Goal: Information Seeking & Learning: Learn about a topic

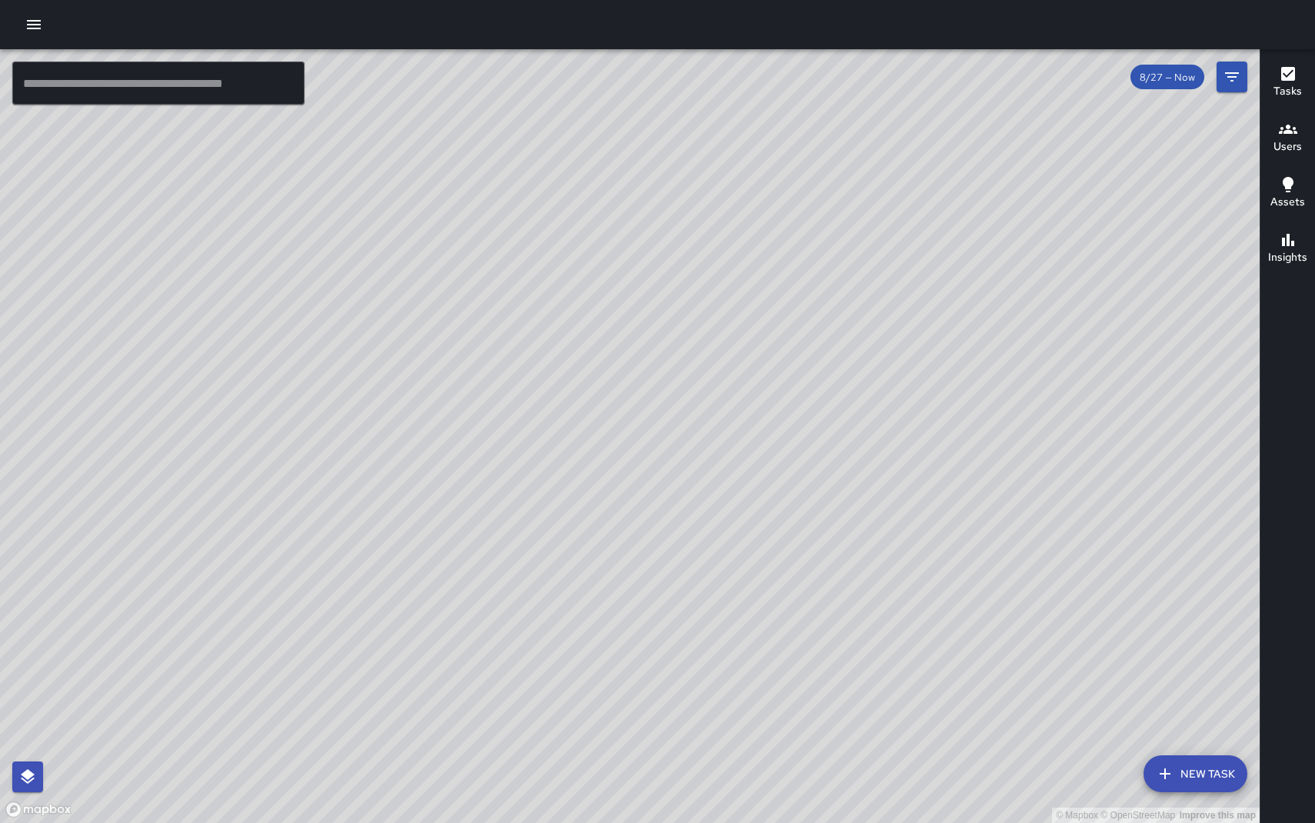
drag, startPoint x: 719, startPoint y: 451, endPoint x: 693, endPoint y: 442, distance: 27.5
click at [692, 444] on div "© Mapbox © OpenStreetMap Improve this map" at bounding box center [630, 436] width 1260 height 774
drag, startPoint x: 588, startPoint y: 463, endPoint x: 725, endPoint y: 444, distance: 138.1
click at [725, 444] on div "© Mapbox © OpenStreetMap Improve this map" at bounding box center [630, 436] width 1260 height 774
drag, startPoint x: 779, startPoint y: 457, endPoint x: 848, endPoint y: 341, distance: 134.5
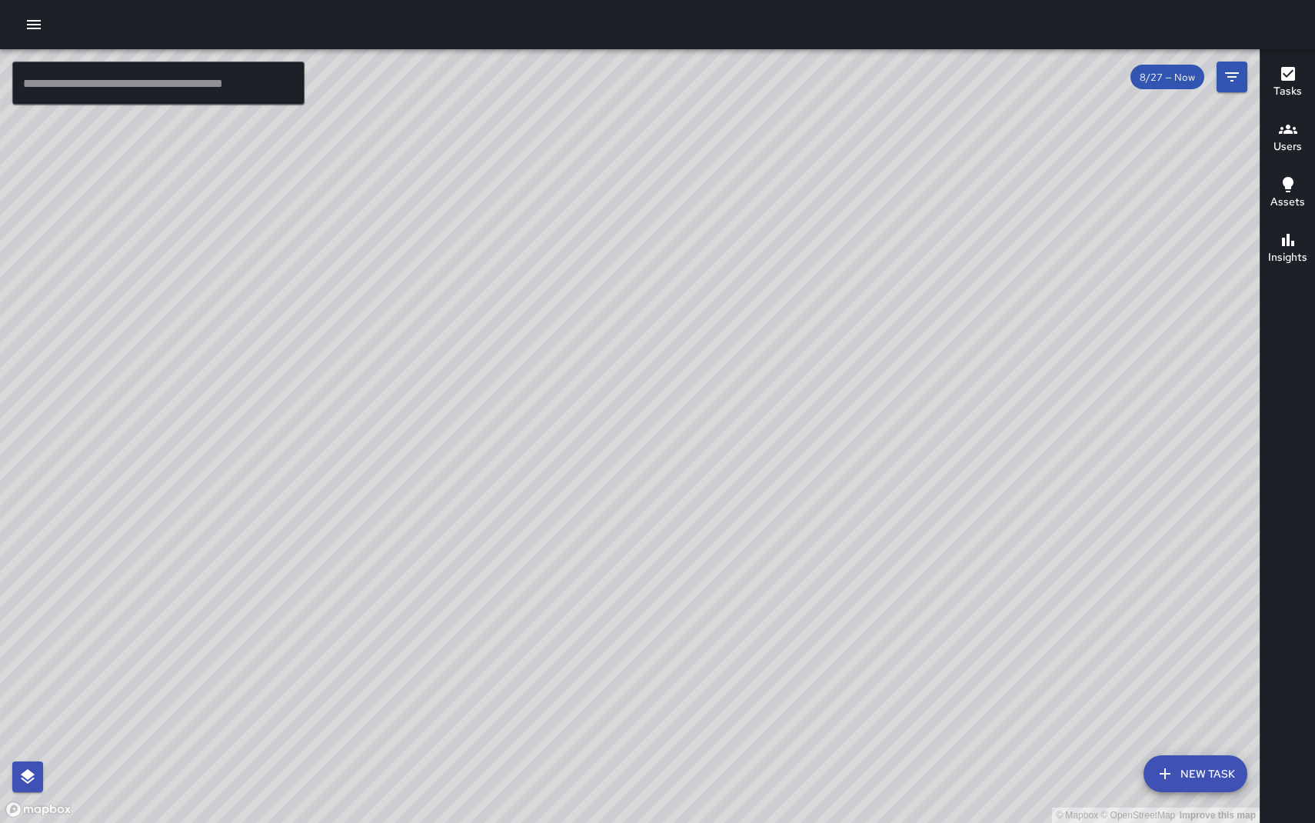
click at [848, 341] on div "© Mapbox © OpenStreetMap Improve this map" at bounding box center [630, 436] width 1260 height 774
drag, startPoint x: 843, startPoint y: 408, endPoint x: 743, endPoint y: 533, distance: 159.7
click at [744, 558] on div "© Mapbox © OpenStreetMap Improve this map" at bounding box center [630, 436] width 1260 height 774
click at [951, 216] on div "© Mapbox © OpenStreetMap Improve this map M5 [PERSON_NAME] 5 Supervisor Tasks 6…" at bounding box center [630, 436] width 1260 height 774
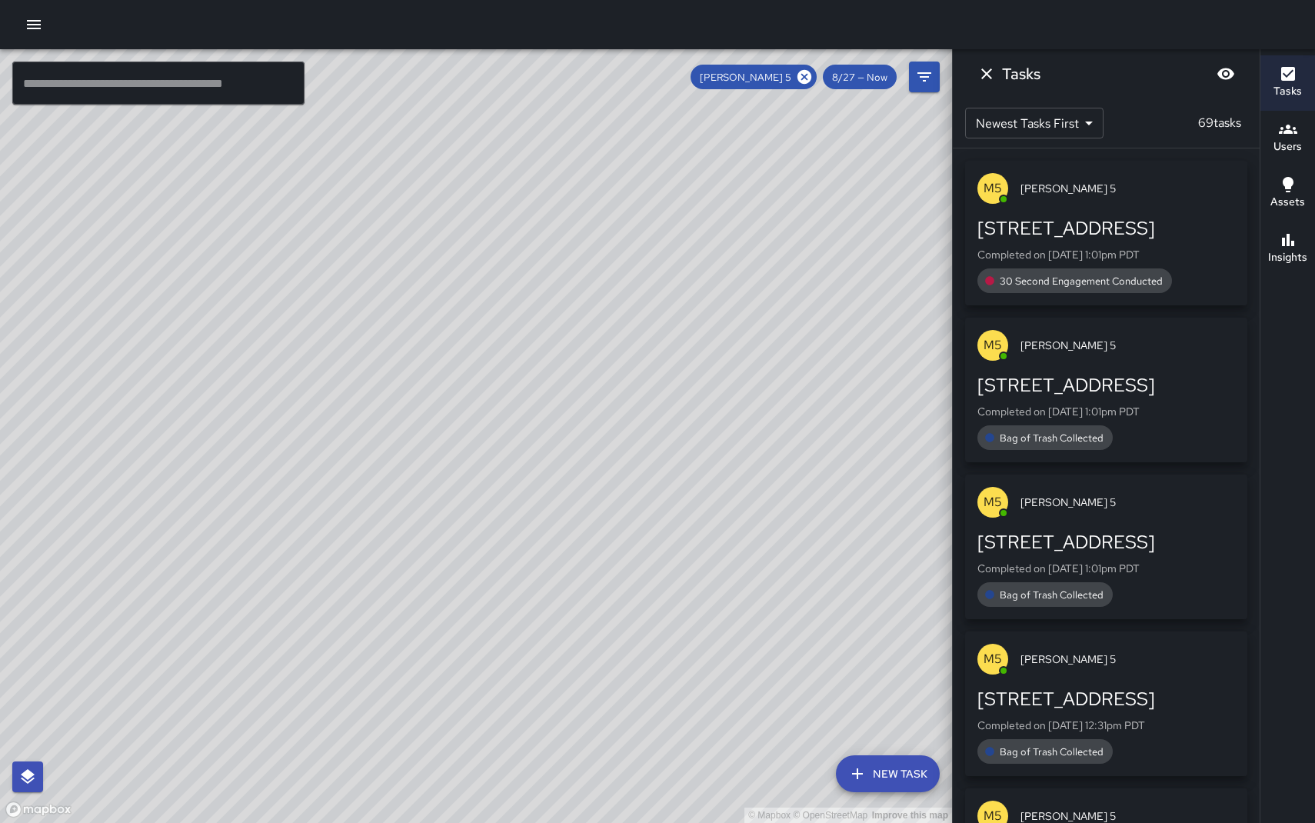
click at [626, 331] on div "© Mapbox © OpenStreetMap Improve this map" at bounding box center [476, 436] width 952 height 774
drag, startPoint x: 548, startPoint y: 359, endPoint x: 618, endPoint y: 408, distance: 86.2
click at [618, 408] on div "© Mapbox © OpenStreetMap Improve this map" at bounding box center [476, 436] width 952 height 774
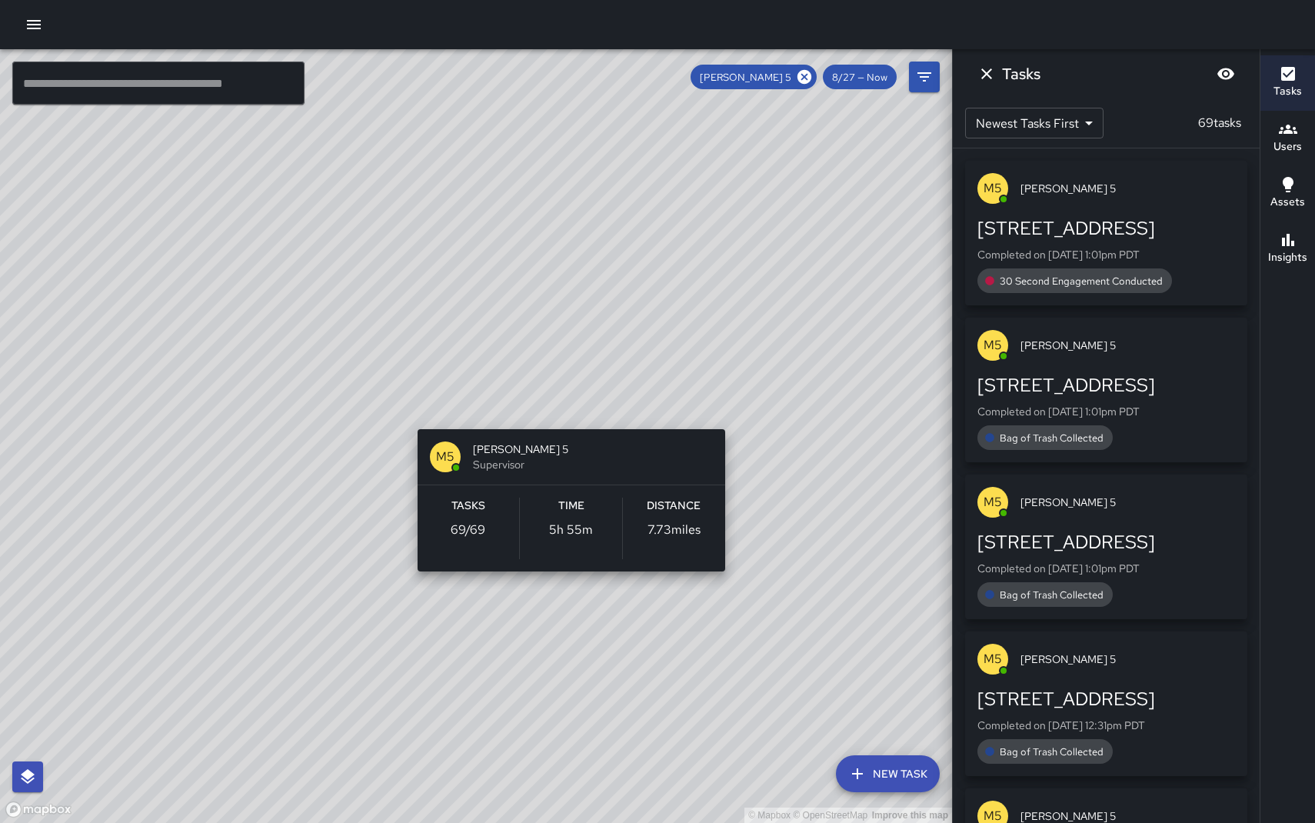
drag, startPoint x: 510, startPoint y: 551, endPoint x: 556, endPoint y: 414, distance: 144.4
click at [556, 414] on div "© Mapbox © OpenStreetMap Improve this map M5 [PERSON_NAME] 5 Supervisor Tasks 6…" at bounding box center [476, 436] width 952 height 774
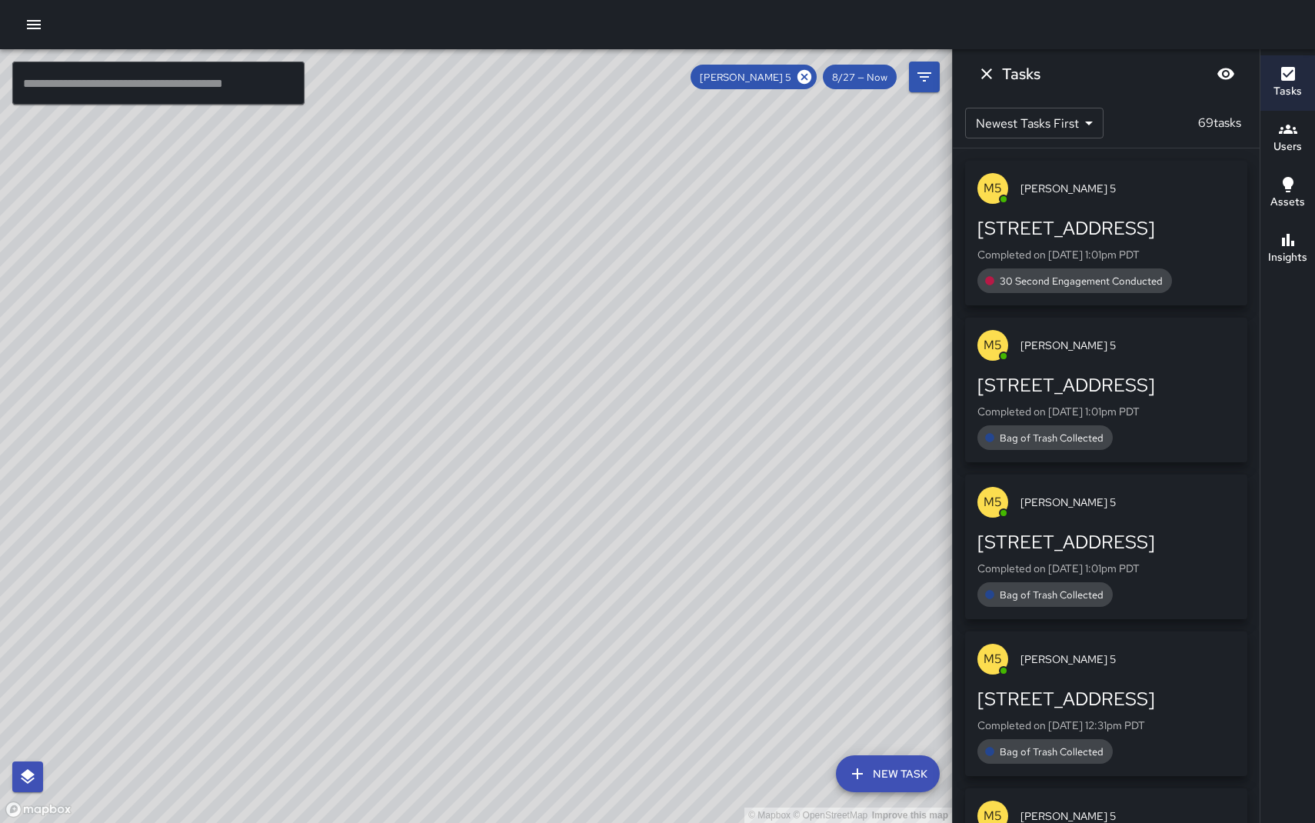
drag, startPoint x: 667, startPoint y: 297, endPoint x: 444, endPoint y: 533, distance: 324.2
click at [444, 533] on div "© Mapbox © OpenStreetMap Improve this map" at bounding box center [476, 436] width 952 height 774
drag, startPoint x: 468, startPoint y: 521, endPoint x: 504, endPoint y: 482, distance: 52.8
click at [504, 481] on div "© Mapbox © OpenStreetMap Improve this map" at bounding box center [476, 436] width 952 height 774
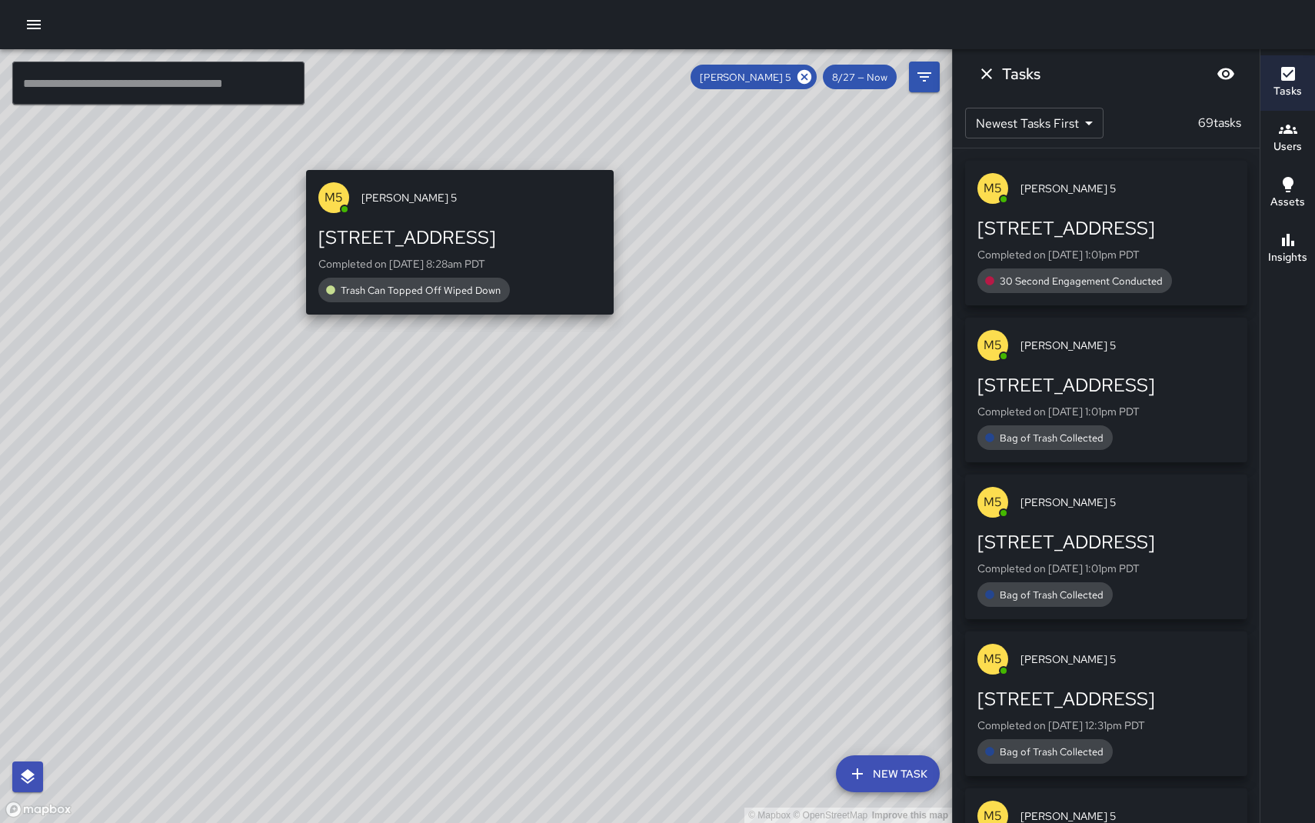
click at [453, 162] on div "© Mapbox © OpenStreetMap Improve this map M5 [PERSON_NAME] 5 [STREET_ADDRESS] C…" at bounding box center [476, 436] width 952 height 774
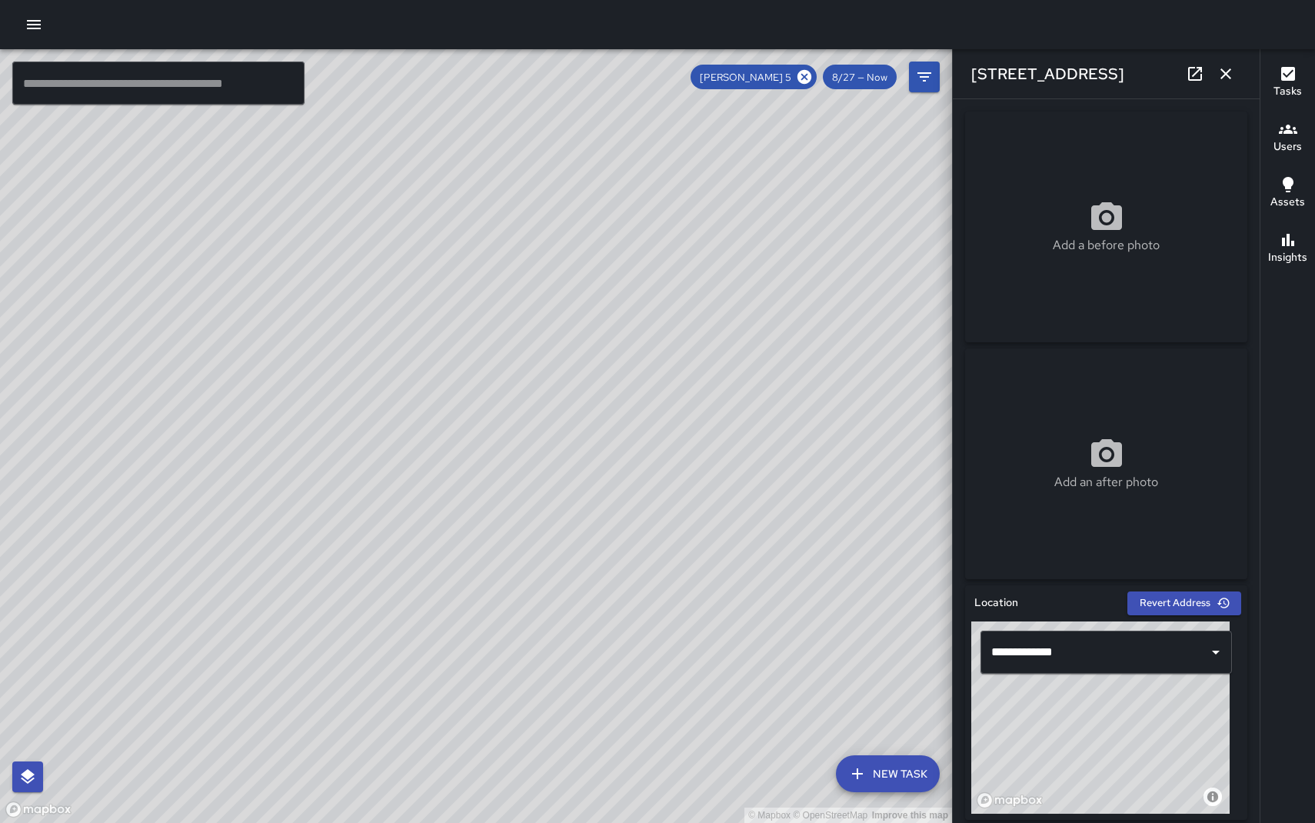
click at [454, 476] on div "© Mapbox © OpenStreetMap Improve this map M5 [PERSON_NAME] 5 [STREET_ADDRESS] C…" at bounding box center [476, 436] width 952 height 774
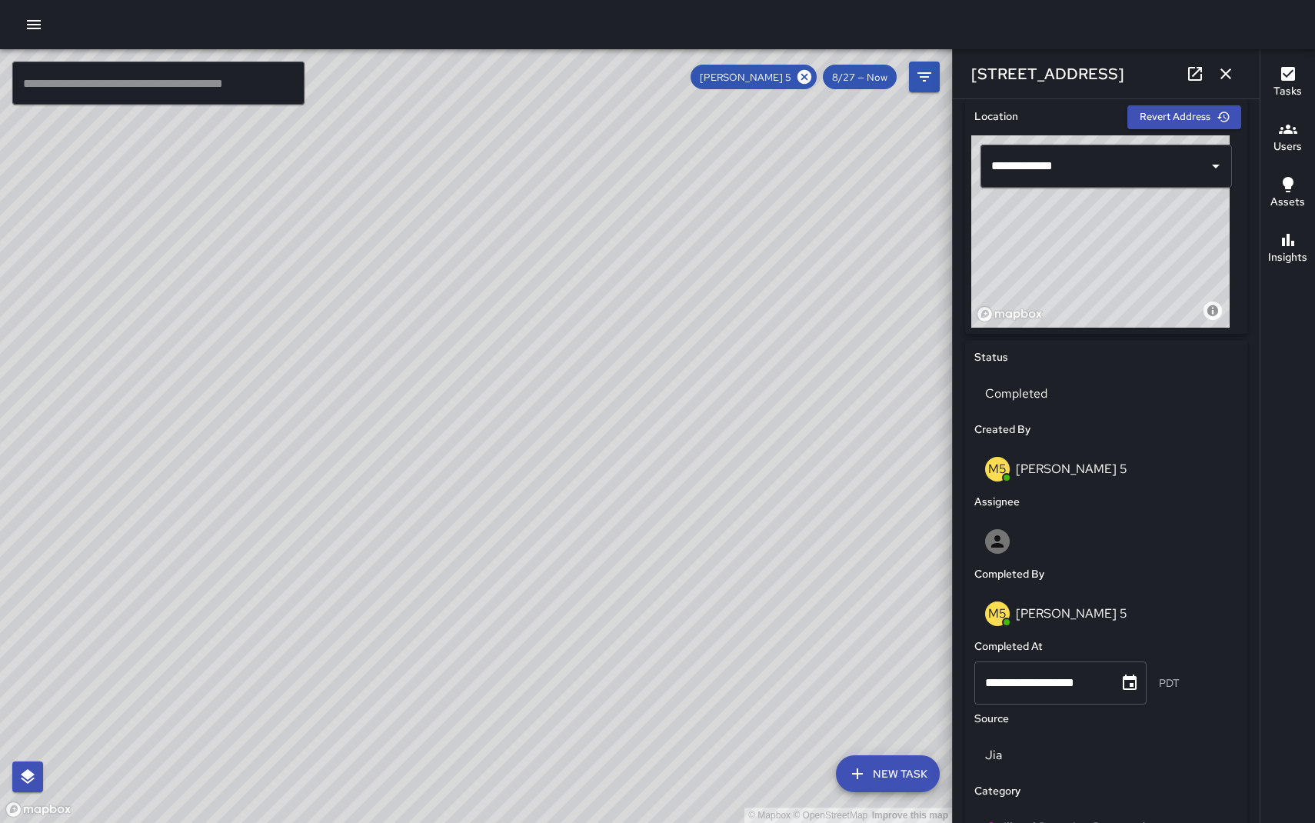
scroll to position [711, 0]
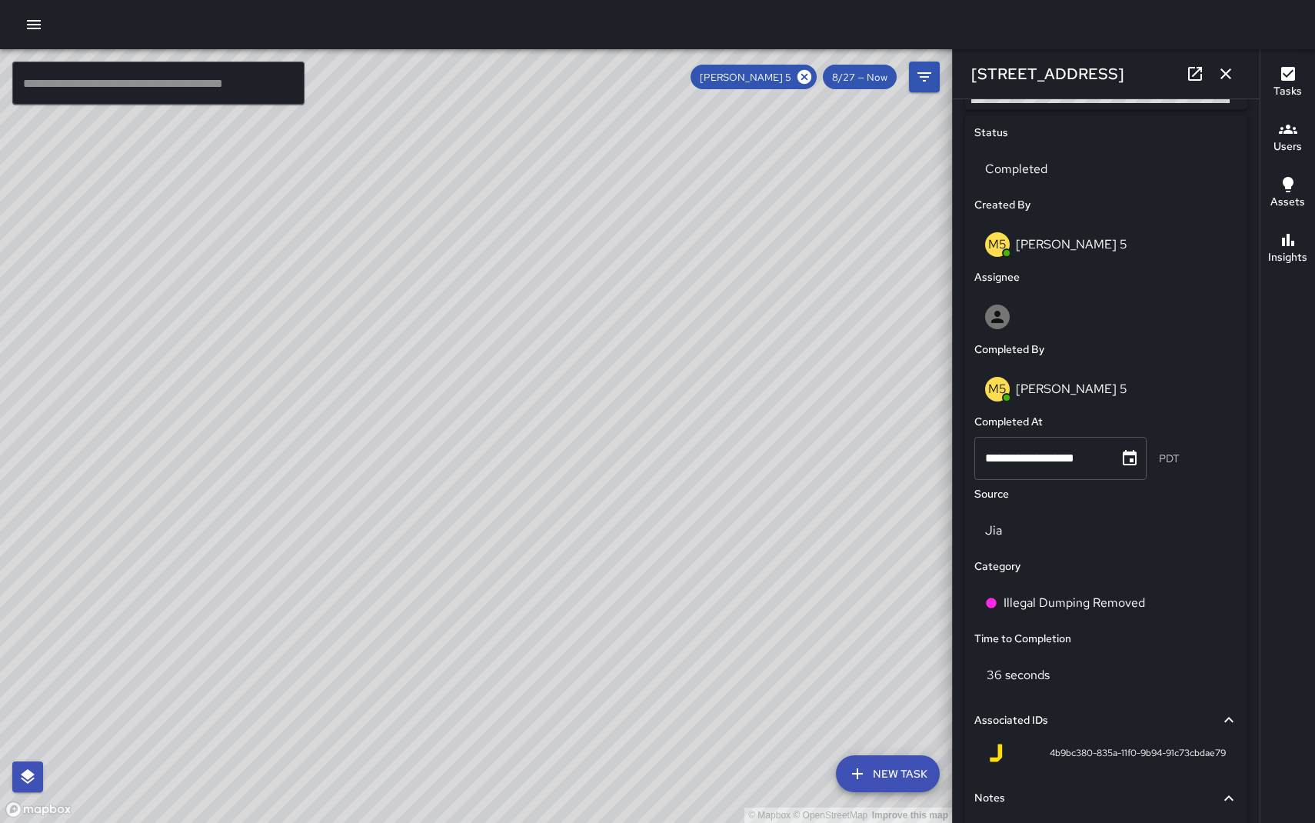
drag, startPoint x: 730, startPoint y: 582, endPoint x: 643, endPoint y: 478, distance: 135.4
click at [646, 498] on div "© Mapbox © OpenStreetMap Improve this map" at bounding box center [476, 436] width 952 height 774
drag, startPoint x: 611, startPoint y: 509, endPoint x: 586, endPoint y: 351, distance: 160.4
click at [585, 352] on div "© Mapbox © OpenStreetMap Improve this map" at bounding box center [476, 436] width 952 height 774
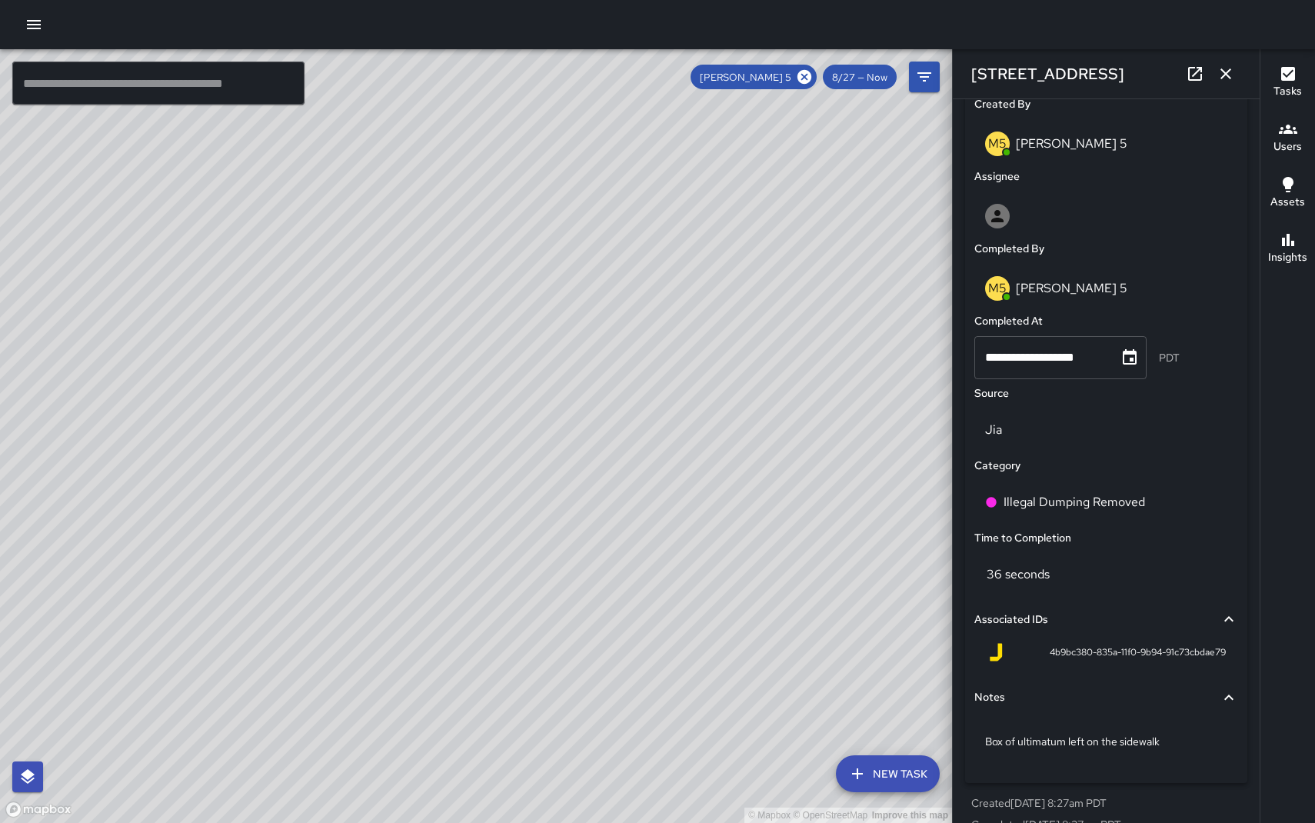
scroll to position [839, 0]
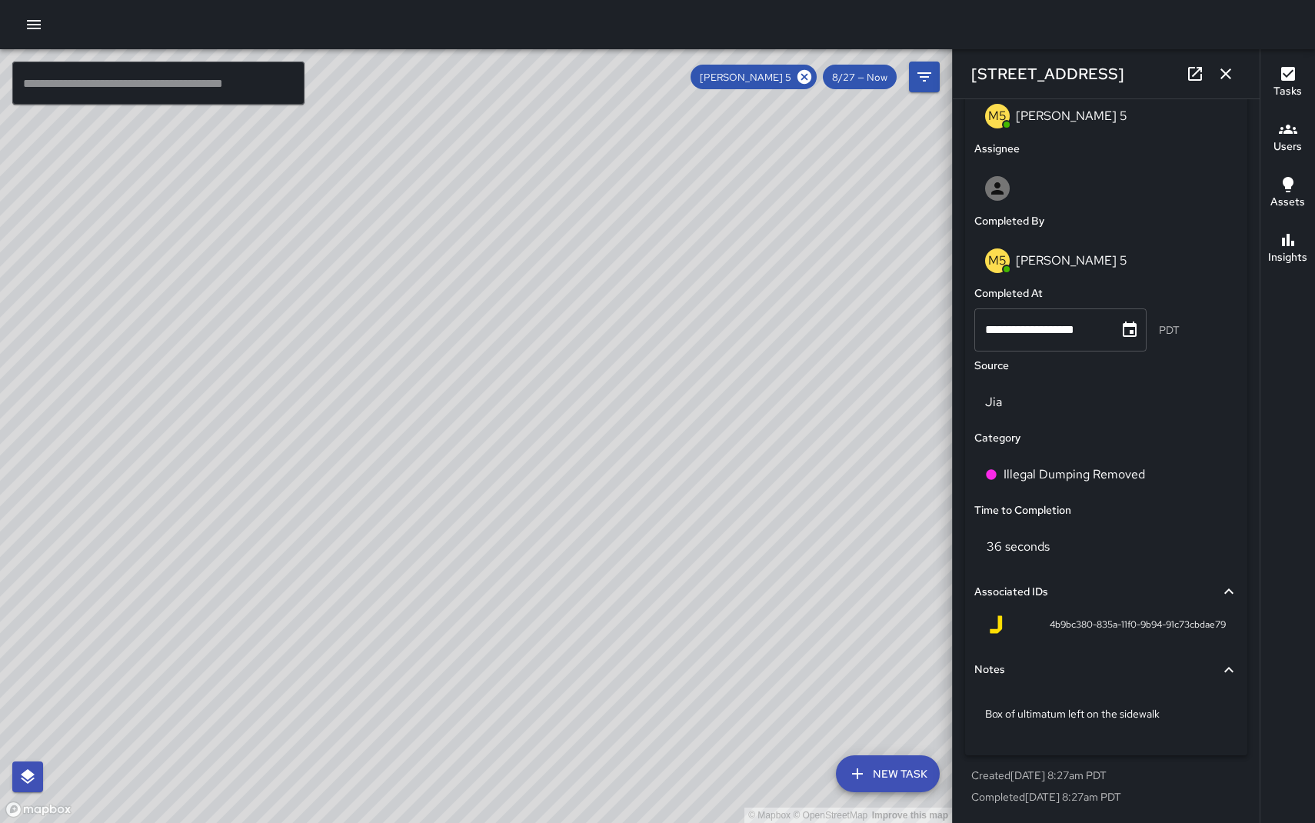
drag, startPoint x: 662, startPoint y: 374, endPoint x: 609, endPoint y: 424, distance: 73.4
click at [609, 424] on div "© Mapbox © OpenStreetMap Improve this map" at bounding box center [476, 436] width 952 height 774
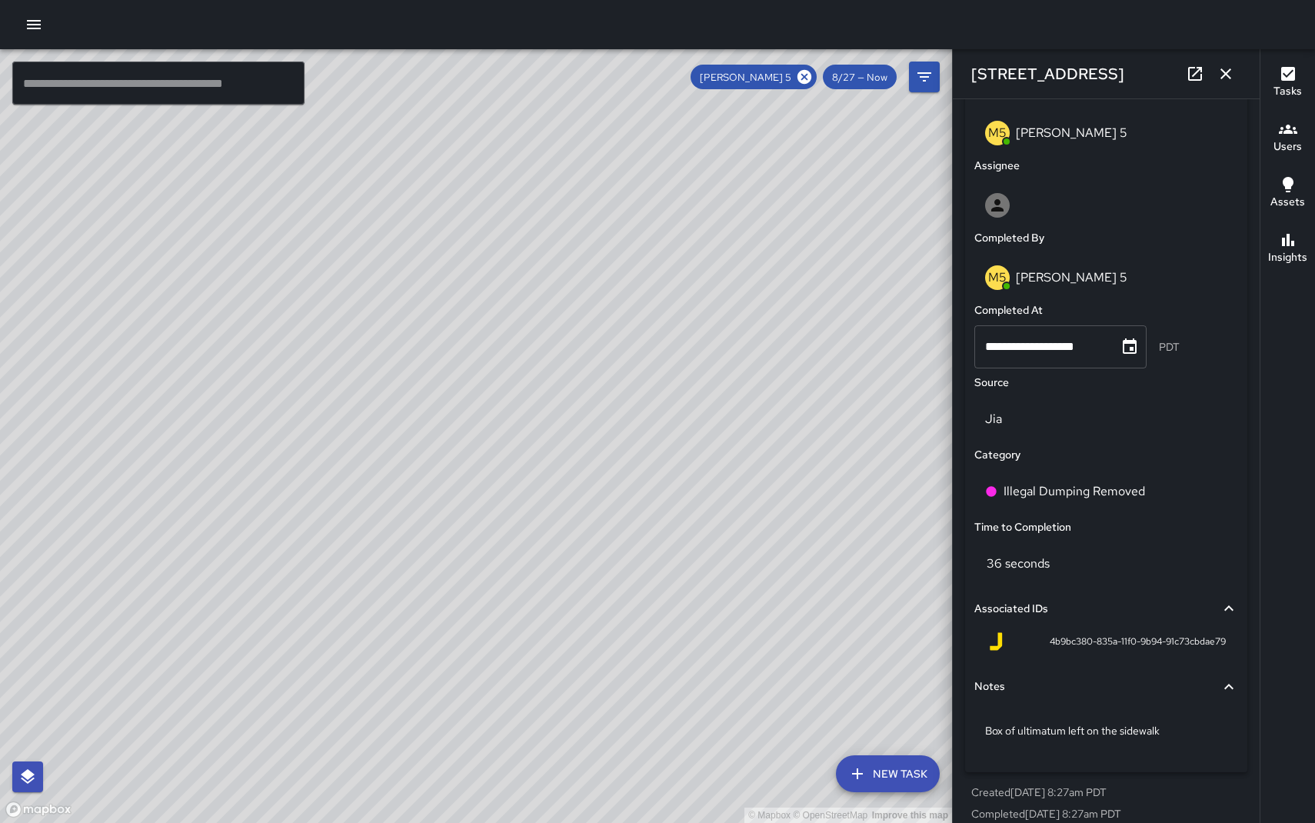
scroll to position [574, 0]
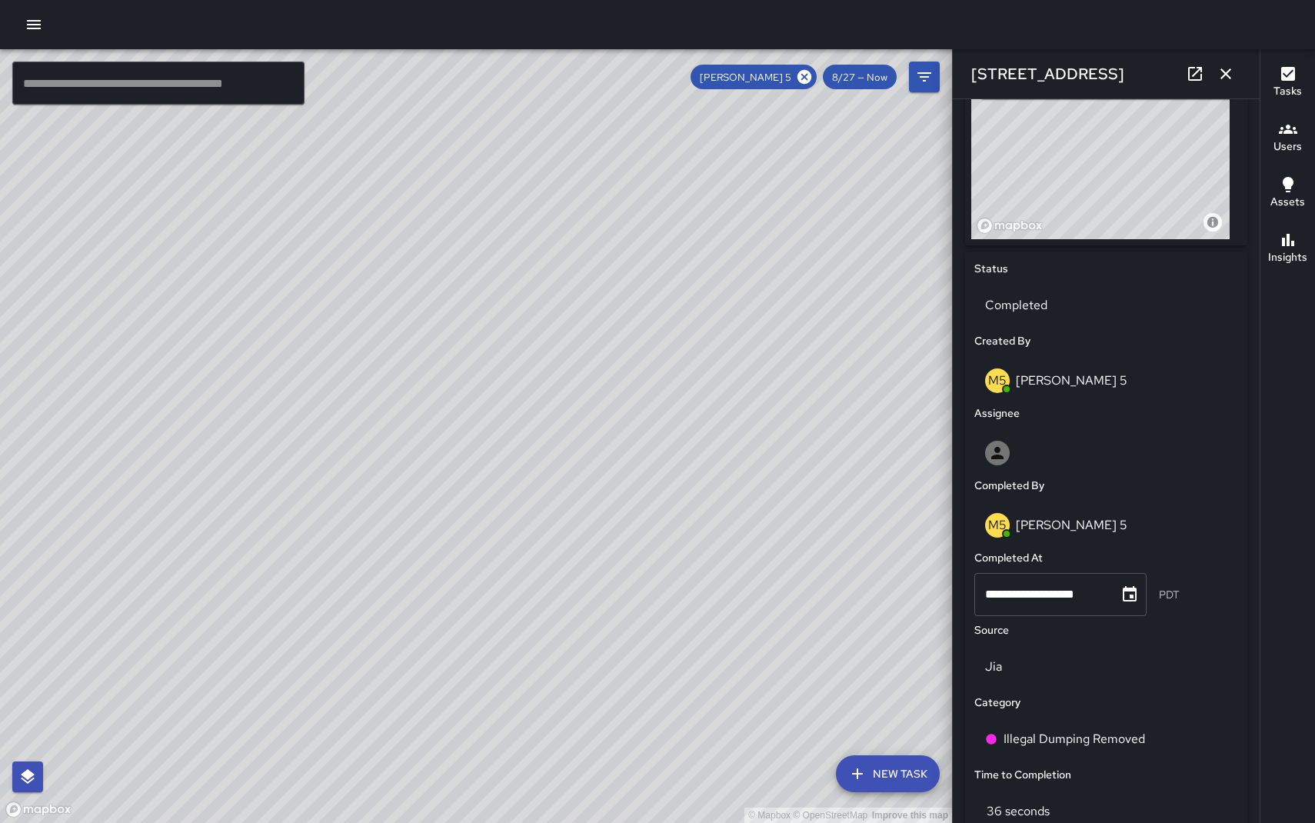
drag, startPoint x: 538, startPoint y: 621, endPoint x: 552, endPoint y: 383, distance: 238.1
click at [552, 393] on div "© Mapbox © OpenStreetMap Improve this map" at bounding box center [476, 436] width 952 height 774
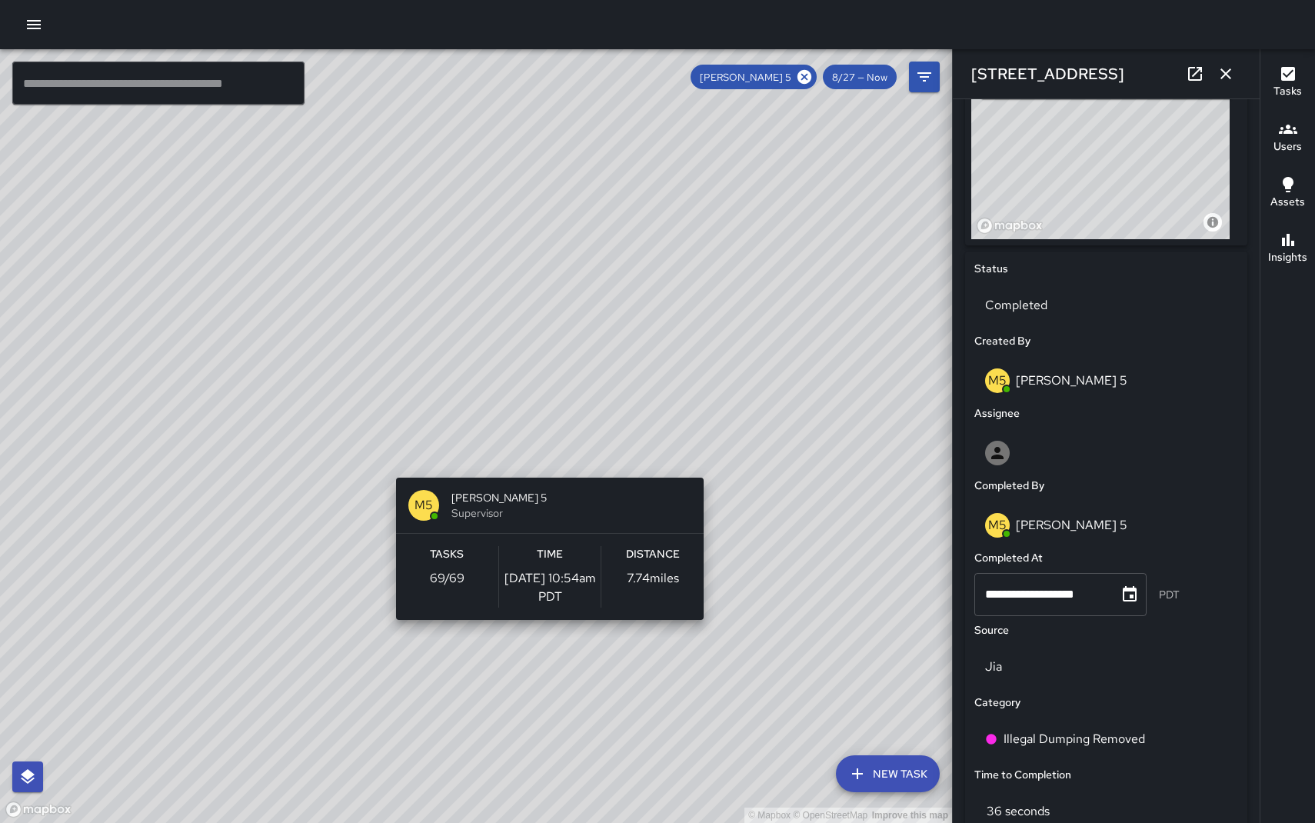
click at [544, 468] on div "© Mapbox © OpenStreetMap Improve this map M5 [PERSON_NAME] 5 Supervisor Tasks 6…" at bounding box center [476, 436] width 952 height 774
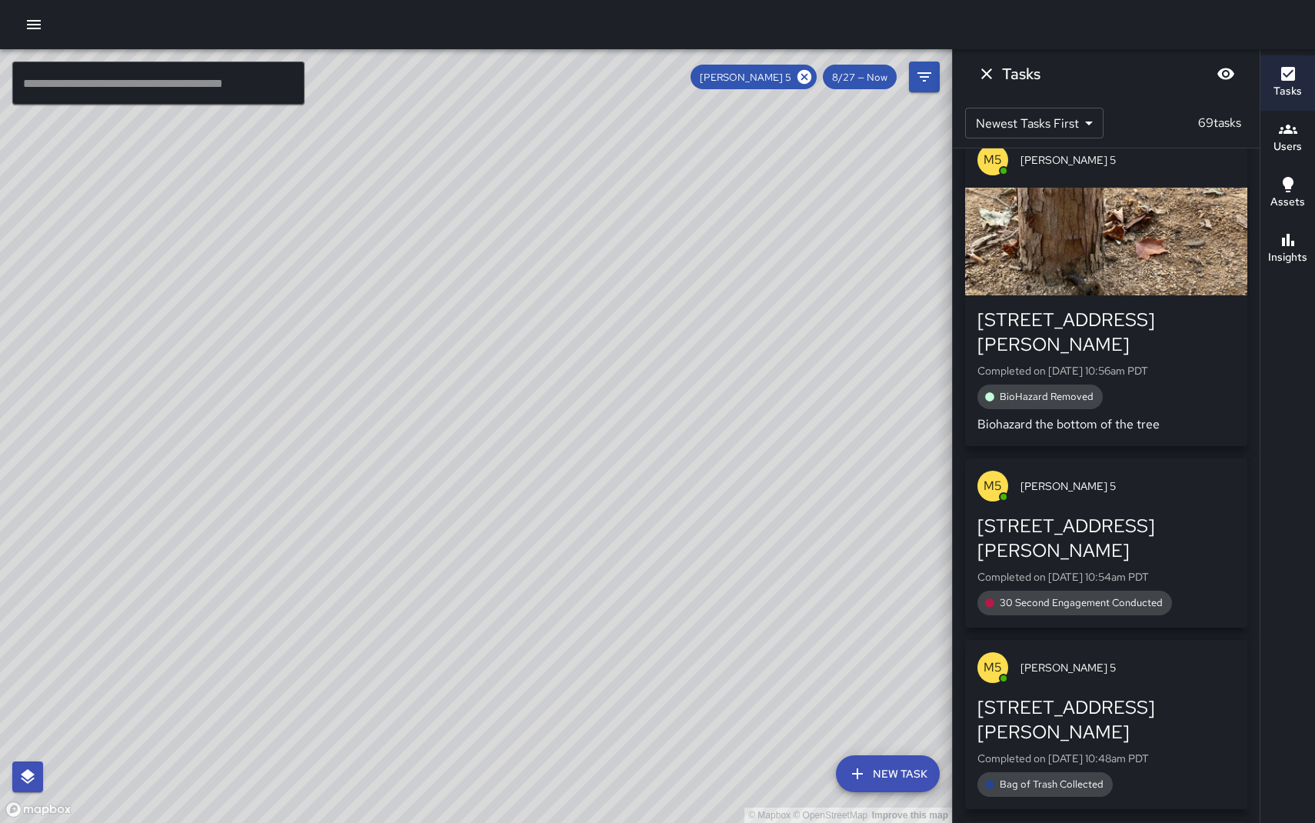
scroll to position [3807, 0]
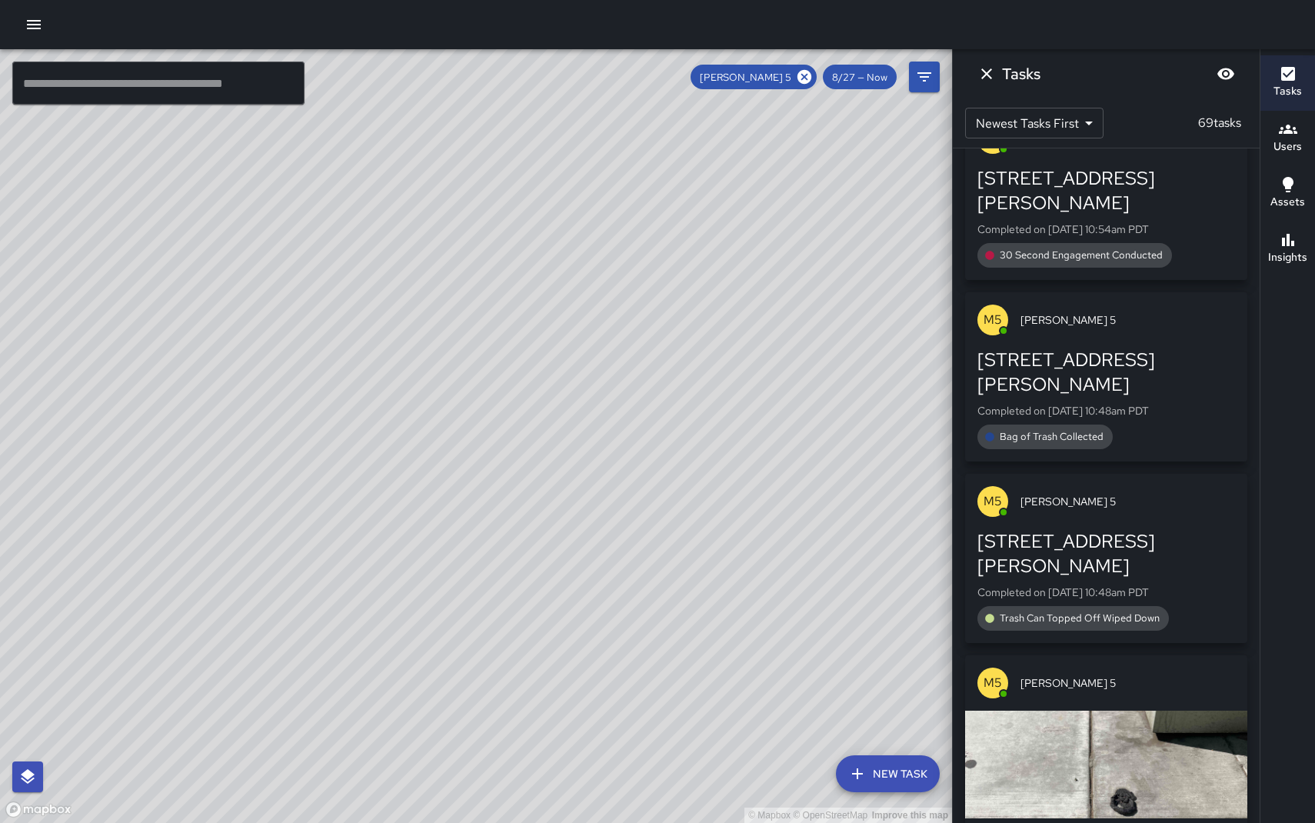
drag, startPoint x: 614, startPoint y: 594, endPoint x: 627, endPoint y: 379, distance: 215.8
click at [627, 387] on div "© Mapbox © OpenStreetMap Improve this map" at bounding box center [476, 436] width 952 height 774
drag, startPoint x: 577, startPoint y: 465, endPoint x: 608, endPoint y: 401, distance: 71.5
click at [608, 401] on div "© Mapbox © OpenStreetMap Improve this map" at bounding box center [476, 436] width 952 height 774
click at [997, 73] on button "Dismiss" at bounding box center [986, 73] width 31 height 31
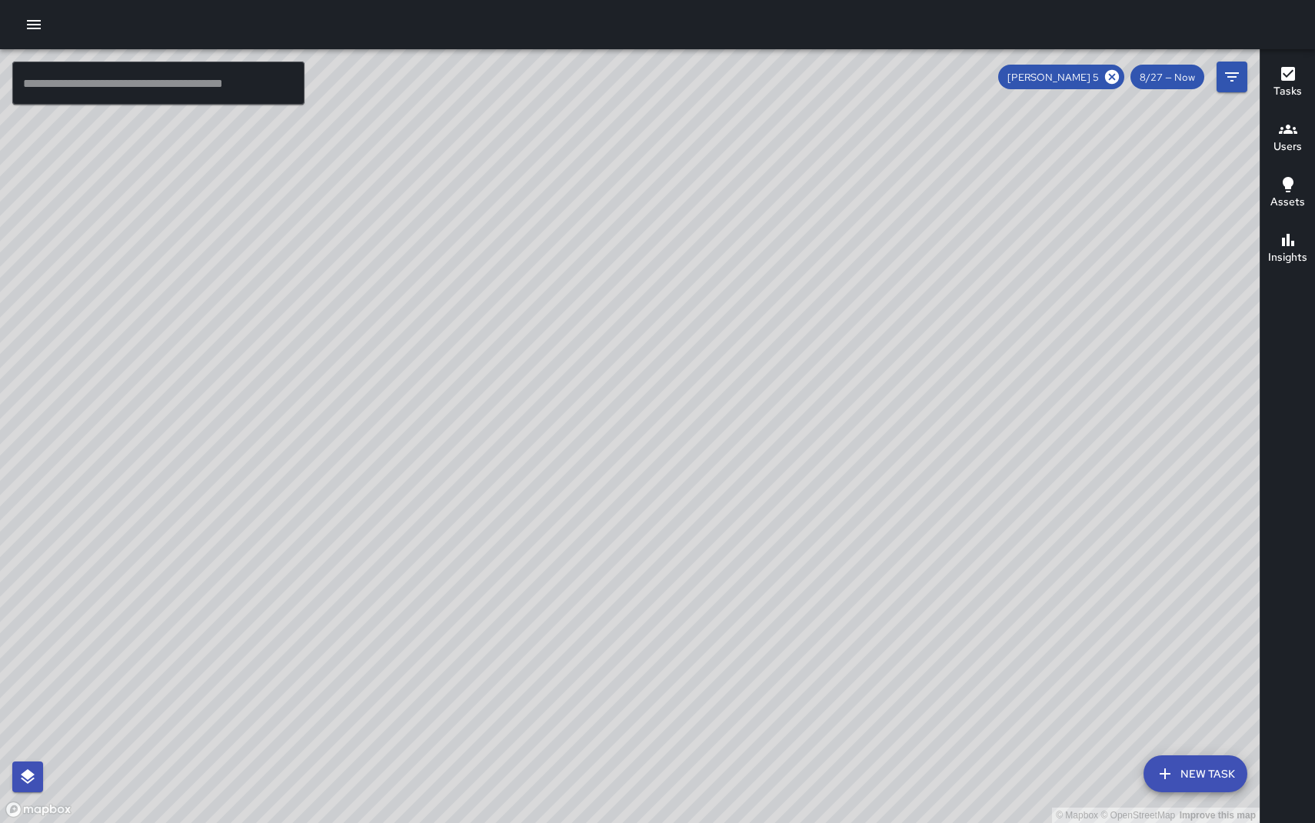
click at [1116, 85] on icon at bounding box center [1112, 76] width 17 height 17
drag, startPoint x: 1084, startPoint y: 248, endPoint x: 1001, endPoint y: 274, distance: 86.1
click at [1000, 277] on div "© Mapbox © OpenStreetMap Improve this map" at bounding box center [630, 436] width 1260 height 774
click at [1232, 86] on icon "Filters" at bounding box center [1232, 77] width 18 height 18
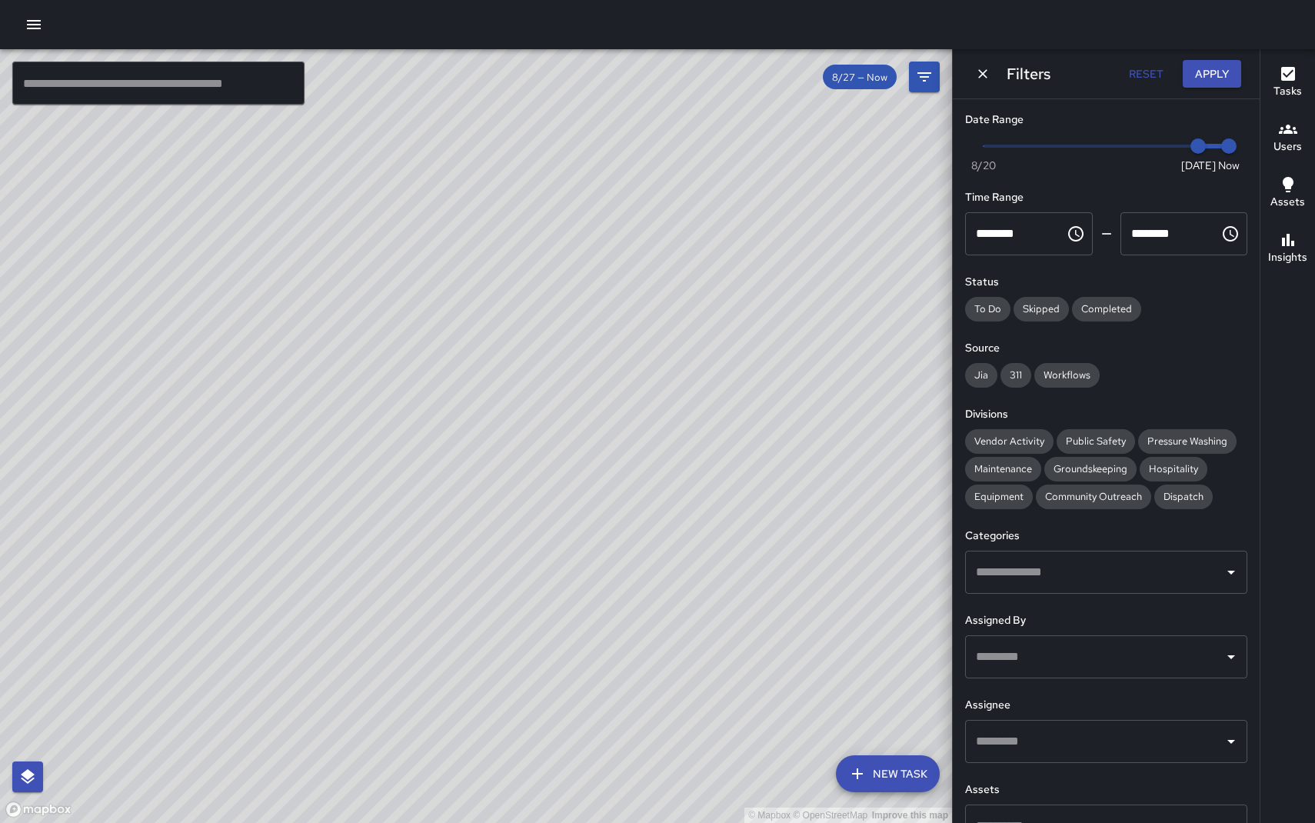
drag, startPoint x: 777, startPoint y: 453, endPoint x: 861, endPoint y: 394, distance: 102.2
click at [876, 384] on div "© Mapbox © OpenStreetMap Improve this map" at bounding box center [476, 436] width 952 height 774
drag, startPoint x: 707, startPoint y: 500, endPoint x: 741, endPoint y: 468, distance: 45.7
click at [731, 461] on div "© Mapbox © OpenStreetMap Improve this map" at bounding box center [476, 436] width 952 height 774
drag, startPoint x: 809, startPoint y: 515, endPoint x: 844, endPoint y: 498, distance: 38.5
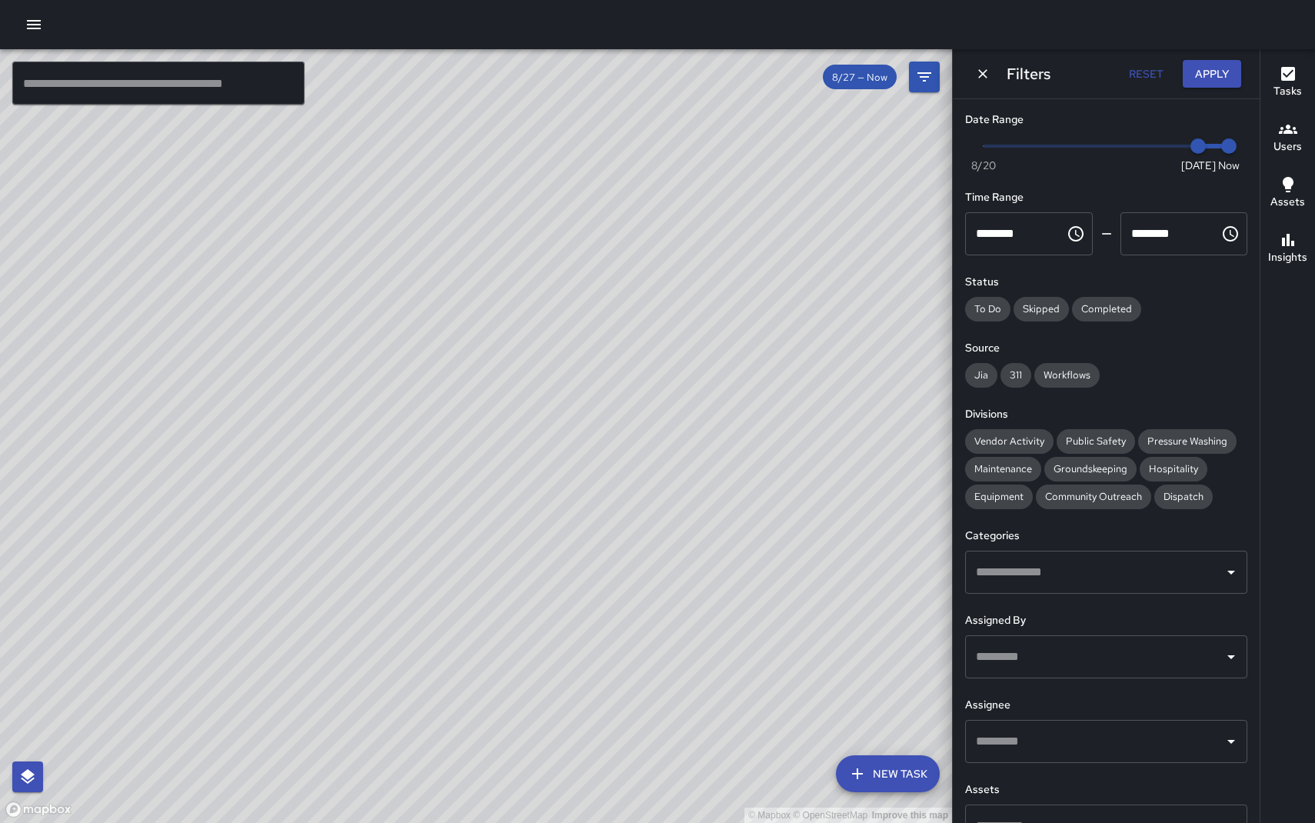
click at [844, 498] on div "© Mapbox © OpenStreetMap Improve this map" at bounding box center [476, 436] width 952 height 774
click at [1011, 474] on span "Maintenance" at bounding box center [1003, 468] width 76 height 13
drag, startPoint x: 853, startPoint y: 518, endPoint x: 871, endPoint y: 534, distance: 24.5
click at [876, 536] on div "© Mapbox © OpenStreetMap Improve this map" at bounding box center [476, 436] width 952 height 774
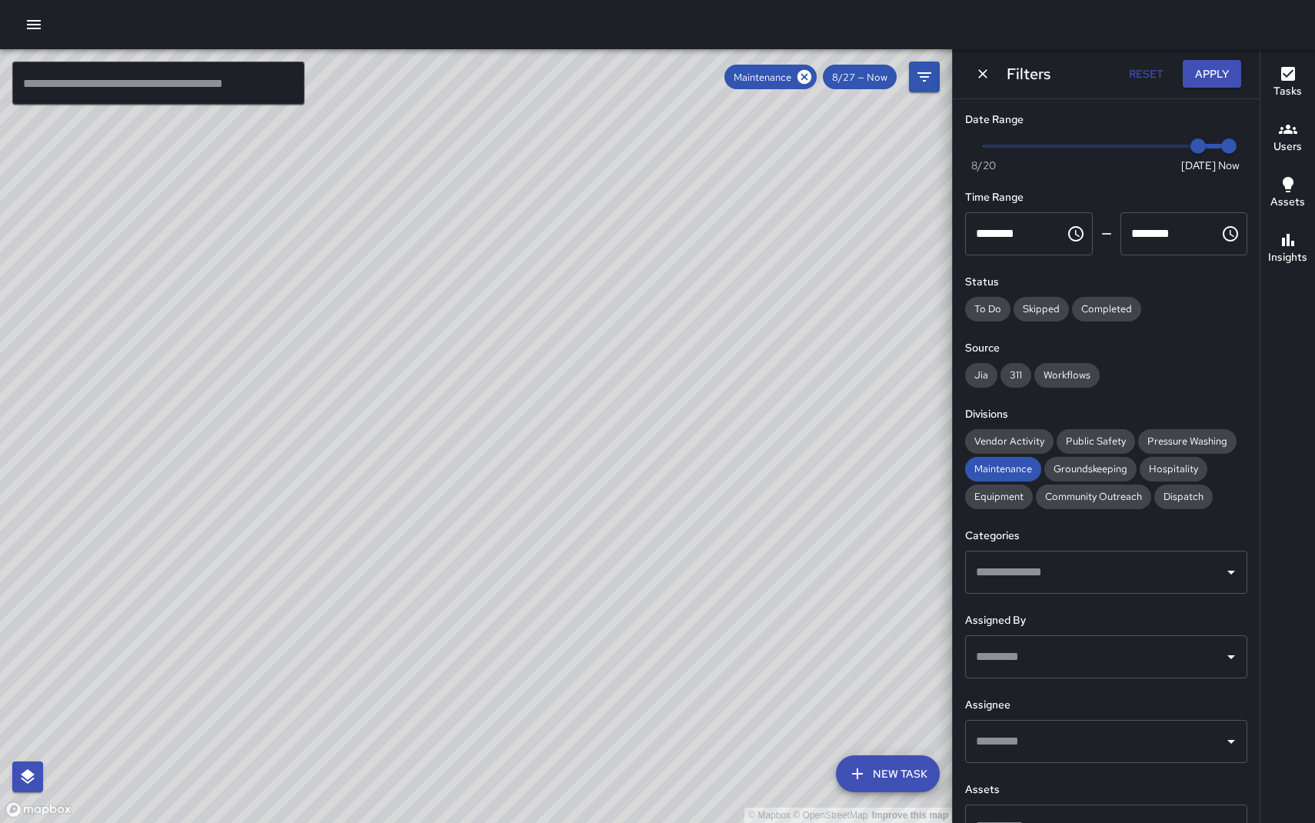
drag, startPoint x: 629, startPoint y: 524, endPoint x: 680, endPoint y: 501, distance: 55.4
click at [680, 505] on div "© Mapbox © OpenStreetMap Improve this map" at bounding box center [476, 436] width 952 height 774
drag, startPoint x: 499, startPoint y: 480, endPoint x: 529, endPoint y: 424, distance: 63.0
click at [549, 464] on div "© Mapbox © OpenStreetMap Improve this map" at bounding box center [476, 436] width 952 height 774
drag, startPoint x: 584, startPoint y: 511, endPoint x: 591, endPoint y: 501, distance: 12.8
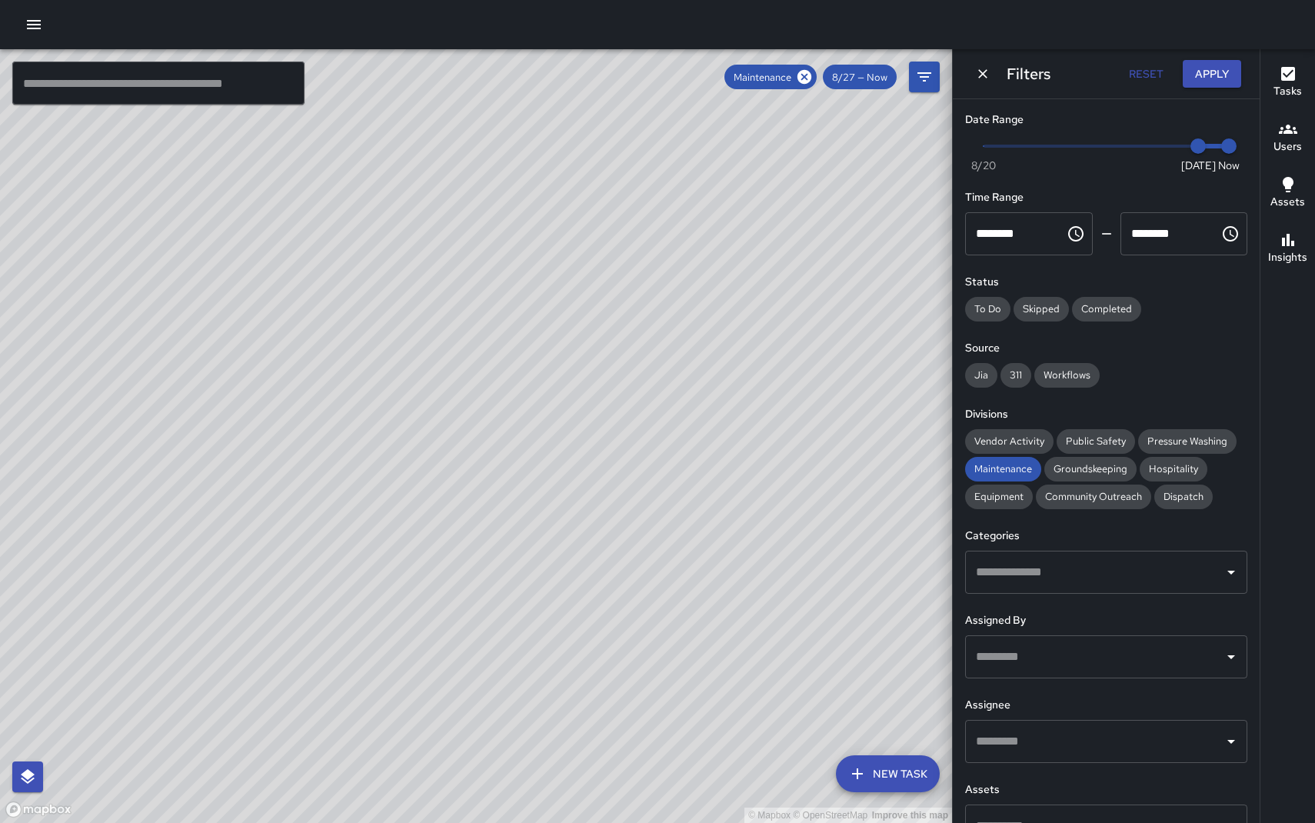
click at [591, 501] on div "© Mapbox © OpenStreetMap Improve this map" at bounding box center [476, 436] width 952 height 774
click at [1304, 250] on h6 "Insights" at bounding box center [1287, 257] width 39 height 17
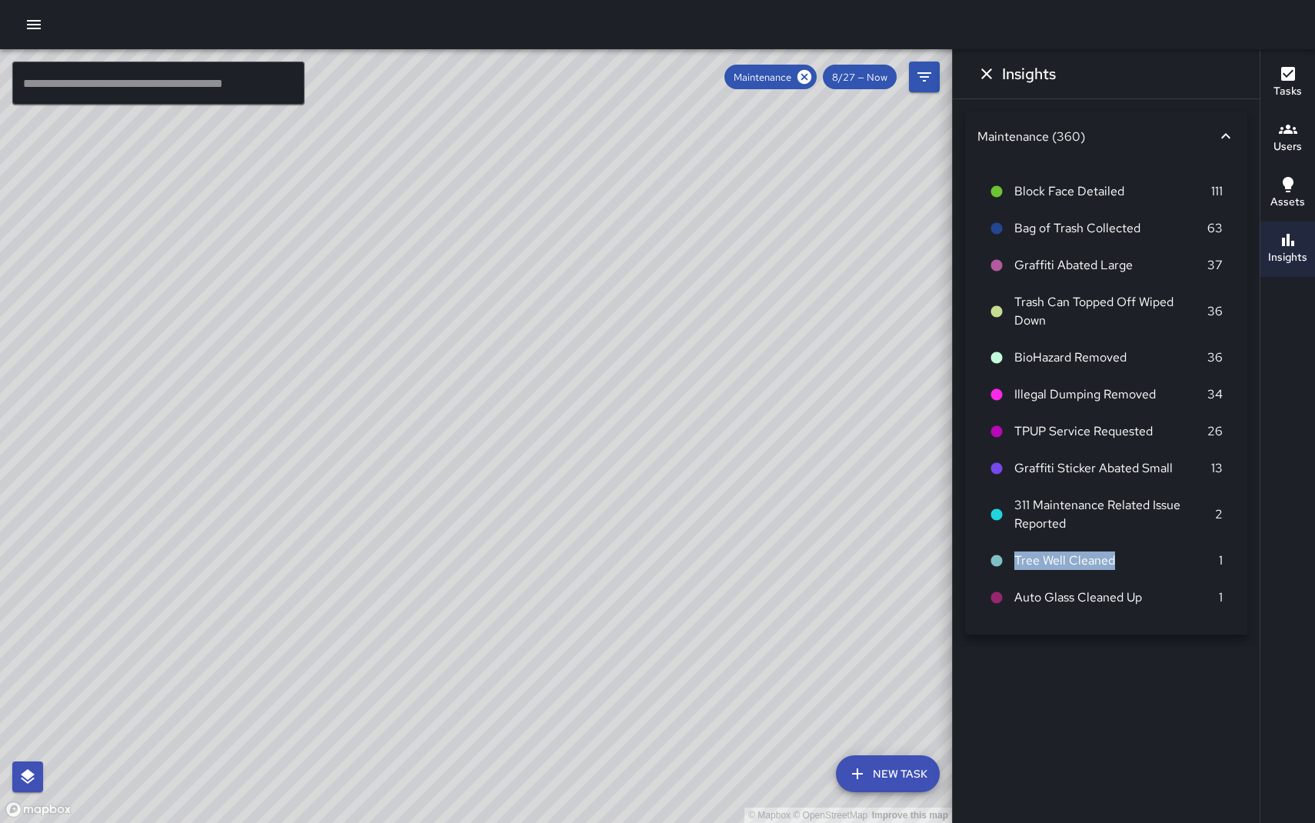
drag, startPoint x: 1048, startPoint y: 186, endPoint x: 1150, endPoint y: 562, distance: 389.5
click at [1150, 562] on ul "Block Face Detailed 111 Bag of Trash Collected 63 Graffiti Abated Large 37 Tras…" at bounding box center [1106, 394] width 258 height 455
click at [1147, 561] on span "Tree Well Cleaned" at bounding box center [1116, 560] width 205 height 18
drag, startPoint x: 1087, startPoint y: 265, endPoint x: 1110, endPoint y: 448, distance: 184.5
click at [1110, 448] on ul "Block Face Detailed 111 Bag of Trash Collected 63 Graffiti Abated Large 37 Tras…" at bounding box center [1106, 394] width 258 height 455
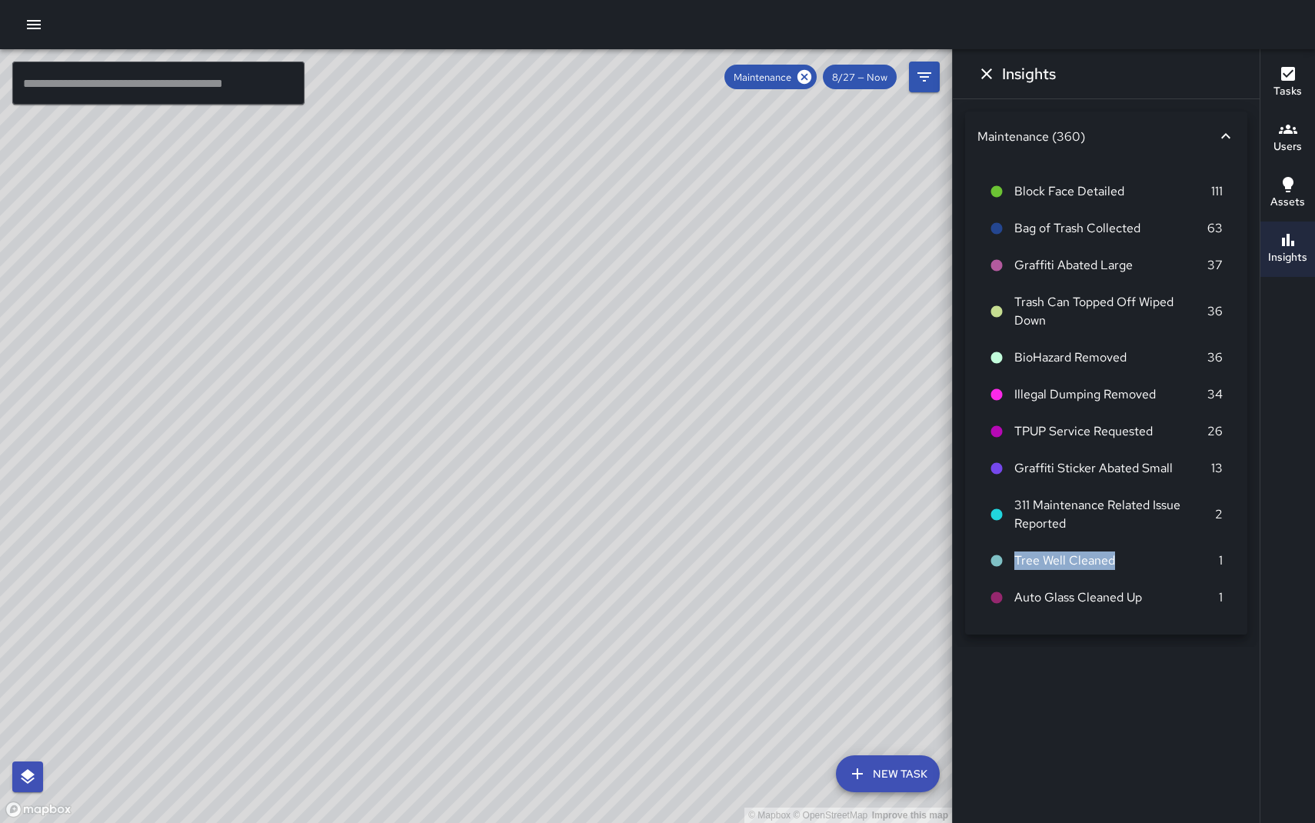
click at [1107, 438] on span "TPUP Service Requested" at bounding box center [1110, 431] width 193 height 18
click at [924, 84] on icon "Filters" at bounding box center [924, 77] width 18 height 18
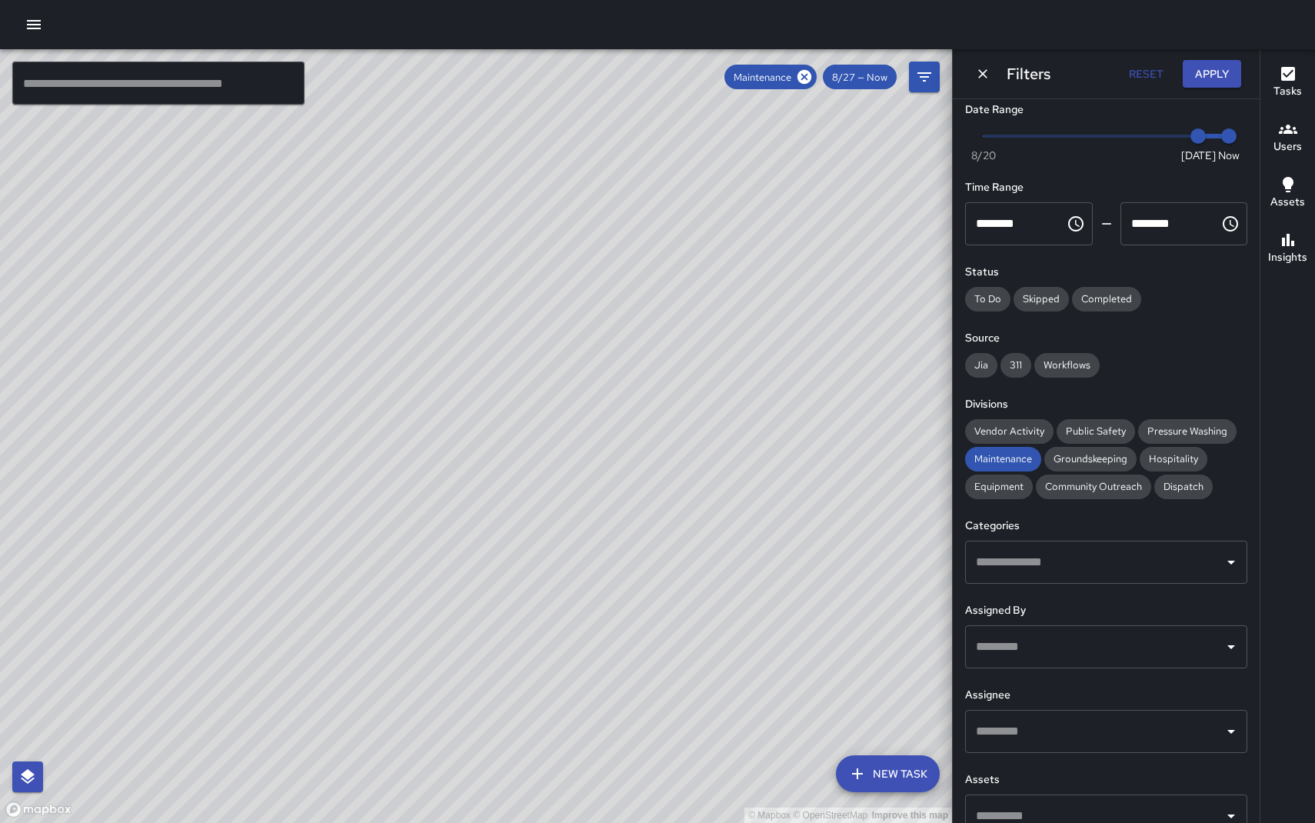
scroll to position [16, 0]
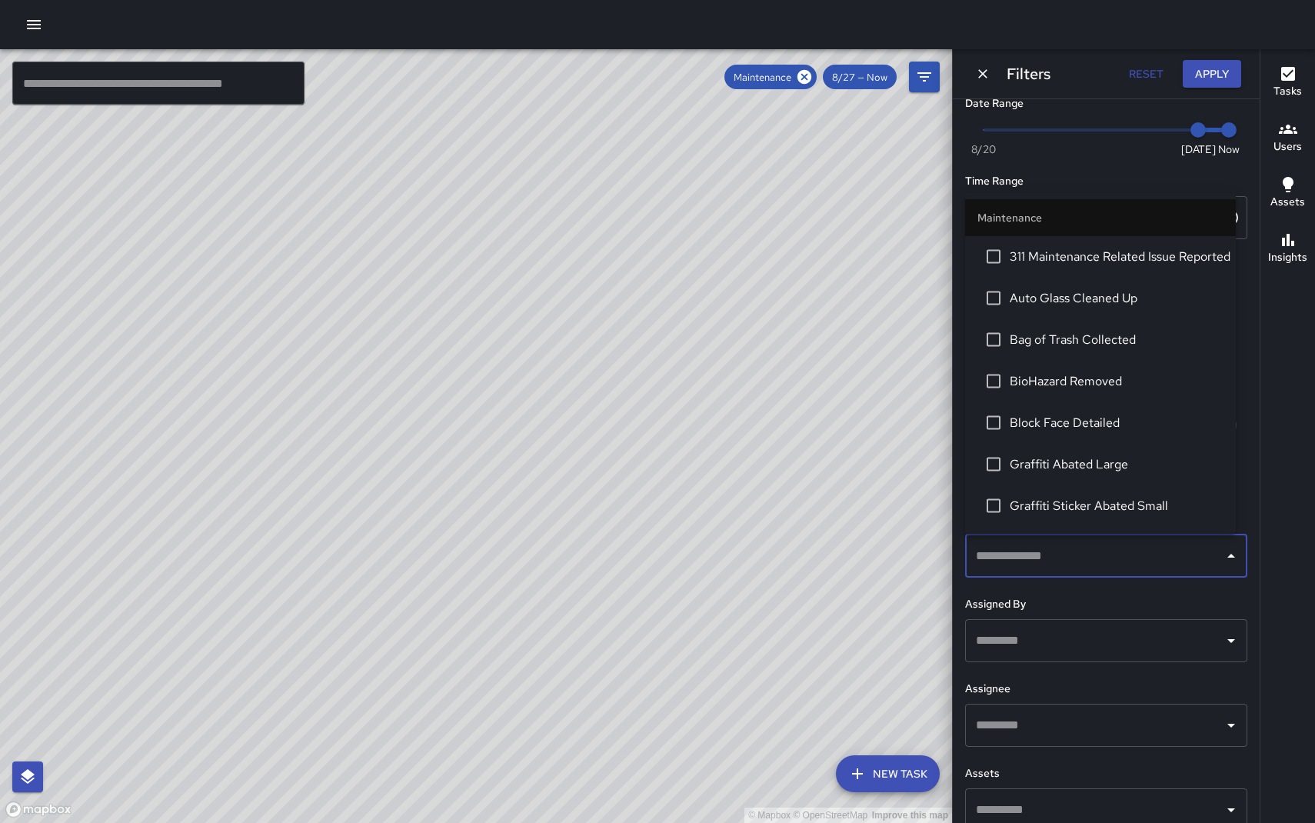
click at [1098, 547] on input "text" at bounding box center [1094, 555] width 245 height 29
click at [1087, 694] on h6 "Assignee" at bounding box center [1106, 689] width 282 height 17
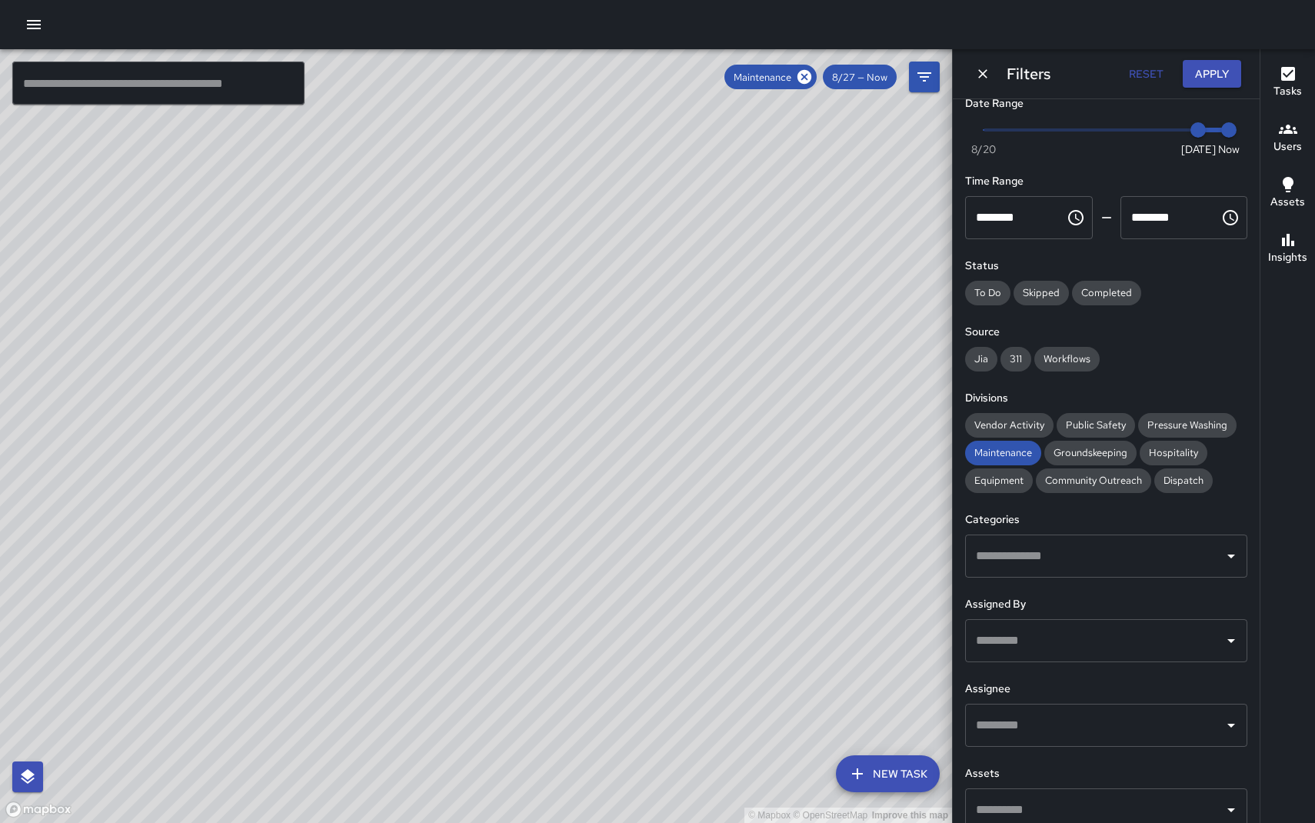
click at [1080, 721] on input "text" at bounding box center [1094, 725] width 245 height 29
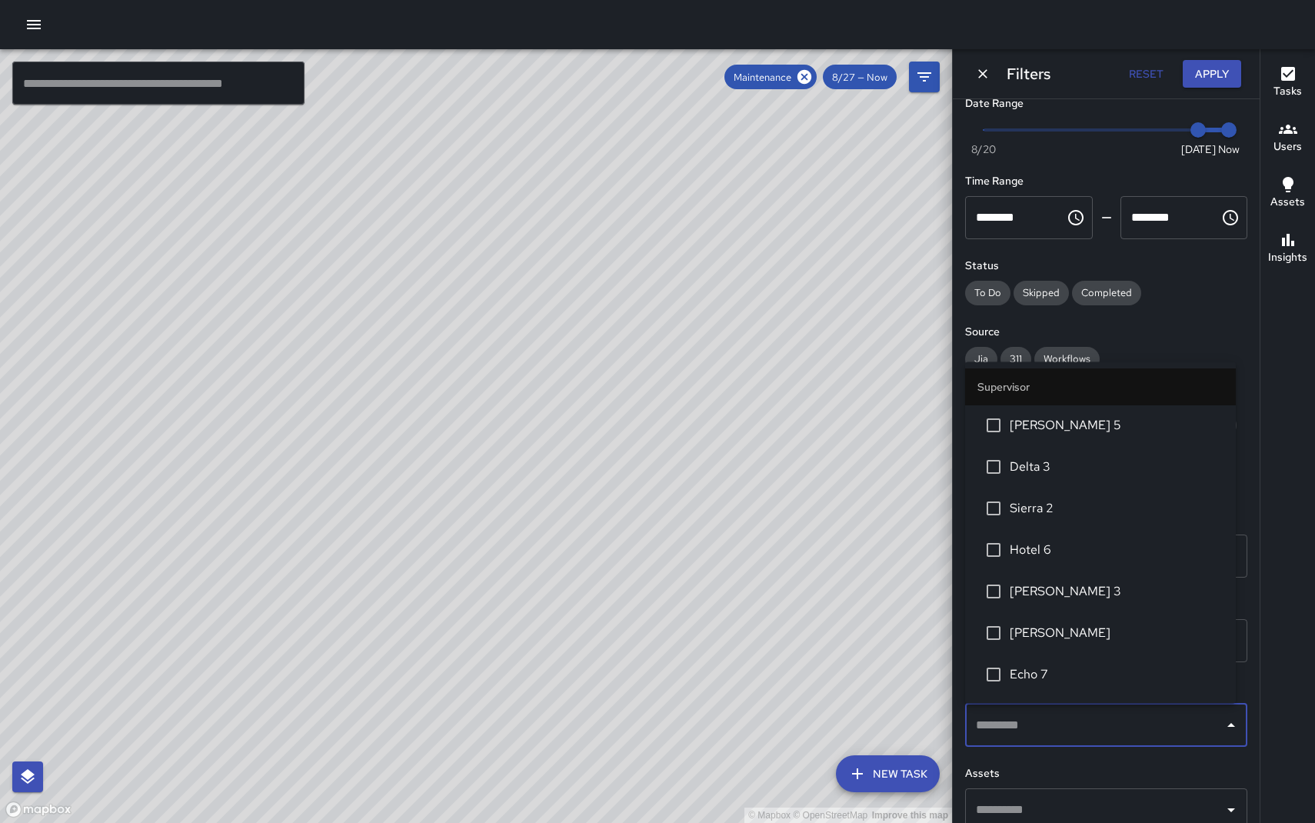
scroll to position [1455, 0]
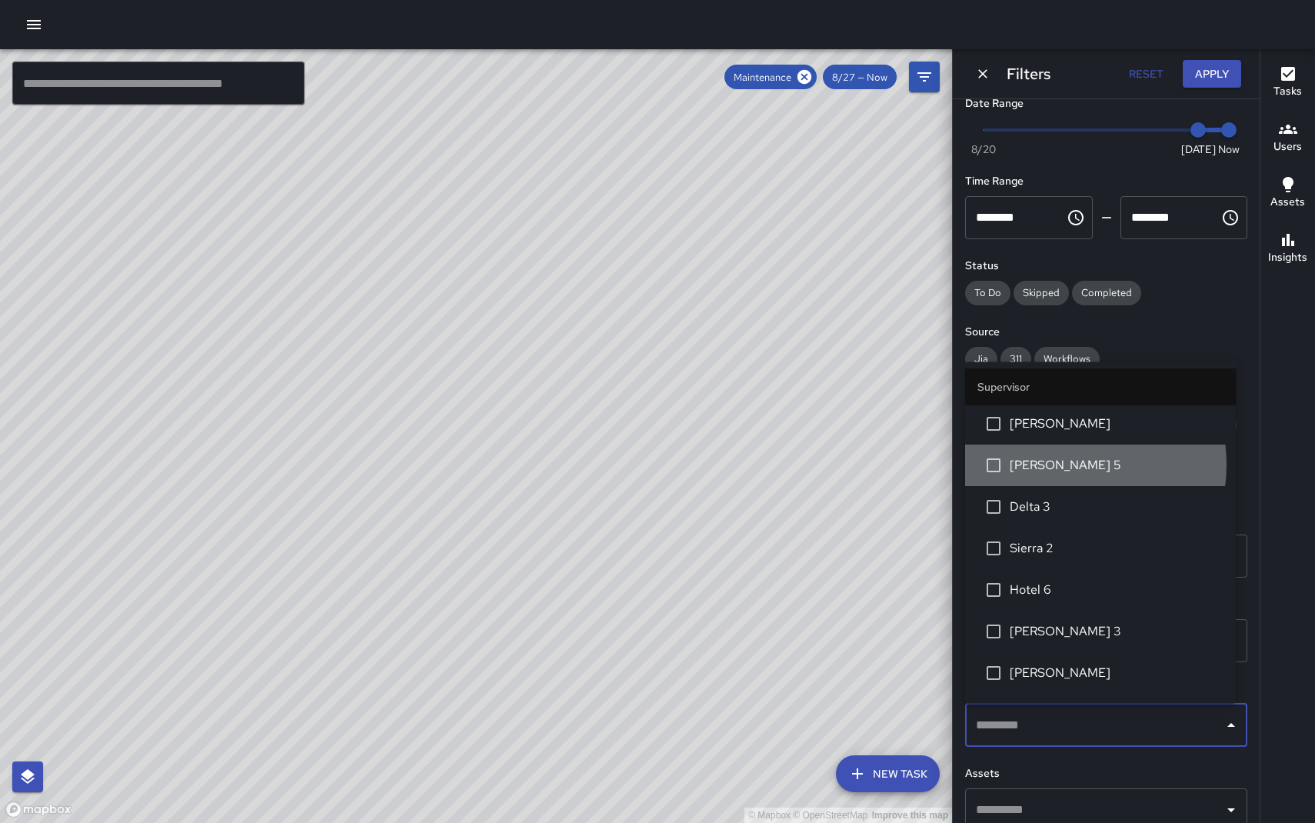
click at [1058, 465] on span "[PERSON_NAME] 5" at bounding box center [1117, 466] width 214 height 18
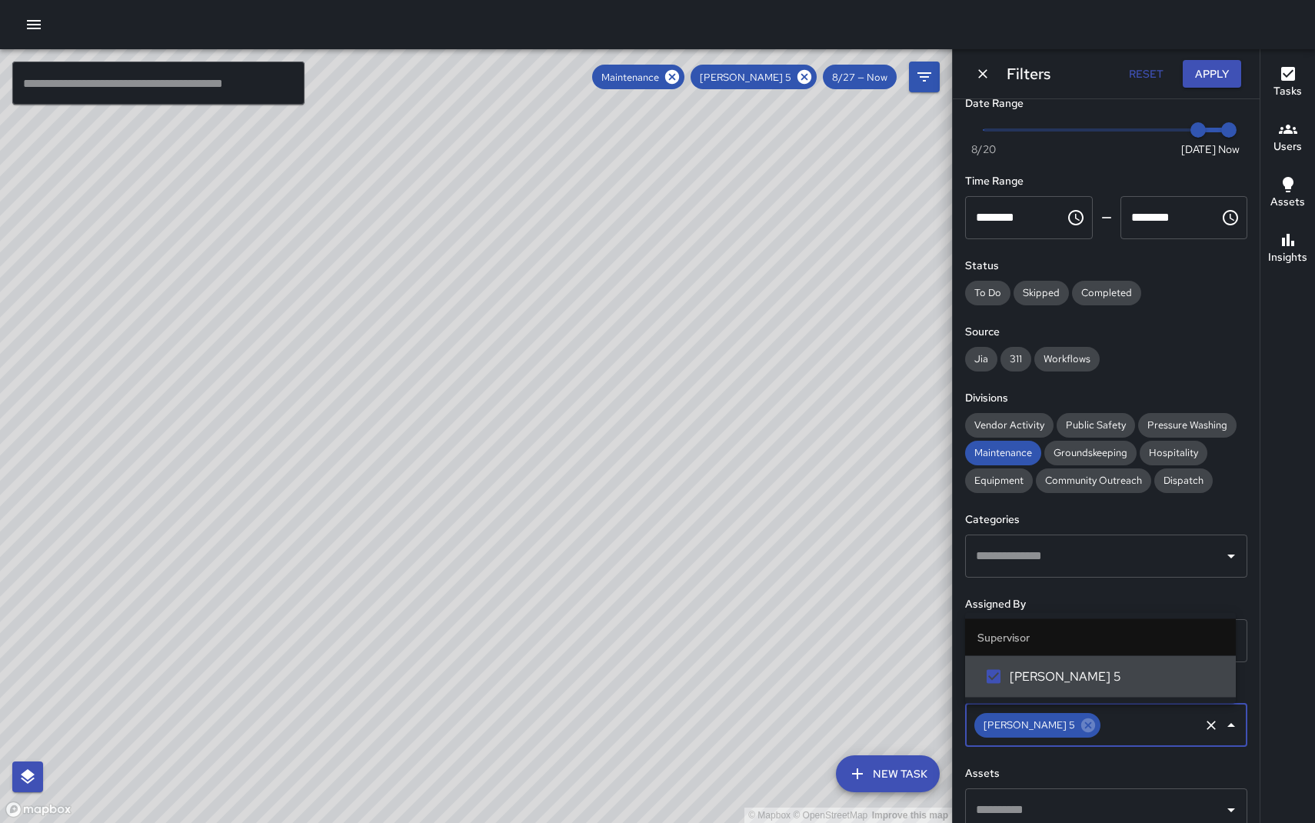
scroll to position [0, 0]
click at [797, 397] on div "© Mapbox © OpenStreetMap Improve this map" at bounding box center [476, 436] width 952 height 774
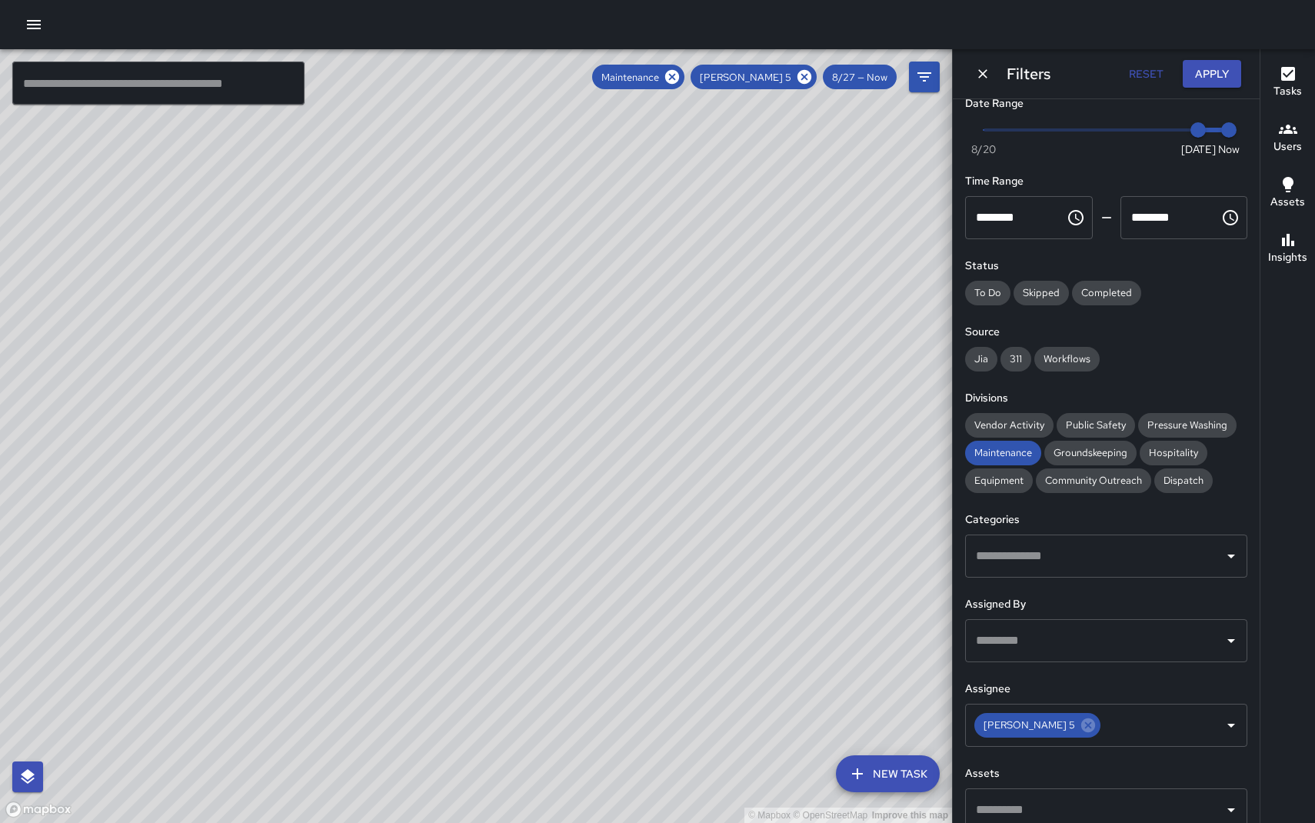
drag, startPoint x: 728, startPoint y: 425, endPoint x: 697, endPoint y: 464, distance: 49.2
click at [697, 464] on div "© Mapbox © OpenStreetMap Improve this map" at bounding box center [476, 436] width 952 height 774
click at [1305, 261] on h6 "Insights" at bounding box center [1287, 257] width 39 height 17
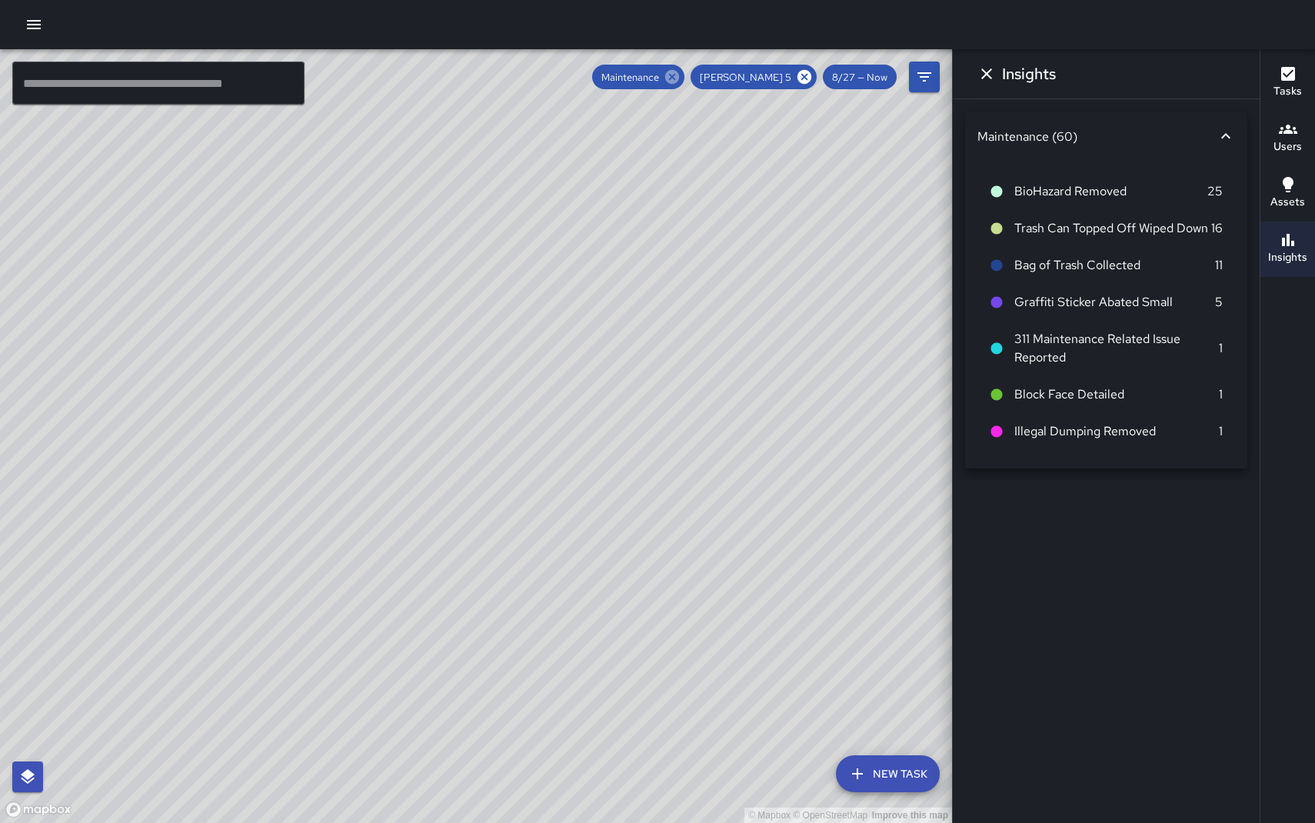
click at [679, 81] on icon at bounding box center [672, 77] width 14 height 14
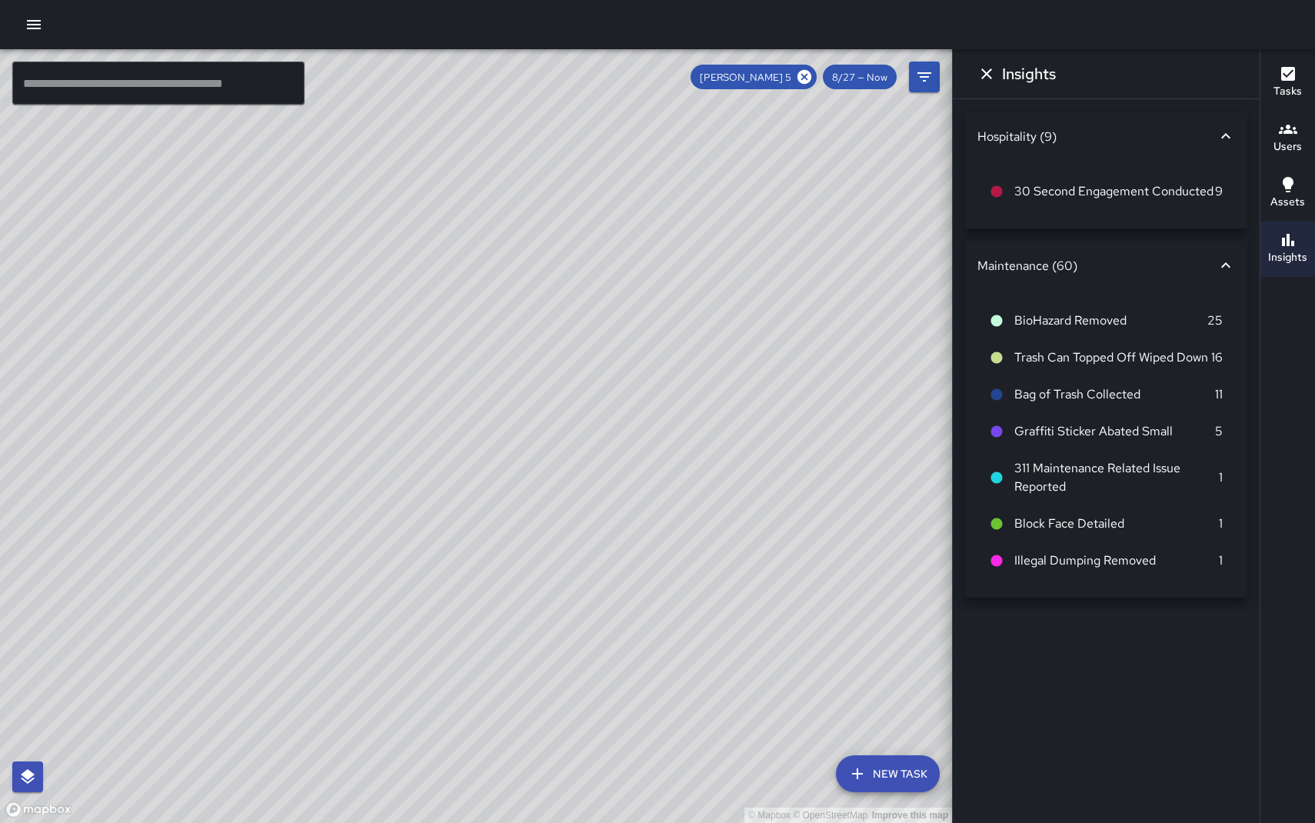
scroll to position [1659, 0]
click at [883, 80] on span "8/27 — Now" at bounding box center [860, 77] width 74 height 13
click at [942, 83] on div "© Mapbox © OpenStreetMap Improve this map" at bounding box center [476, 436] width 952 height 774
click at [923, 80] on icon "Filters" at bounding box center [924, 77] width 18 height 18
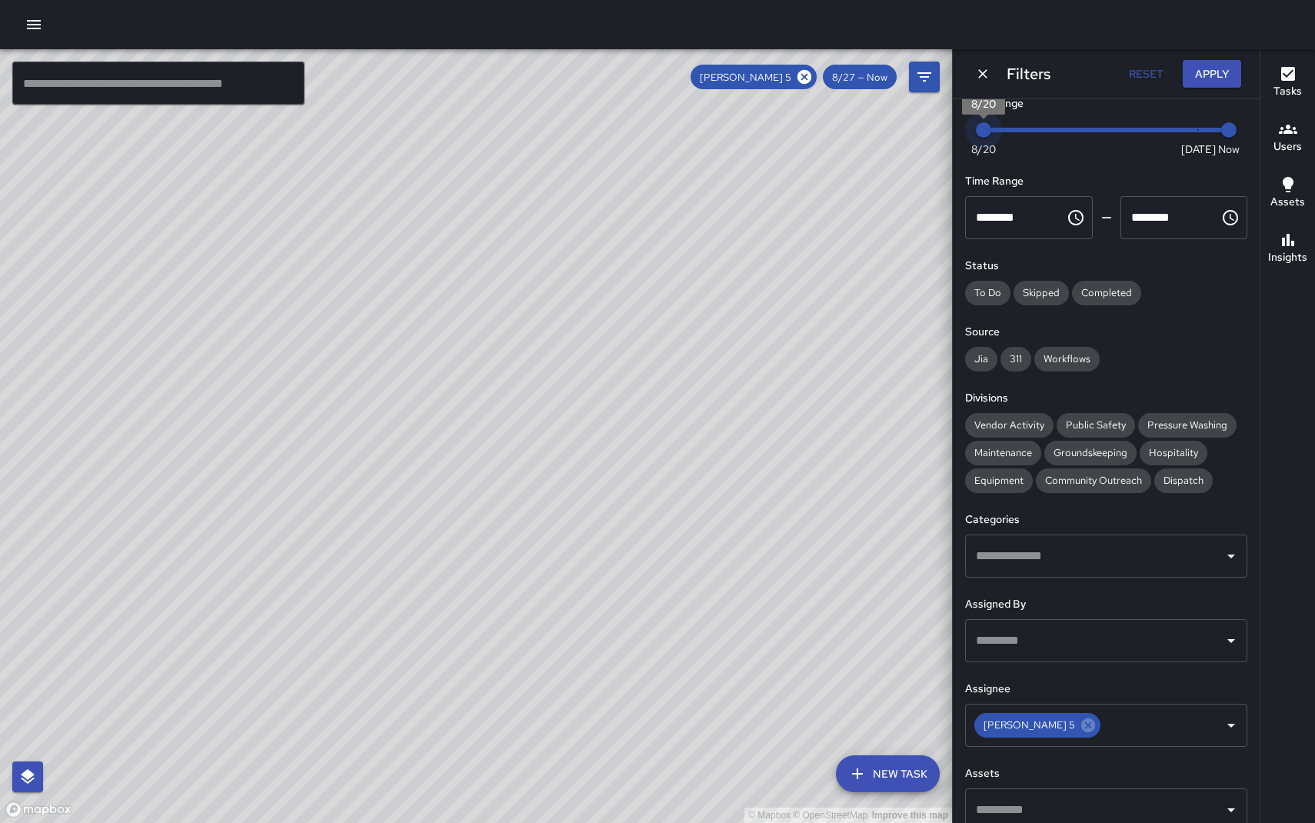
drag, startPoint x: 1170, startPoint y: 132, endPoint x: 870, endPoint y: 138, distance: 300.0
click at [870, 138] on div "© Mapbox © OpenStreetMap Improve this map ​ New Task [PERSON_NAME] 5 8/27 — Now…" at bounding box center [657, 436] width 1315 height 774
click at [1203, 63] on button "Apply" at bounding box center [1212, 74] width 58 height 28
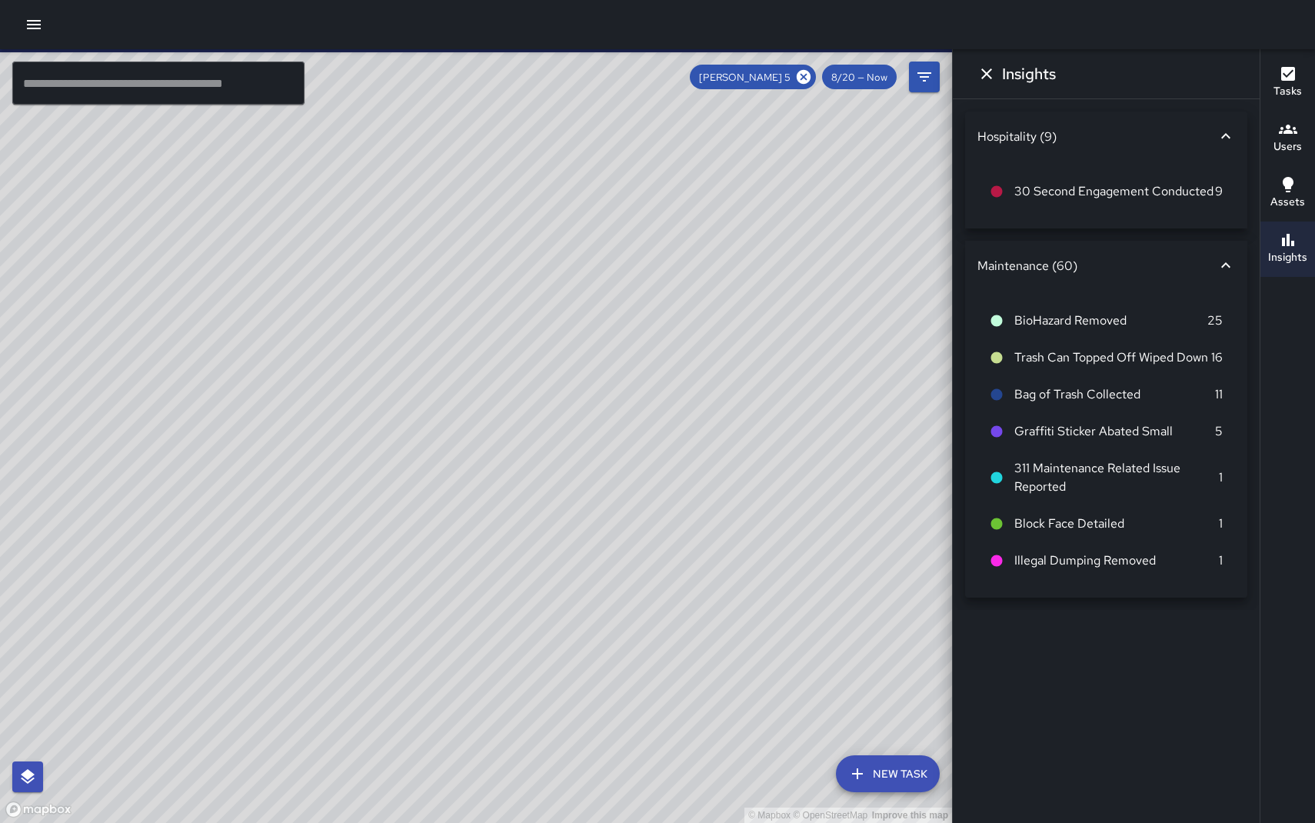
drag, startPoint x: 711, startPoint y: 285, endPoint x: 677, endPoint y: 346, distance: 70.6
click at [677, 346] on div "© Mapbox © OpenStreetMap Improve this map" at bounding box center [476, 436] width 952 height 774
click at [695, 341] on div "© Mapbox © OpenStreetMap Improve this map" at bounding box center [476, 436] width 952 height 774
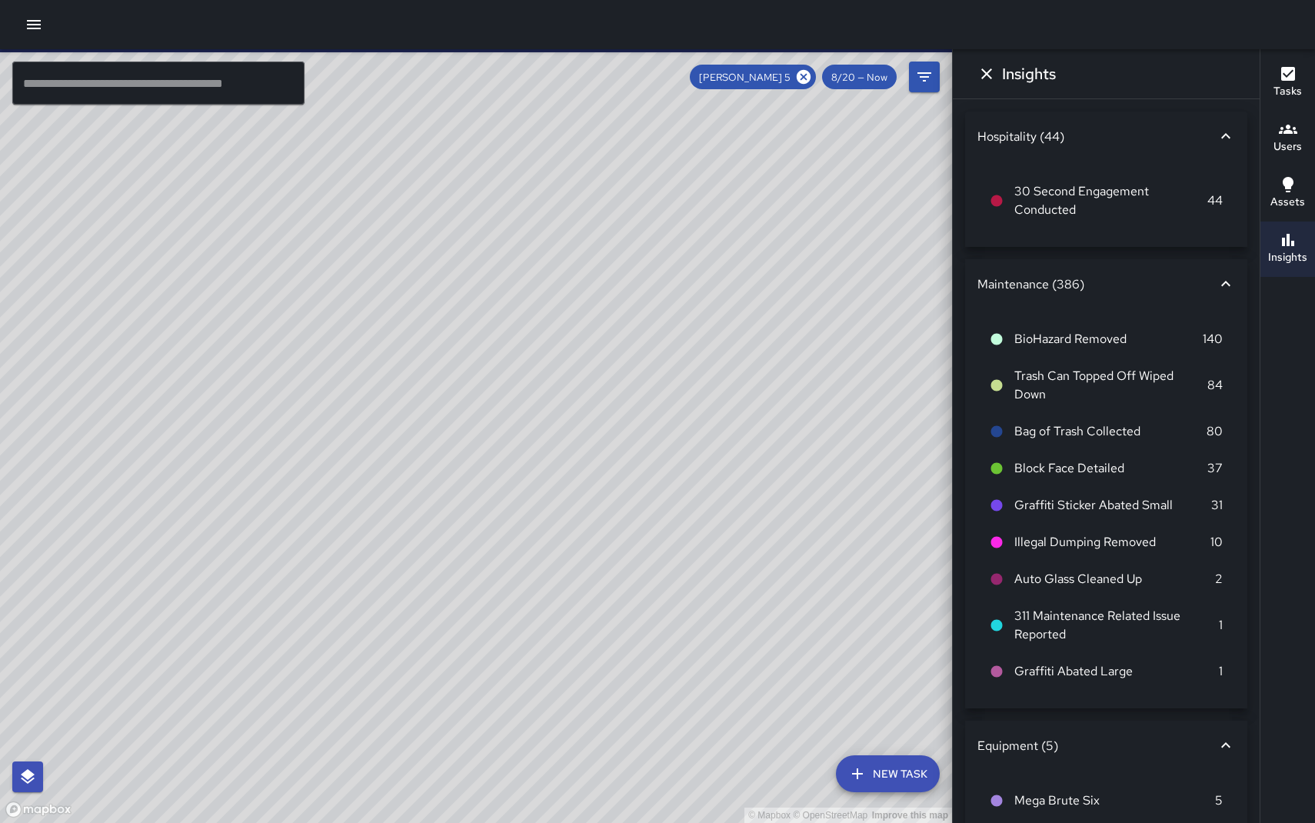
drag, startPoint x: 535, startPoint y: 531, endPoint x: 561, endPoint y: 460, distance: 75.4
click at [567, 450] on div "© Mapbox © OpenStreetMap Improve this map" at bounding box center [476, 436] width 952 height 774
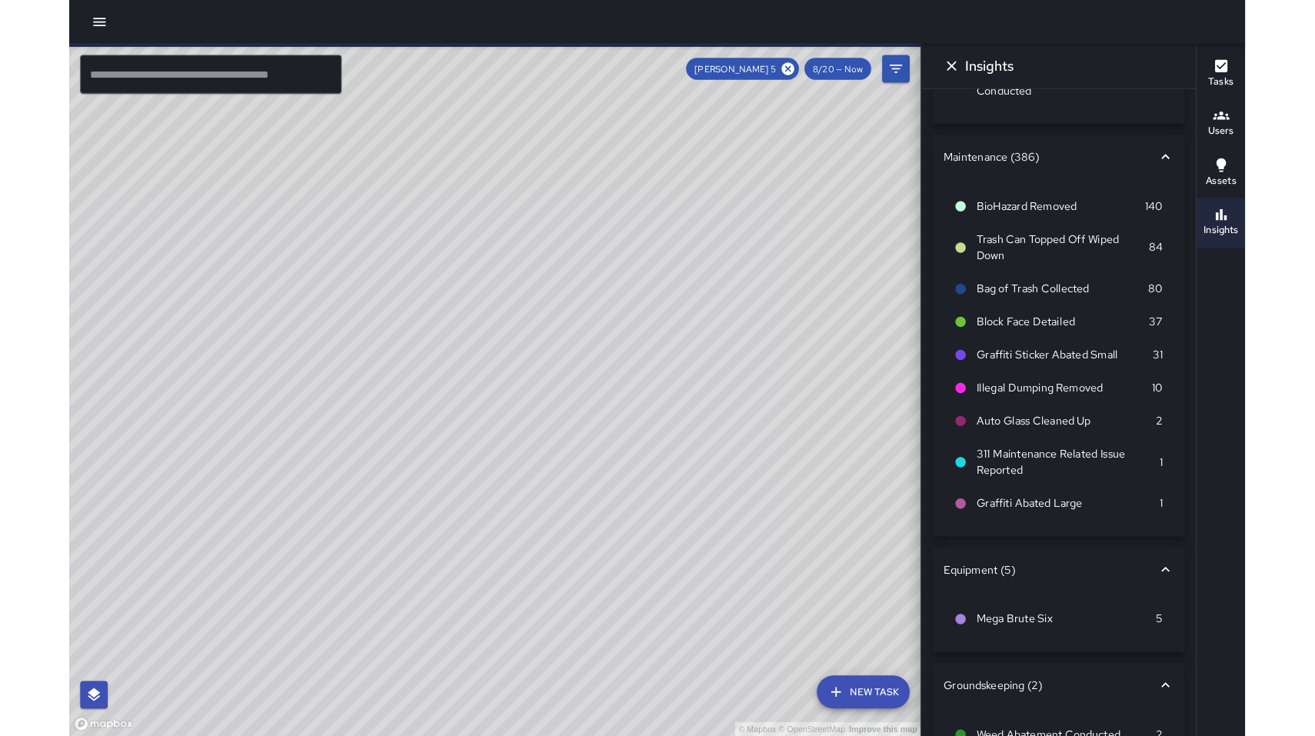
scroll to position [156, 0]
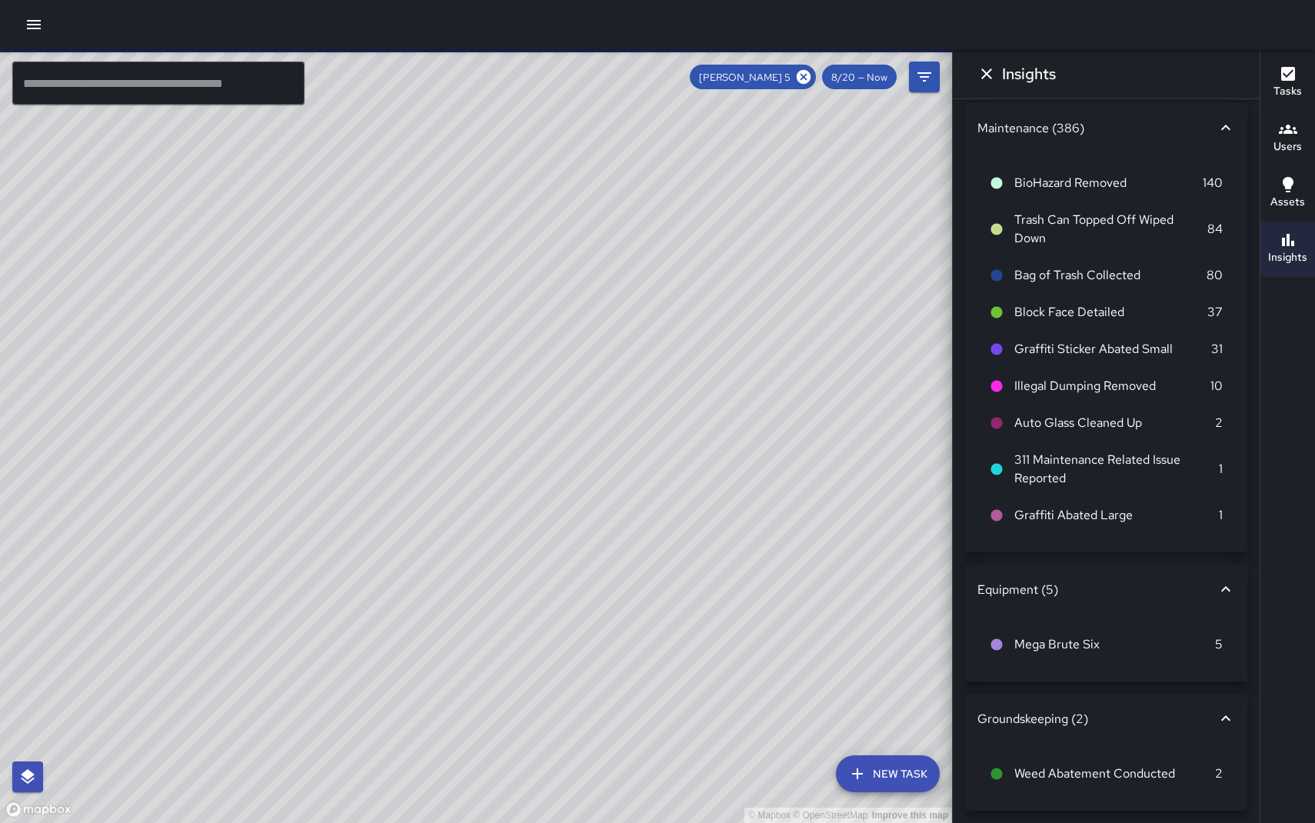
click at [987, 75] on icon "Dismiss" at bounding box center [986, 73] width 11 height 11
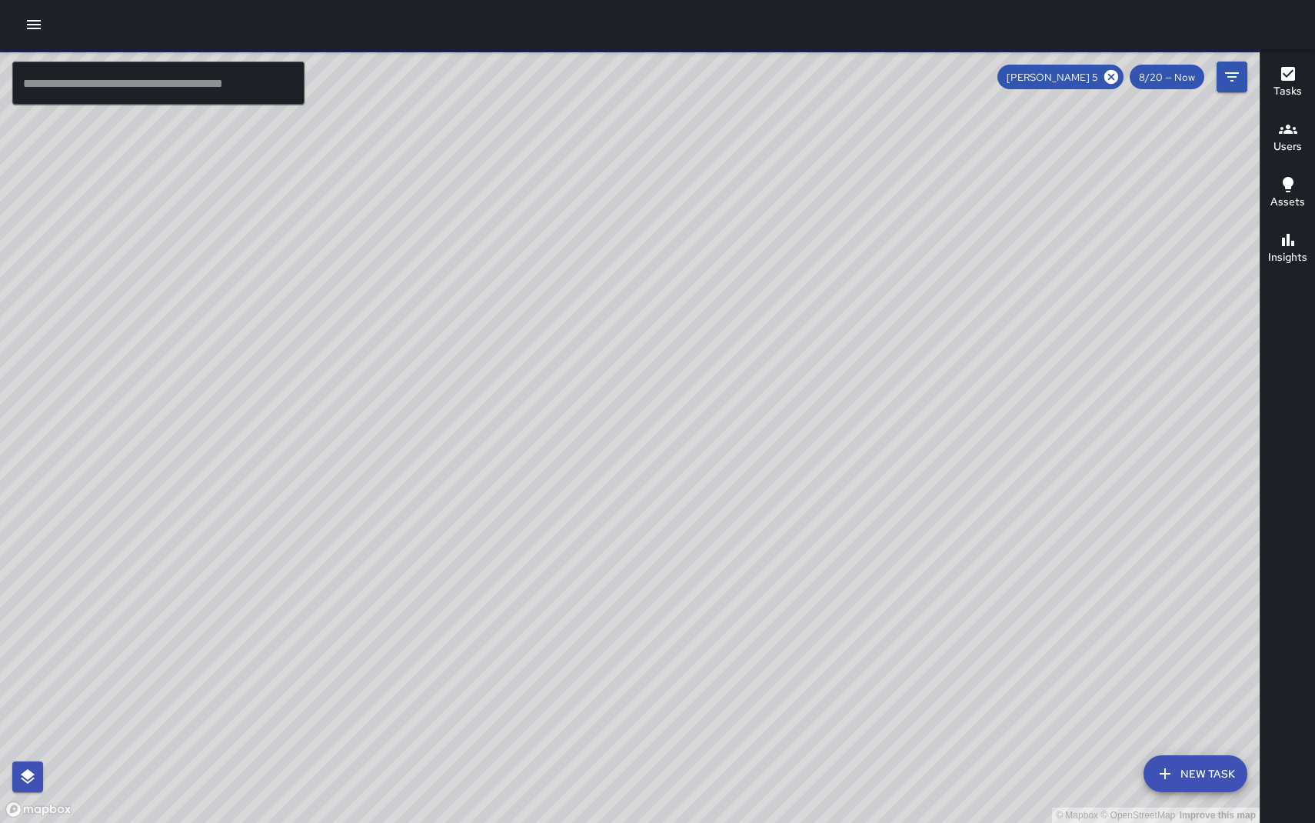
drag, startPoint x: 807, startPoint y: 352, endPoint x: 774, endPoint y: 408, distance: 65.5
click at [777, 411] on div "© Mapbox © OpenStreetMap Improve this map M5 [PERSON_NAME] 5 [STREET_ADDRESS] C…" at bounding box center [630, 436] width 1260 height 774
drag, startPoint x: 756, startPoint y: 295, endPoint x: 740, endPoint y: 385, distance: 91.4
click at [741, 384] on div "© Mapbox © OpenStreetMap Improve this map" at bounding box center [630, 436] width 1260 height 774
click at [1280, 73] on icon "button" at bounding box center [1288, 74] width 18 height 18
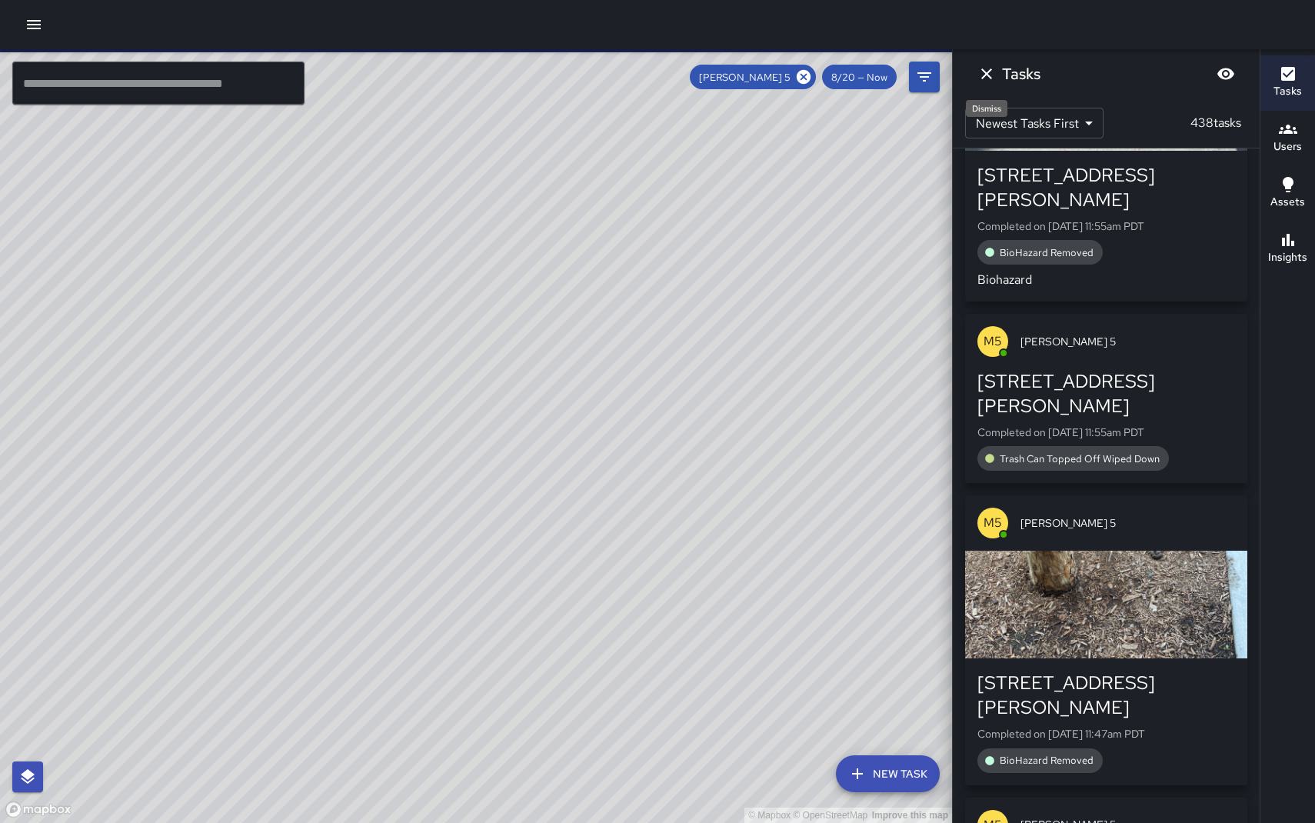
click at [991, 73] on icon "Dismiss" at bounding box center [986, 74] width 18 height 18
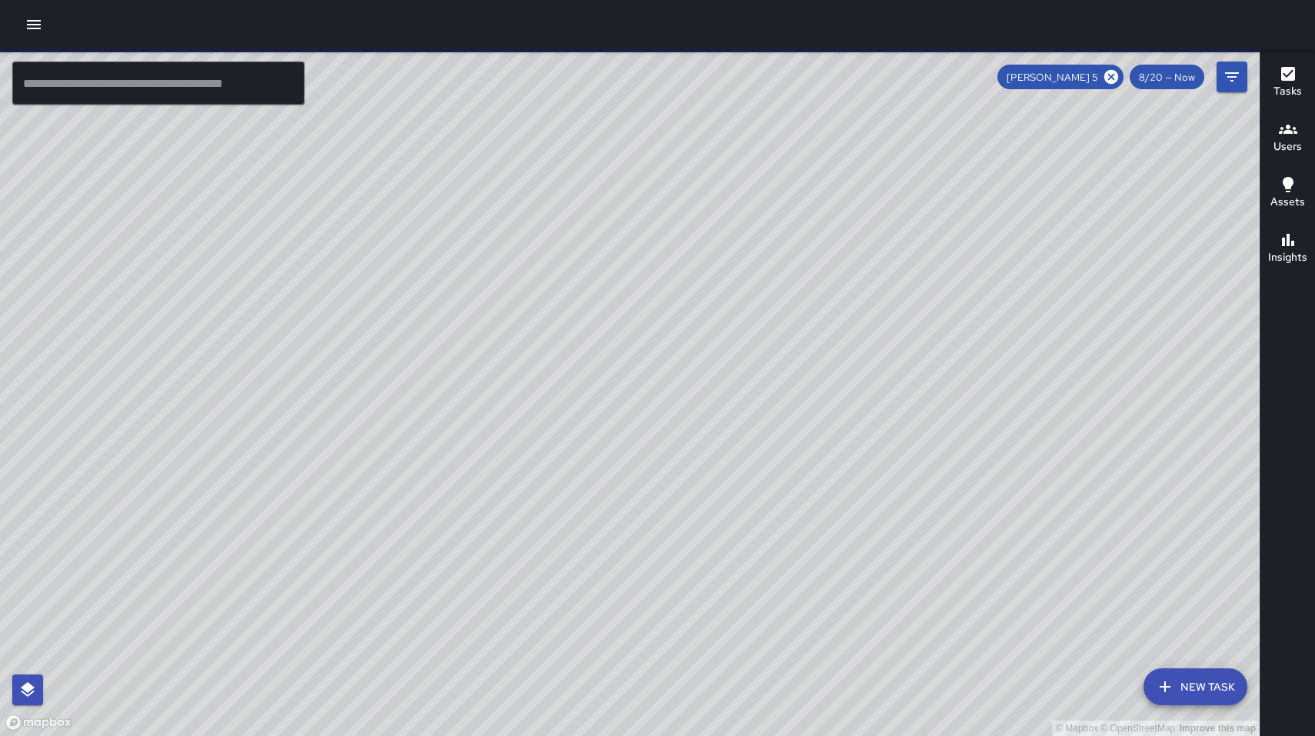
drag, startPoint x: 999, startPoint y: 477, endPoint x: 888, endPoint y: 396, distance: 137.0
click at [904, 404] on div "© Mapbox © OpenStreetMap Improve this map" at bounding box center [630, 392] width 1260 height 687
drag, startPoint x: 434, startPoint y: 643, endPoint x: 485, endPoint y: 568, distance: 90.9
click at [485, 568] on div "© Mapbox © OpenStreetMap Improve this map" at bounding box center [630, 392] width 1260 height 687
drag, startPoint x: 487, startPoint y: 578, endPoint x: 681, endPoint y: 299, distance: 339.8
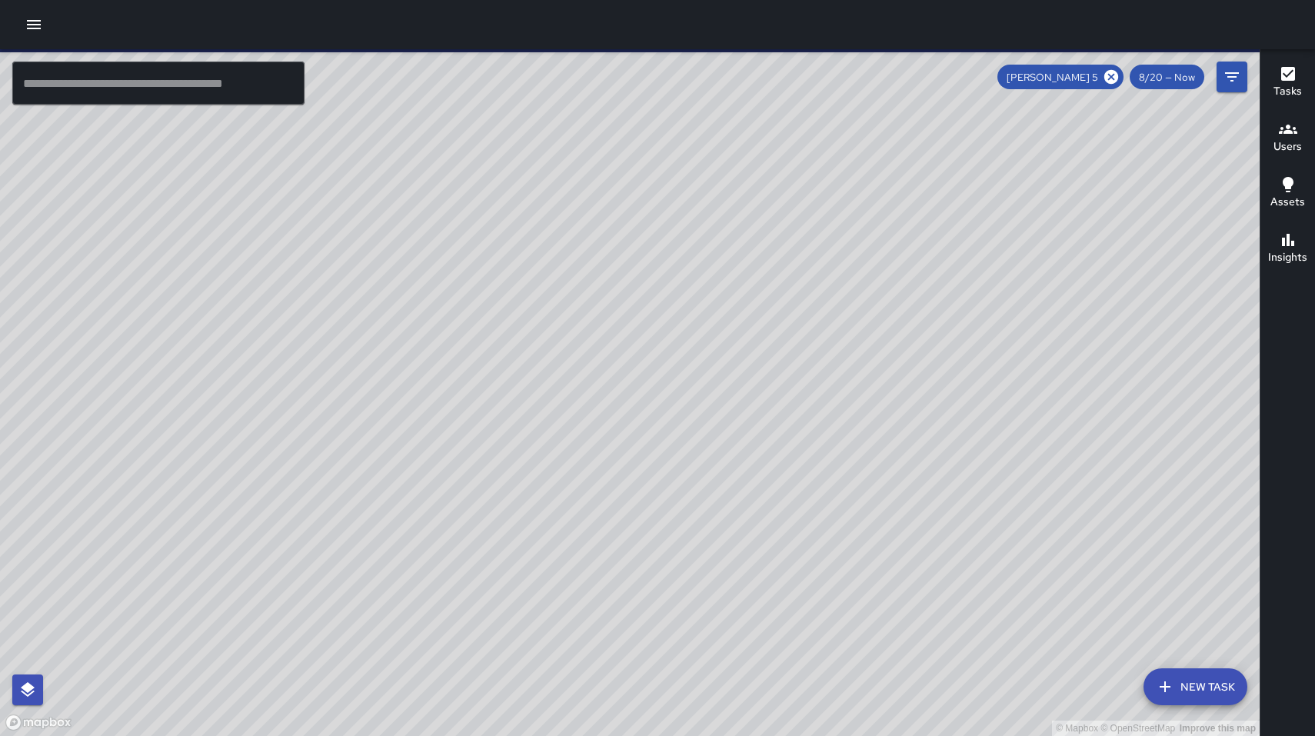
click at [681, 299] on div "© Mapbox © OpenStreetMap Improve this map" at bounding box center [630, 392] width 1260 height 687
drag, startPoint x: 657, startPoint y: 239, endPoint x: 645, endPoint y: 276, distance: 38.9
click at [638, 297] on div "© Mapbox © OpenStreetMap Improve this map" at bounding box center [630, 392] width 1260 height 687
drag, startPoint x: 738, startPoint y: 195, endPoint x: 681, endPoint y: 298, distance: 118.8
click at [683, 299] on div "© Mapbox © OpenStreetMap Improve this map" at bounding box center [630, 392] width 1260 height 687
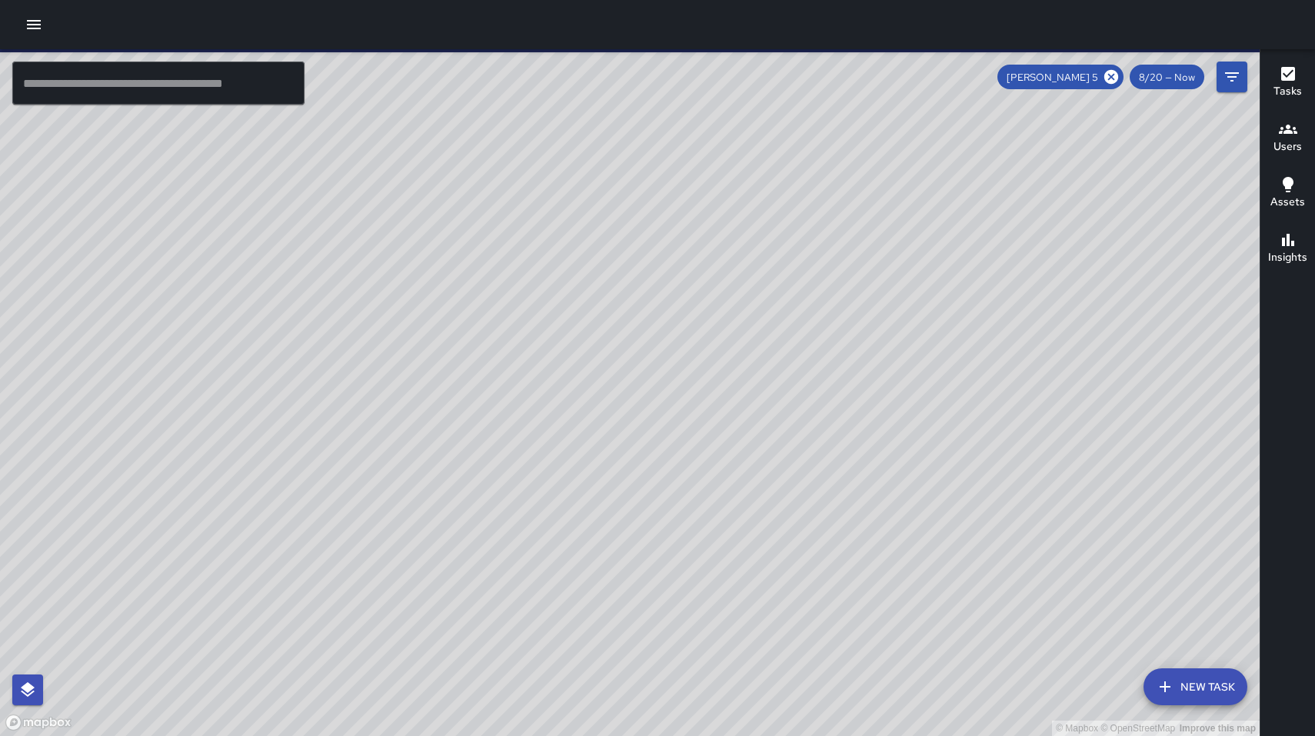
drag, startPoint x: 671, startPoint y: 434, endPoint x: 731, endPoint y: 234, distance: 208.7
click at [730, 237] on div "© Mapbox © OpenStreetMap Improve this map" at bounding box center [630, 392] width 1260 height 687
drag, startPoint x: 663, startPoint y: 444, endPoint x: 755, endPoint y: 253, distance: 211.9
click at [755, 253] on div "© Mapbox © OpenStreetMap Improve this map" at bounding box center [630, 392] width 1260 height 687
drag, startPoint x: 685, startPoint y: 438, endPoint x: 808, endPoint y: 228, distance: 243.3
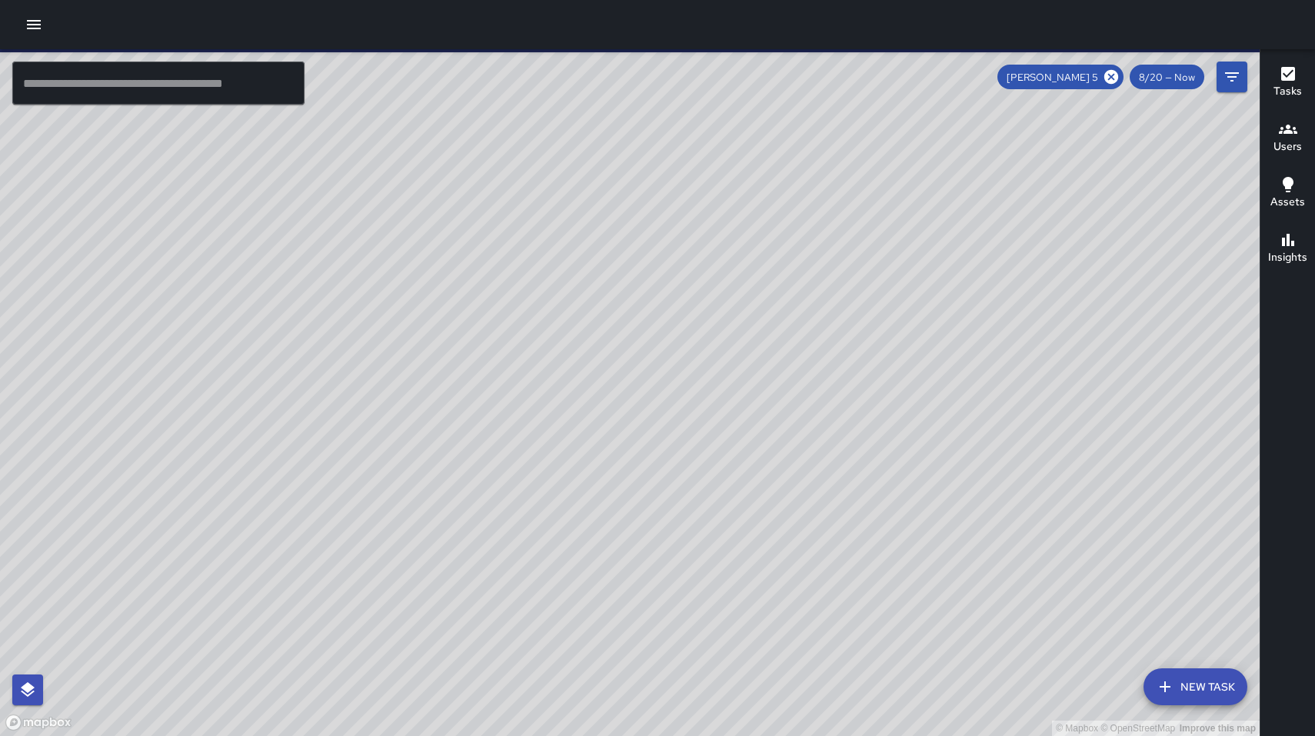
click at [808, 228] on div "© Mapbox © OpenStreetMap Improve this map" at bounding box center [630, 392] width 1260 height 687
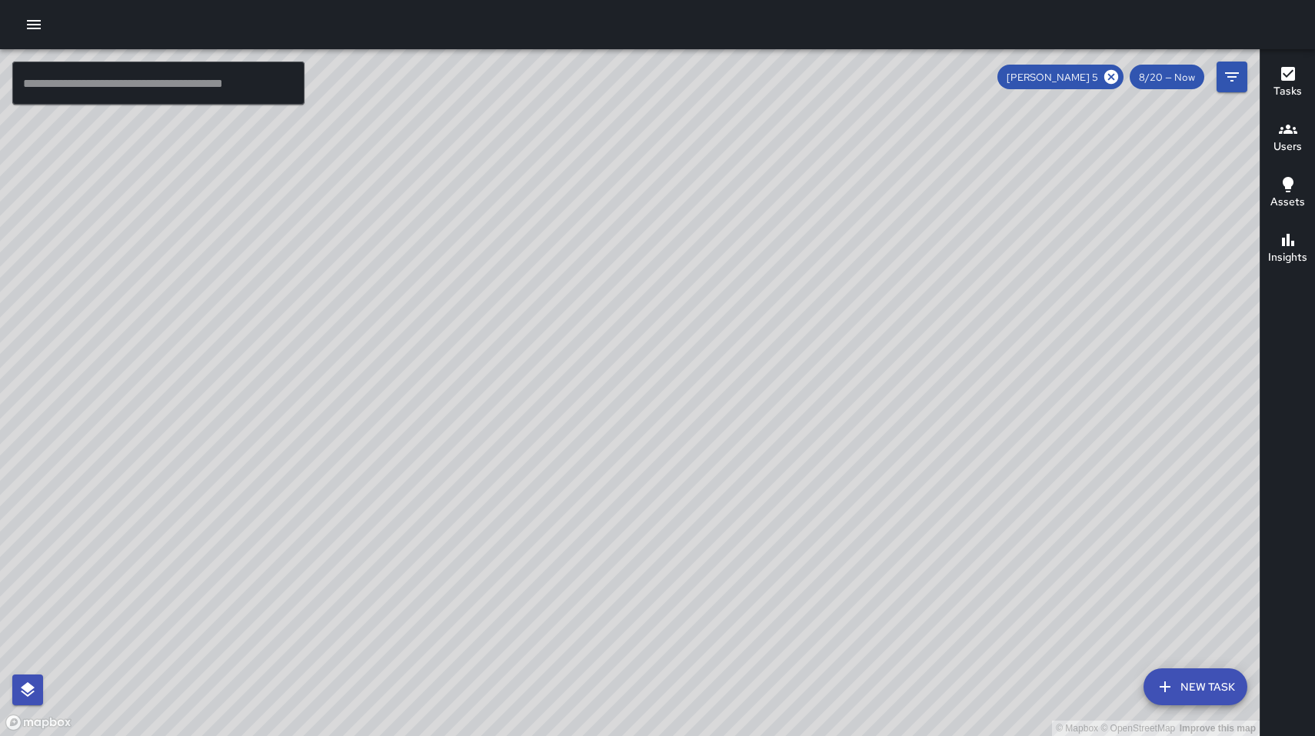
drag, startPoint x: 831, startPoint y: 213, endPoint x: 615, endPoint y: 413, distance: 294.4
click at [610, 423] on div "© Mapbox © OpenStreetMap Improve this map" at bounding box center [630, 392] width 1260 height 687
drag, startPoint x: 694, startPoint y: 205, endPoint x: 572, endPoint y: 538, distance: 355.2
click at [572, 538] on div "© Mapbox © OpenStreetMap Improve this map" at bounding box center [630, 392] width 1260 height 687
drag, startPoint x: 687, startPoint y: 428, endPoint x: 690, endPoint y: 452, distance: 24.0
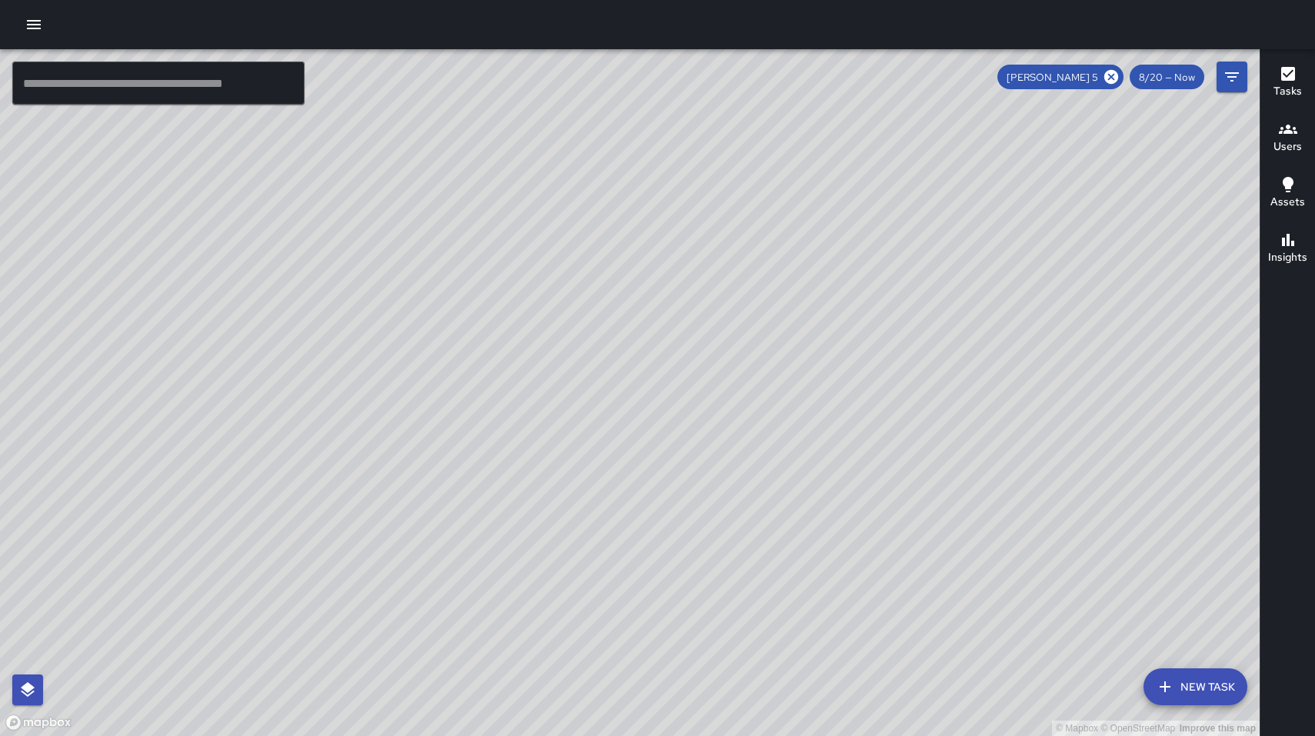
click at [690, 453] on div "© Mapbox © OpenStreetMap Improve this map" at bounding box center [630, 392] width 1260 height 687
drag, startPoint x: 896, startPoint y: 512, endPoint x: 905, endPoint y: 477, distance: 36.6
click at [905, 477] on div "© Mapbox © OpenStreetMap Improve this map" at bounding box center [630, 392] width 1260 height 687
drag, startPoint x: 804, startPoint y: 667, endPoint x: 395, endPoint y: 606, distance: 412.9
click at [395, 606] on div "© Mapbox © OpenStreetMap Improve this map" at bounding box center [630, 392] width 1260 height 687
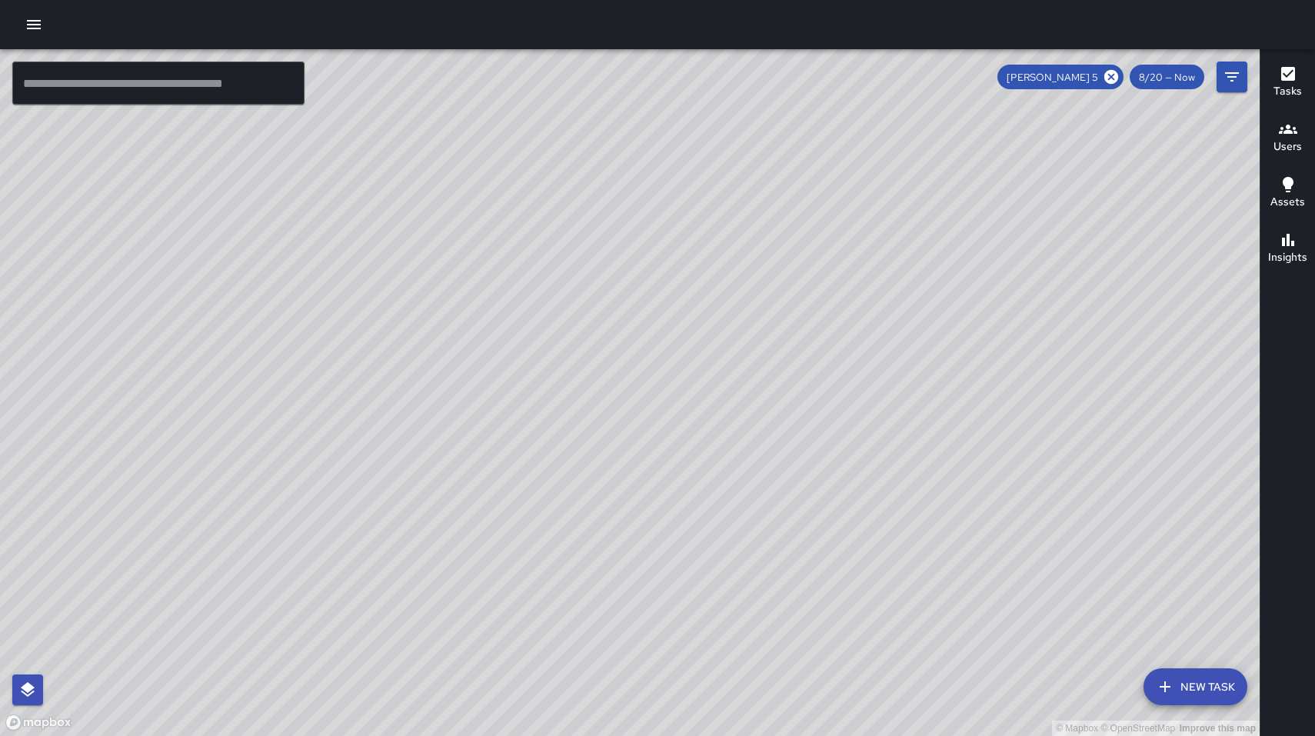
drag, startPoint x: 531, startPoint y: 471, endPoint x: 506, endPoint y: 405, distance: 70.6
click at [506, 406] on div "© Mapbox © OpenStreetMap Improve this map" at bounding box center [630, 392] width 1260 height 687
click at [1118, 79] on icon at bounding box center [1111, 77] width 14 height 14
drag, startPoint x: 395, startPoint y: 438, endPoint x: 614, endPoint y: 428, distance: 219.4
click at [607, 434] on div "© Mapbox © OpenStreetMap Improve this map" at bounding box center [630, 392] width 1260 height 687
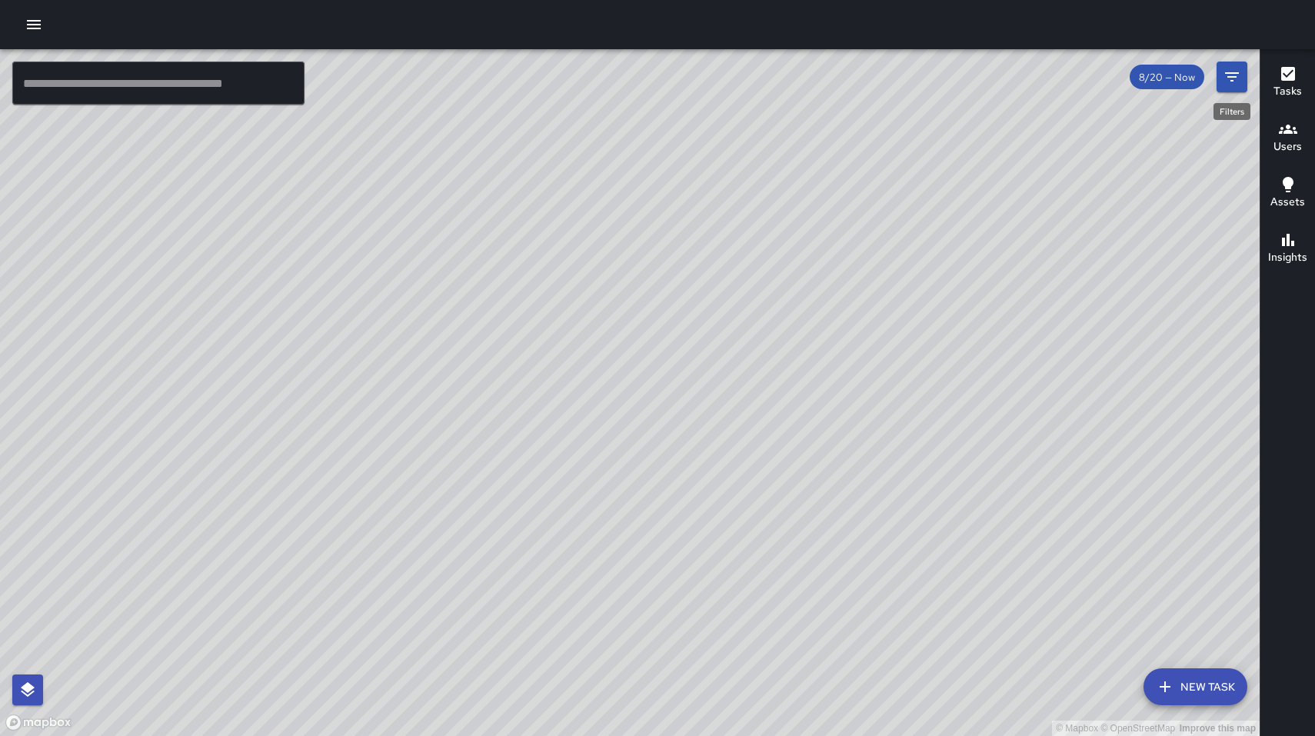
click at [1231, 83] on icon "Filters" at bounding box center [1232, 77] width 18 height 18
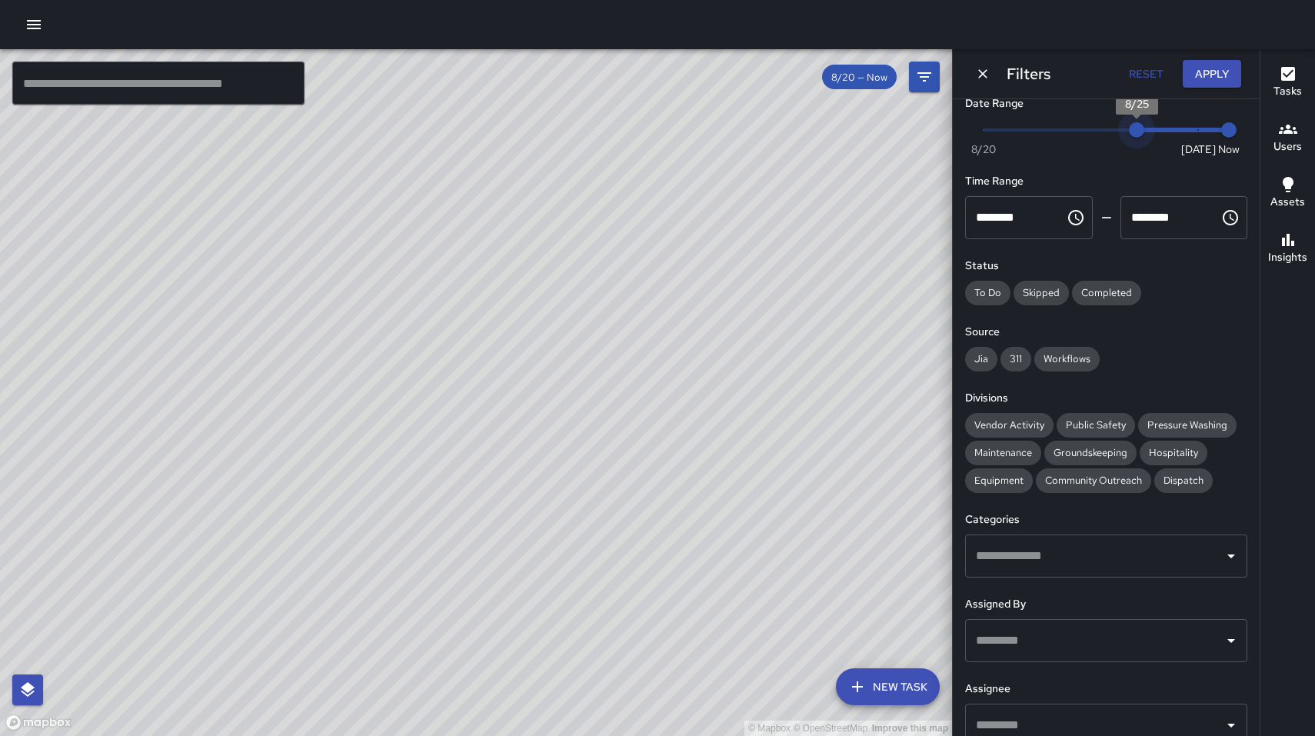
type input "*"
drag, startPoint x: 997, startPoint y: 135, endPoint x: 1217, endPoint y: 131, distance: 220.7
click at [1217, 131] on span "Now [DATE] [DATE] 3:09 pm" at bounding box center [1106, 129] width 245 height 23
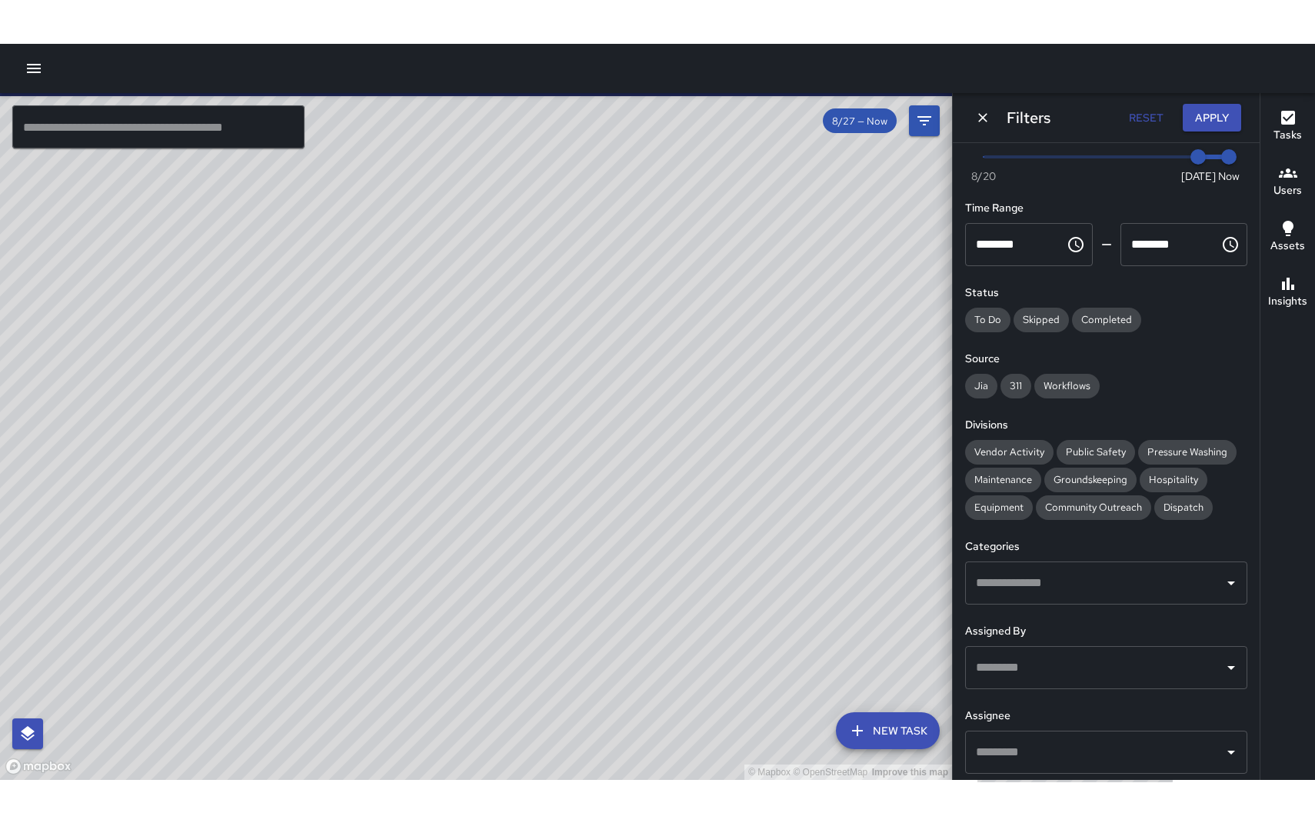
scroll to position [124, 0]
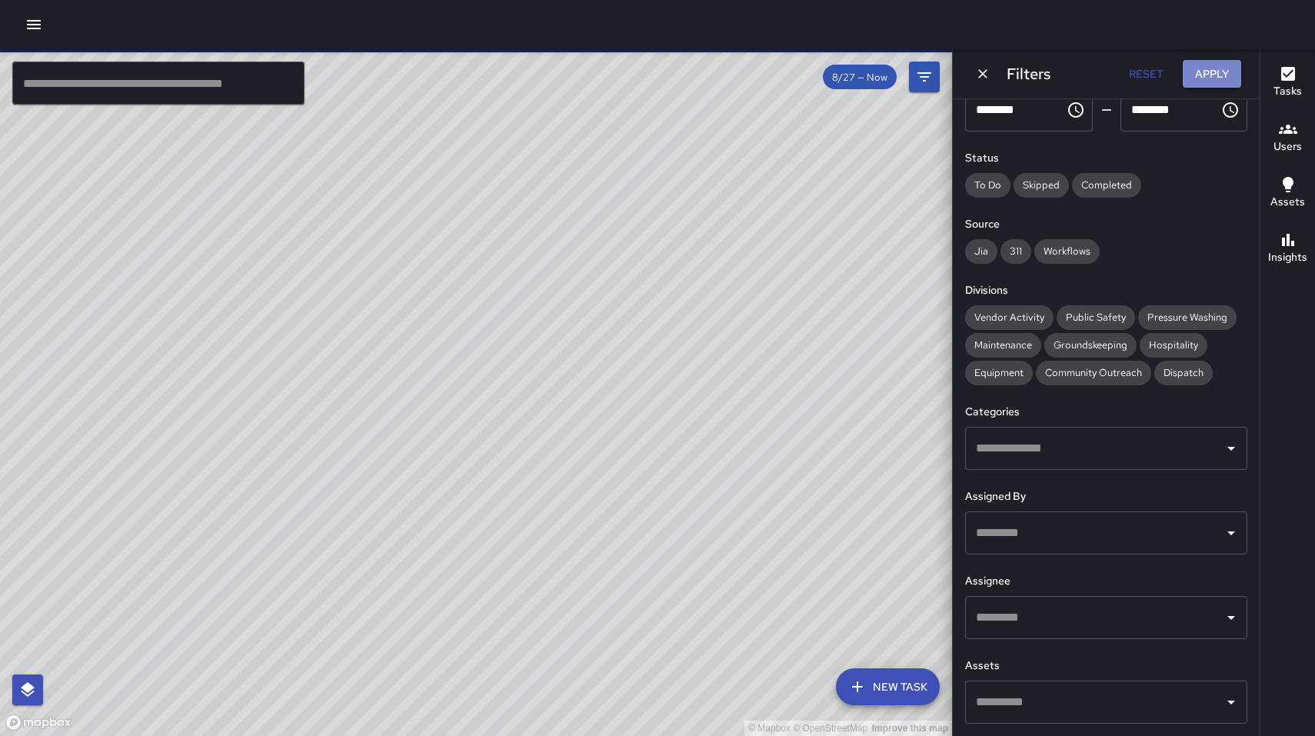
click at [1209, 88] on button "Apply" at bounding box center [1212, 74] width 58 height 28
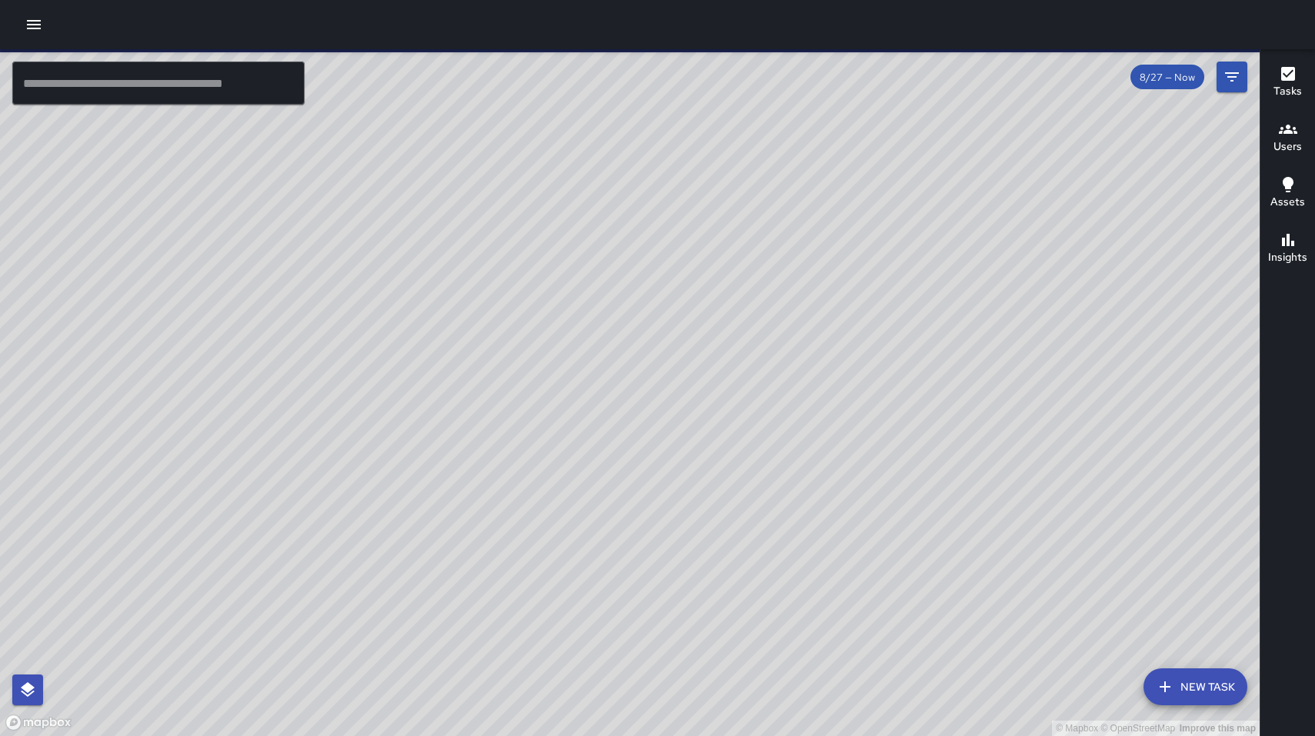
drag, startPoint x: 814, startPoint y: 415, endPoint x: 864, endPoint y: 429, distance: 51.9
click at [864, 429] on div "© Mapbox © OpenStreetMap Improve this map" at bounding box center [630, 392] width 1260 height 687
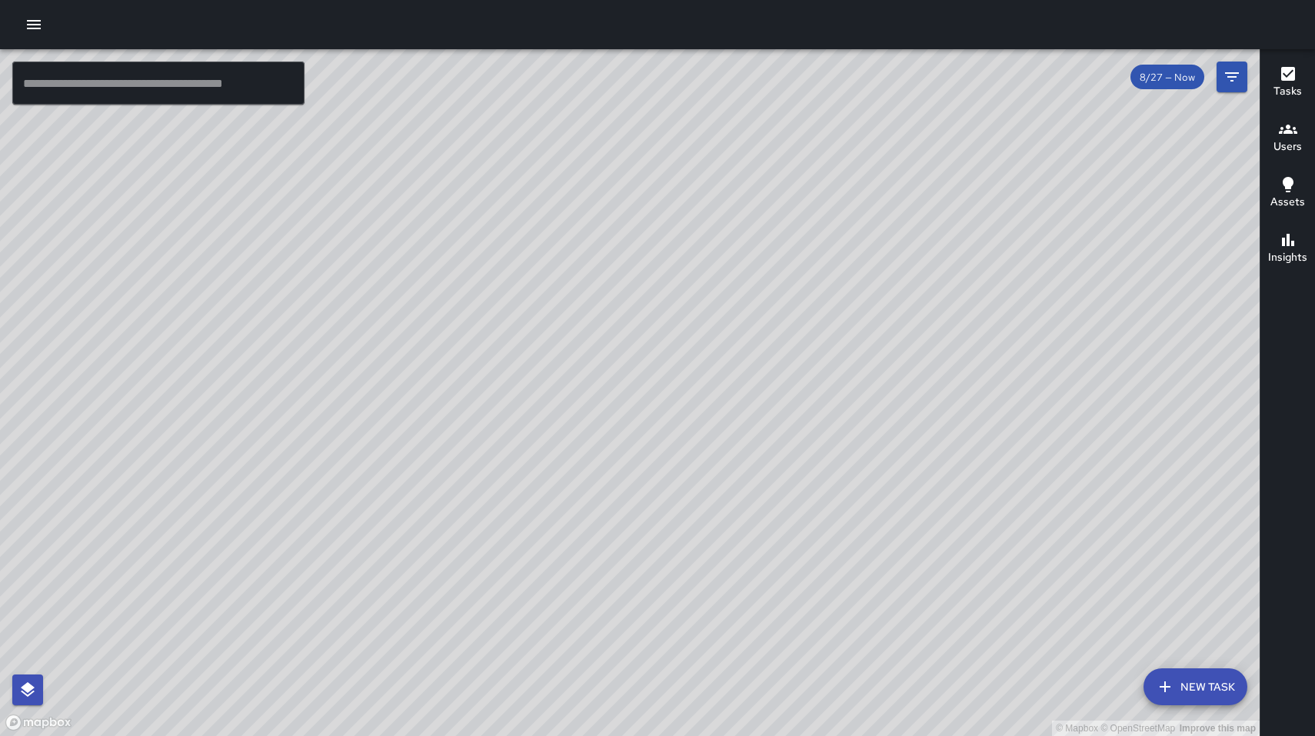
drag, startPoint x: 863, startPoint y: 424, endPoint x: 856, endPoint y: 468, distance: 44.4
click at [856, 468] on div "© Mapbox © OpenStreetMap Improve this map" at bounding box center [630, 392] width 1260 height 687
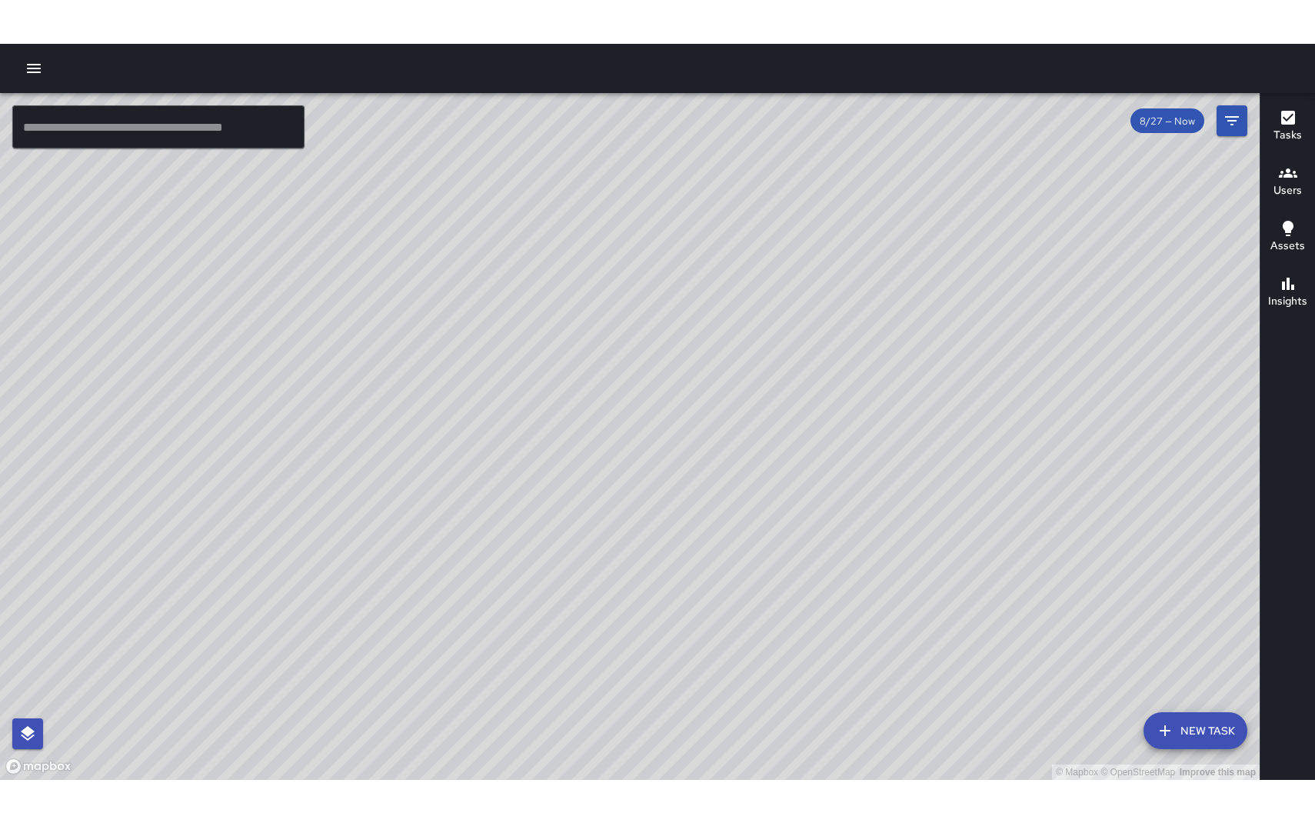
scroll to position [37, 0]
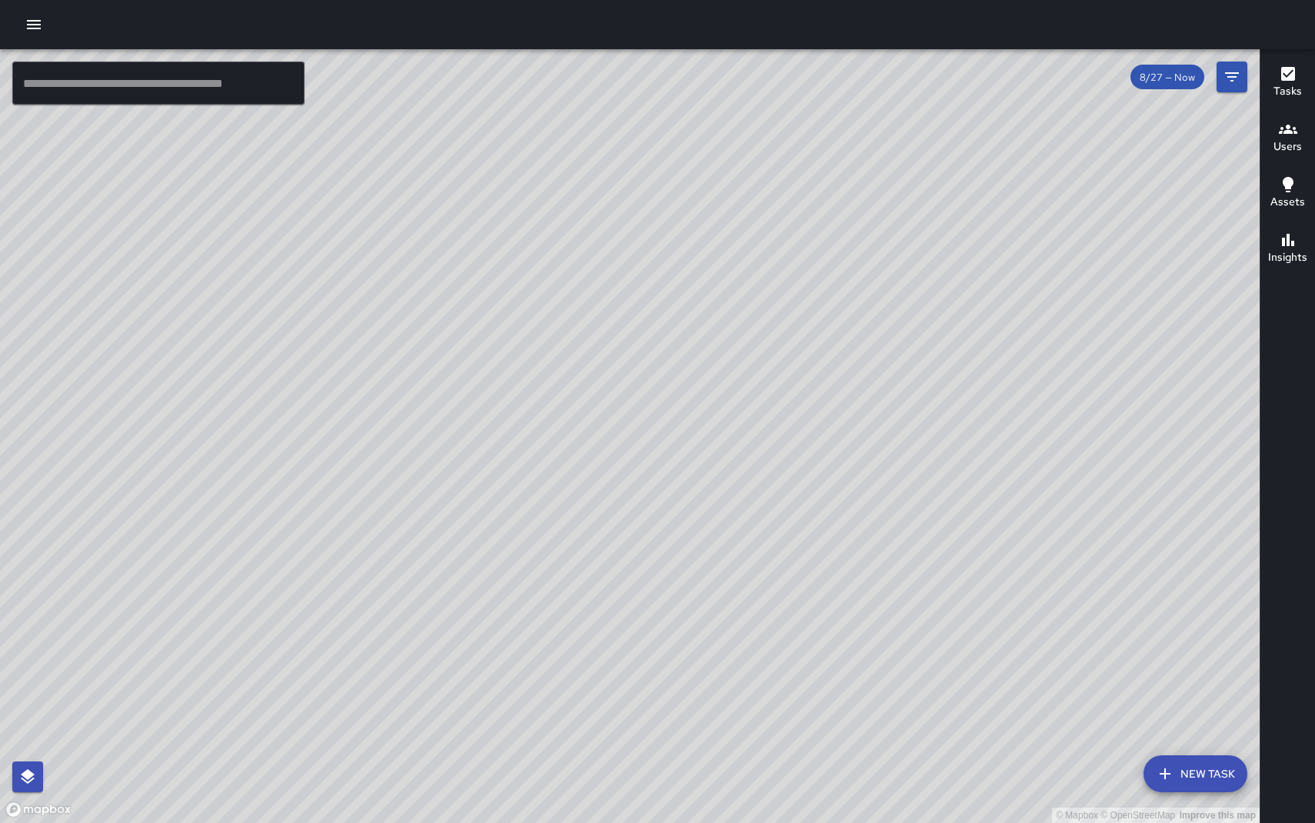
click at [1293, 67] on icon "button" at bounding box center [1288, 74] width 18 height 18
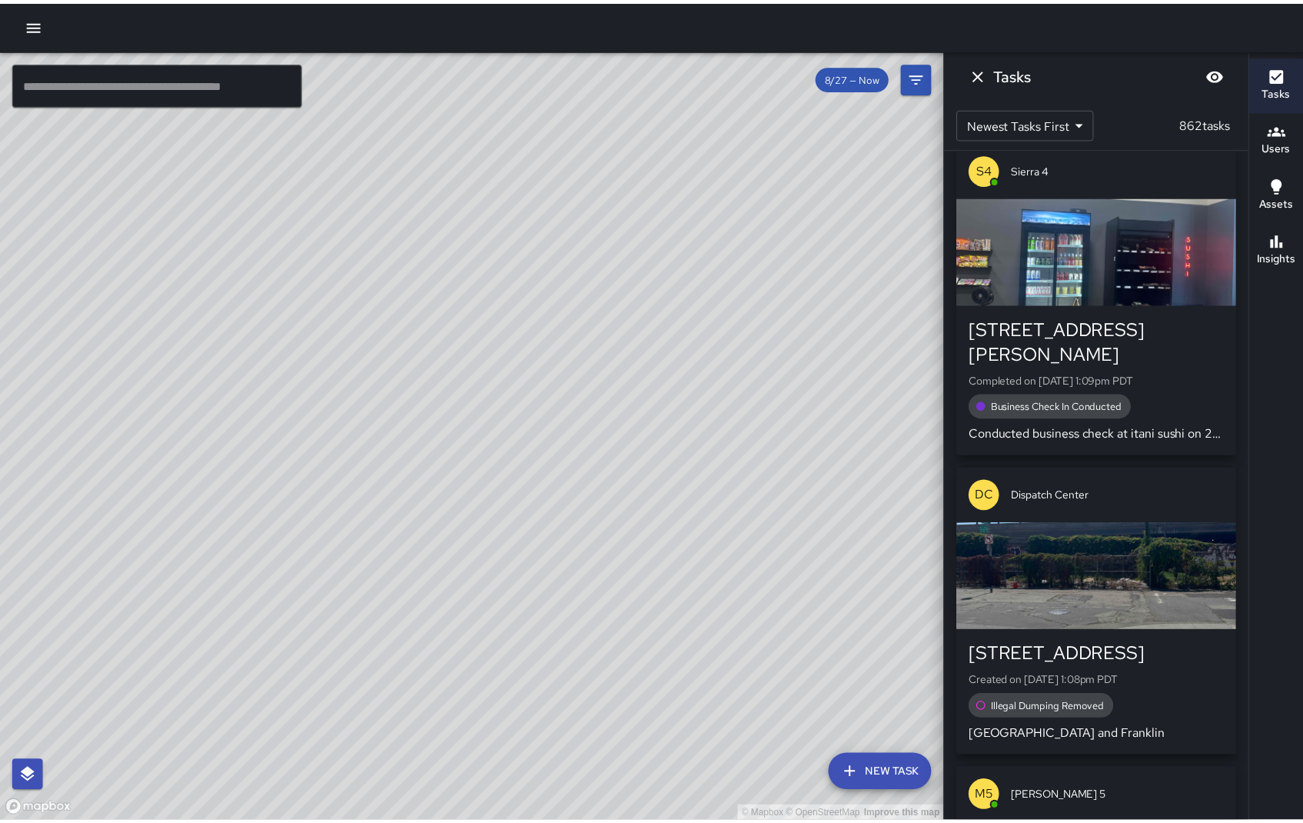
scroll to position [0, 0]
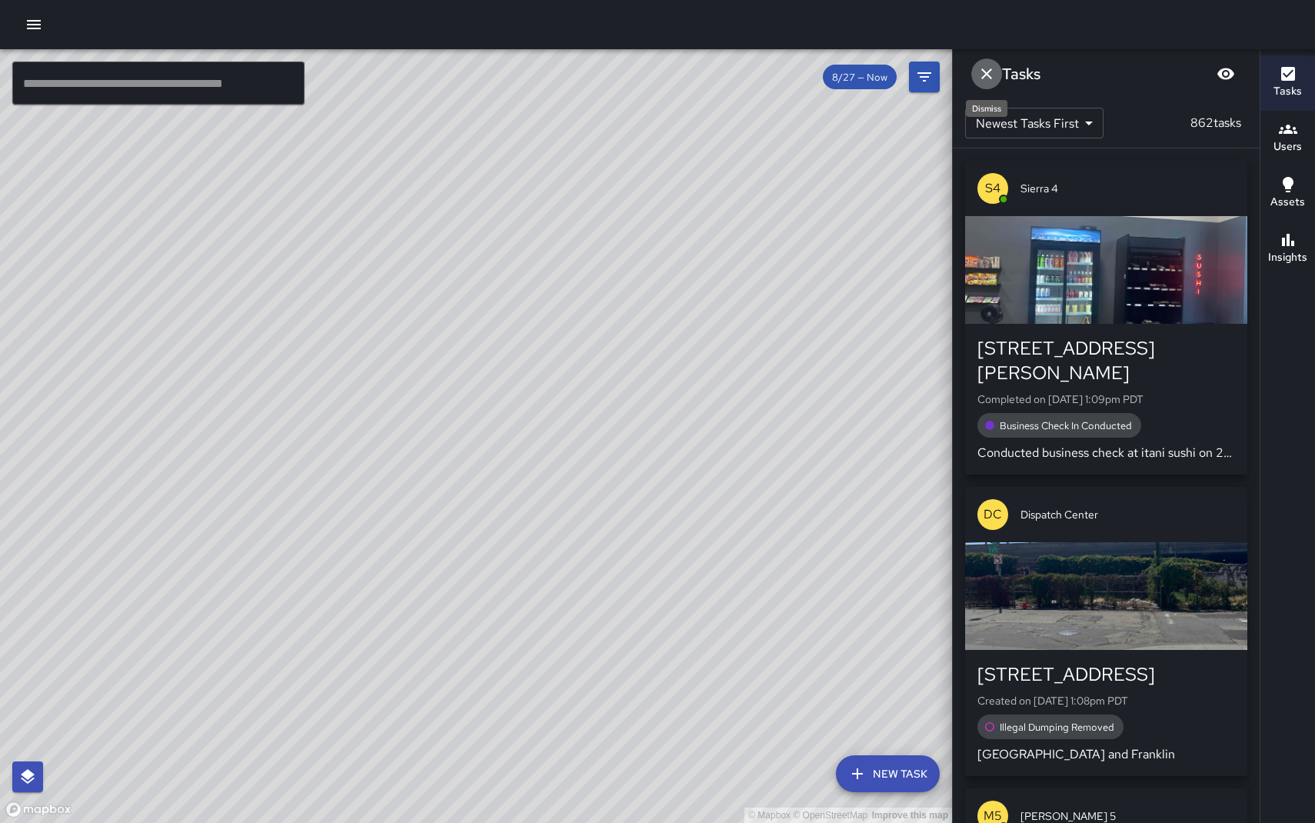
click at [994, 75] on icon "Dismiss" at bounding box center [986, 74] width 18 height 18
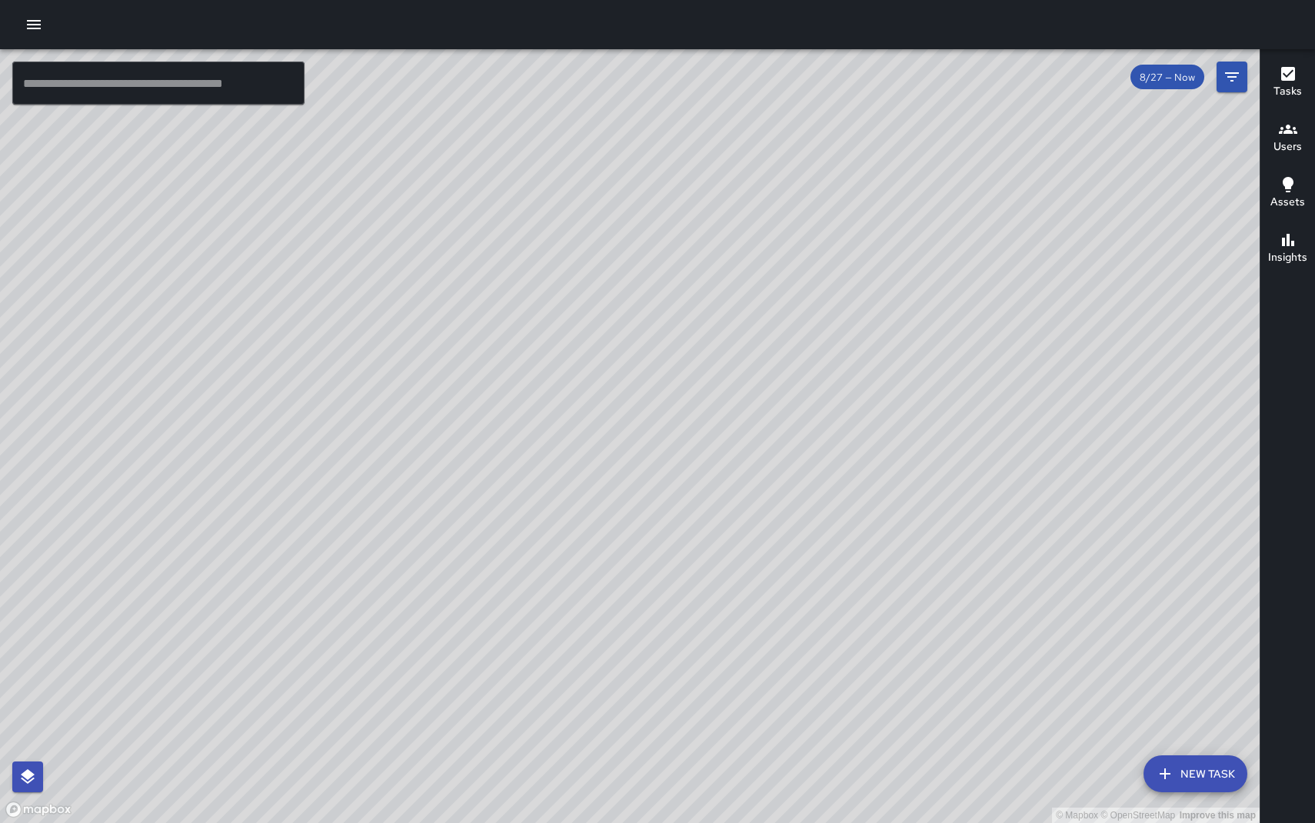
drag, startPoint x: 833, startPoint y: 260, endPoint x: 886, endPoint y: 308, distance: 71.9
click at [886, 308] on div "© Mapbox © OpenStreetMap Improve this map" at bounding box center [630, 436] width 1260 height 774
drag, startPoint x: 602, startPoint y: 451, endPoint x: 686, endPoint y: 461, distance: 84.4
click at [687, 463] on div "© Mapbox © OpenStreetMap Improve this map" at bounding box center [630, 436] width 1260 height 774
drag, startPoint x: 243, startPoint y: 373, endPoint x: 548, endPoint y: 480, distance: 323.5
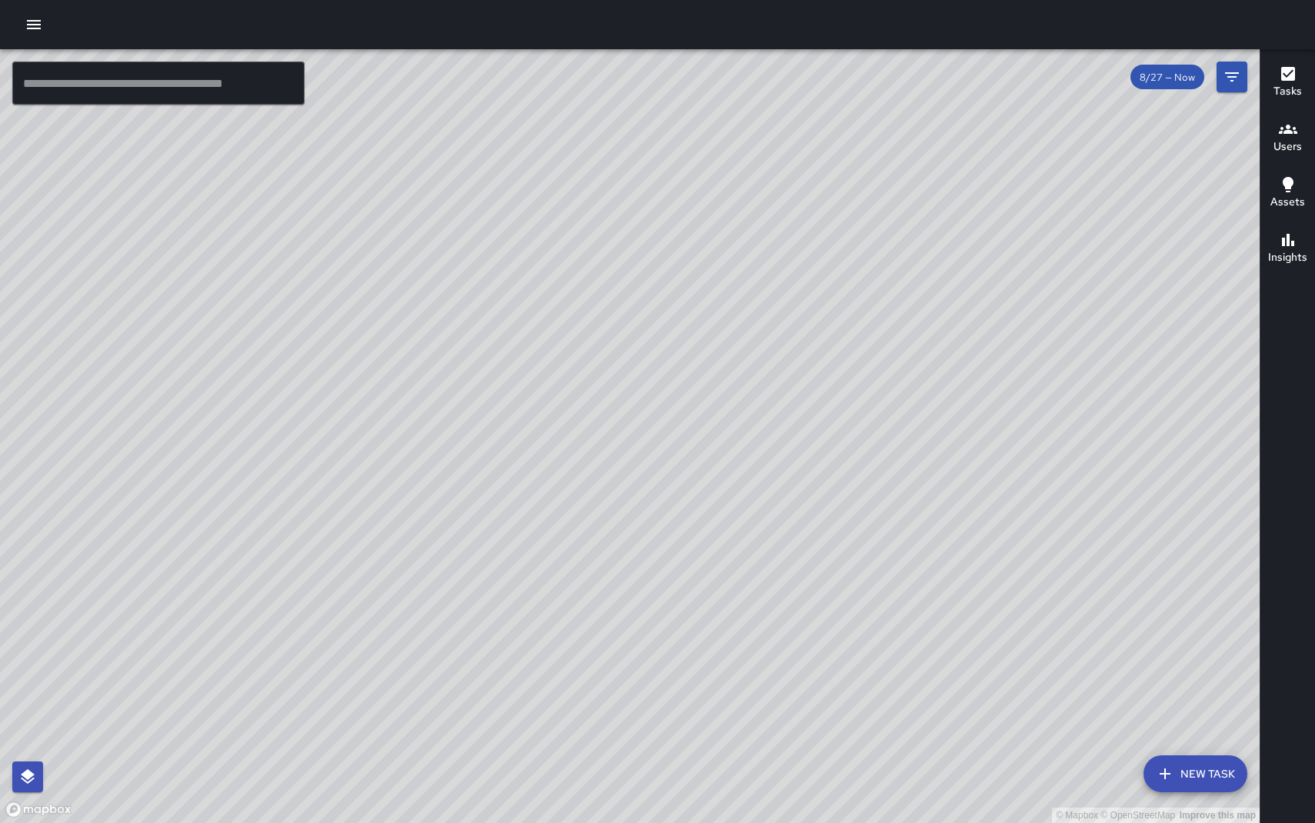
click at [538, 469] on div "© Mapbox © OpenStreetMap Improve this map" at bounding box center [630, 436] width 1260 height 774
drag, startPoint x: 564, startPoint y: 484, endPoint x: 583, endPoint y: 585, distance: 102.4
click at [583, 585] on div "© Mapbox © OpenStreetMap Improve this map" at bounding box center [630, 436] width 1260 height 774
drag, startPoint x: 894, startPoint y: 676, endPoint x: 809, endPoint y: 504, distance: 191.6
click at [809, 504] on div "© Mapbox © OpenStreetMap Improve this map" at bounding box center [630, 436] width 1260 height 774
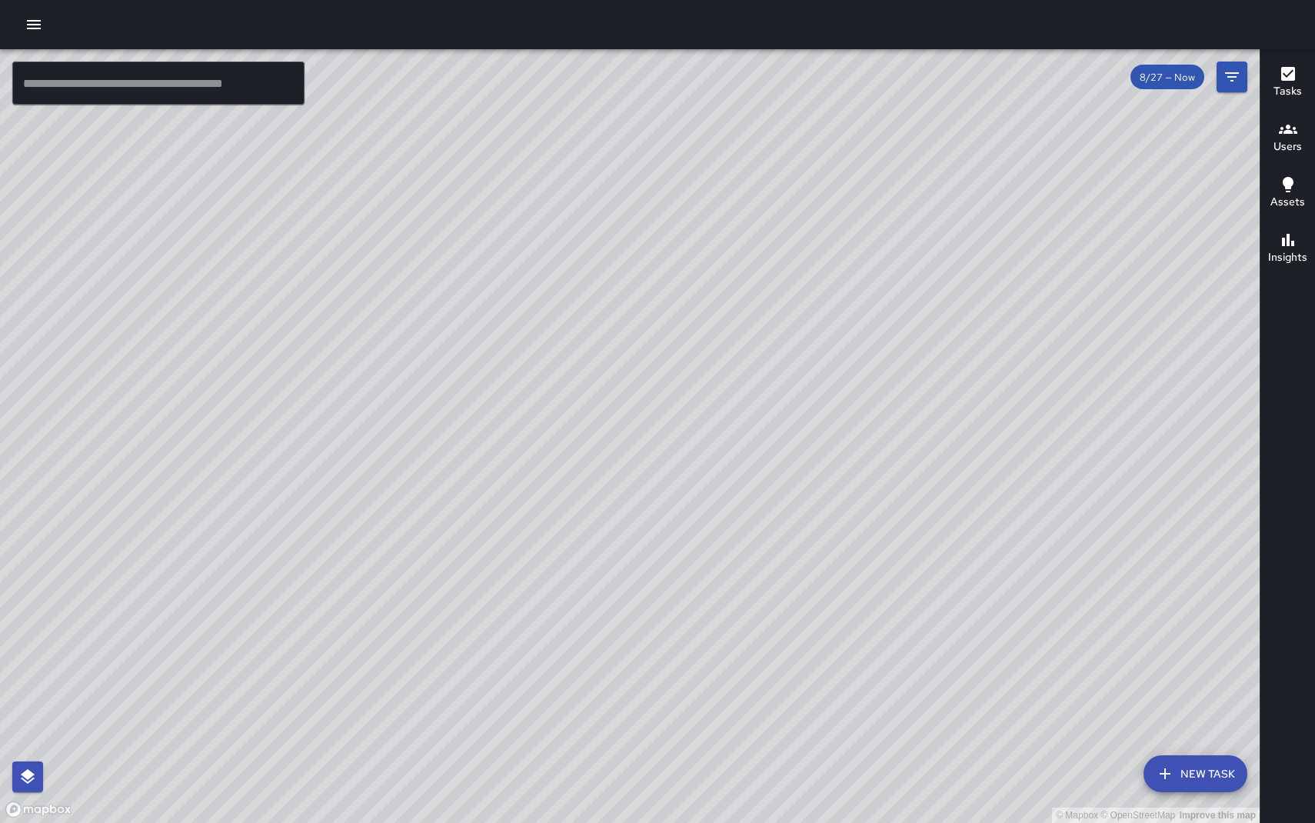
click at [38, 37] on button "button" at bounding box center [33, 24] width 31 height 31
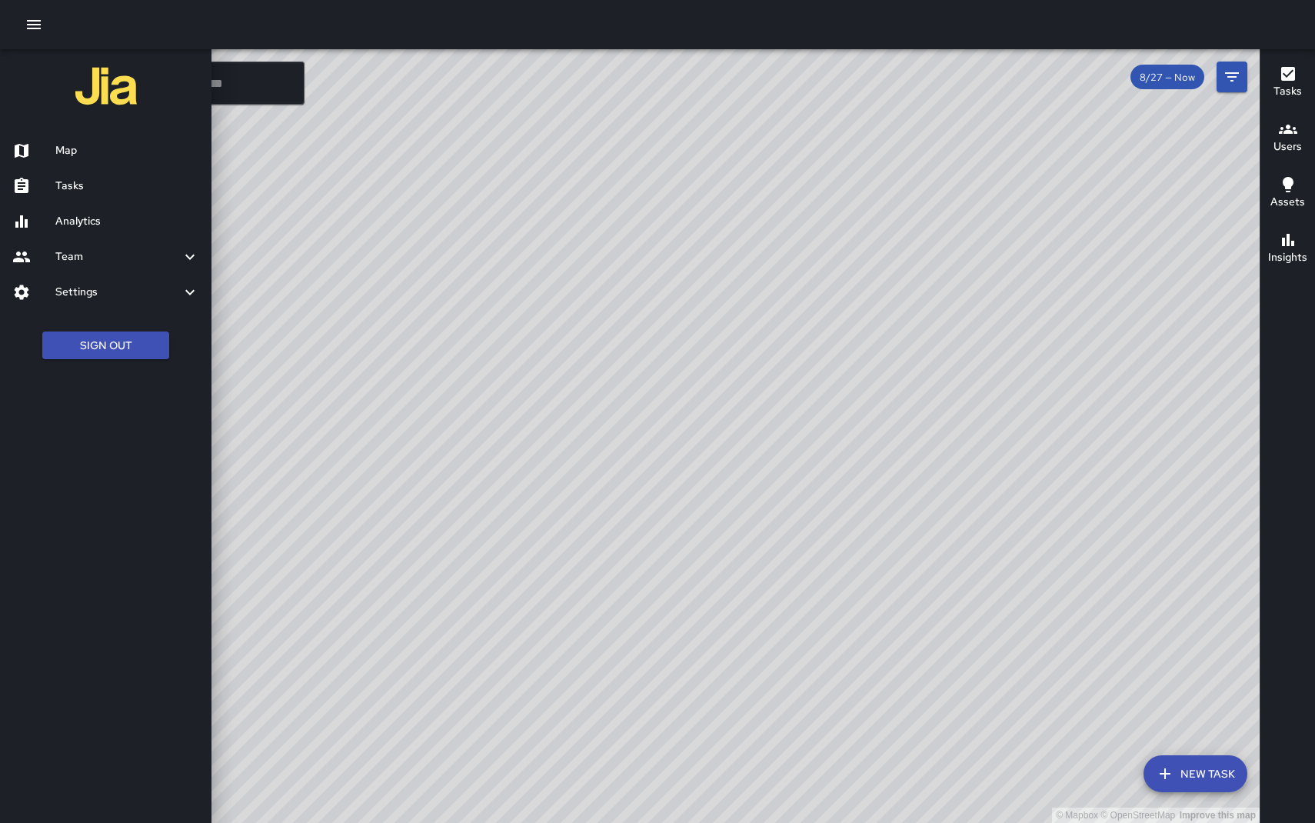
click at [88, 182] on h6 "Tasks" at bounding box center [127, 186] width 144 height 17
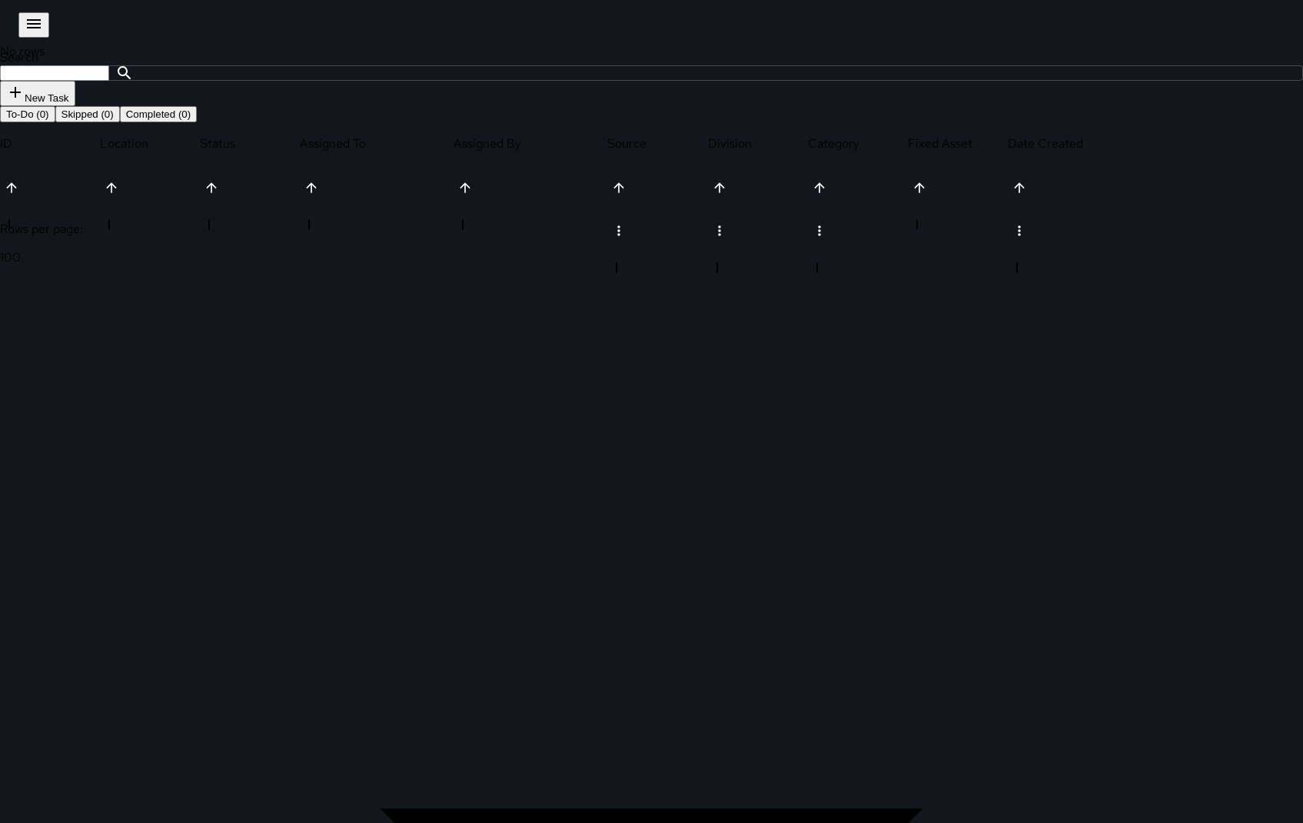
scroll to position [640, 1131]
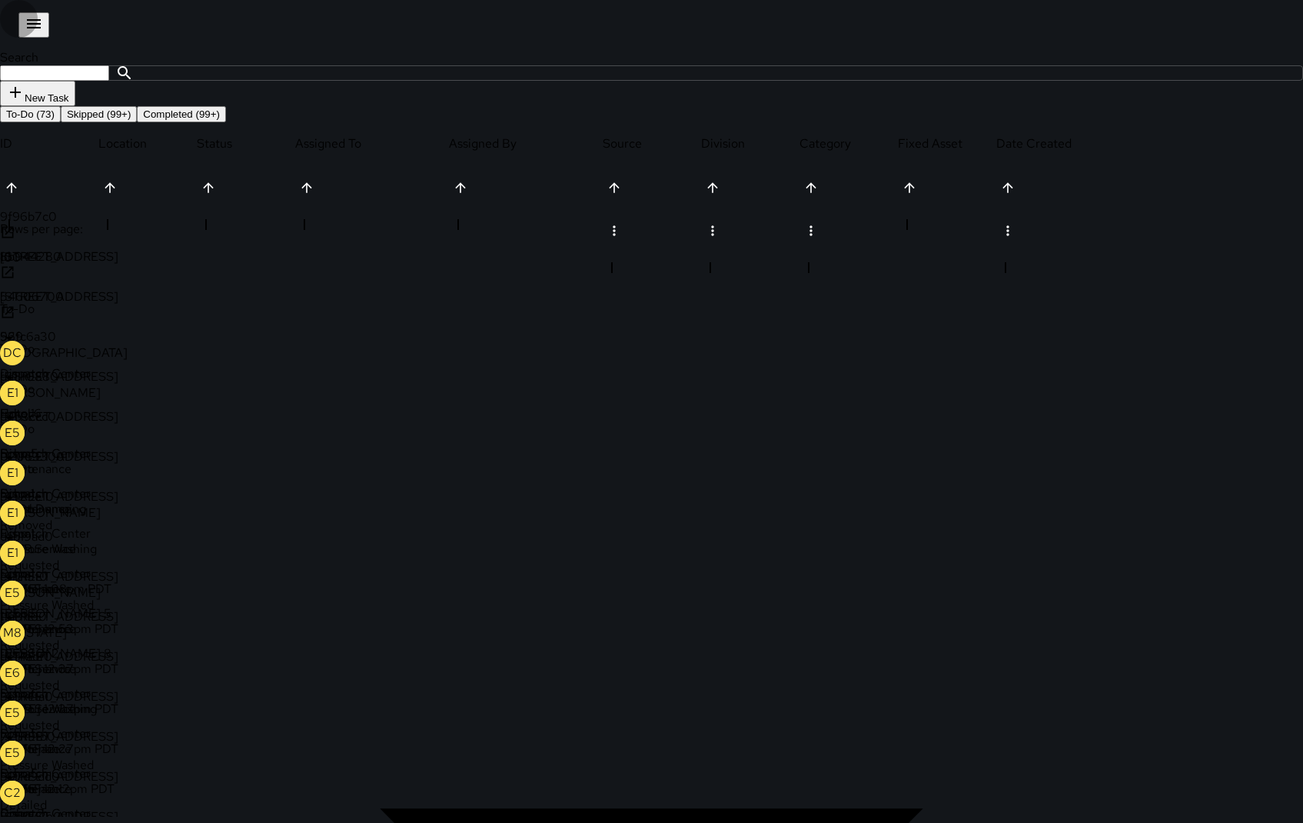
click at [33, 26] on icon "button" at bounding box center [34, 24] width 18 height 18
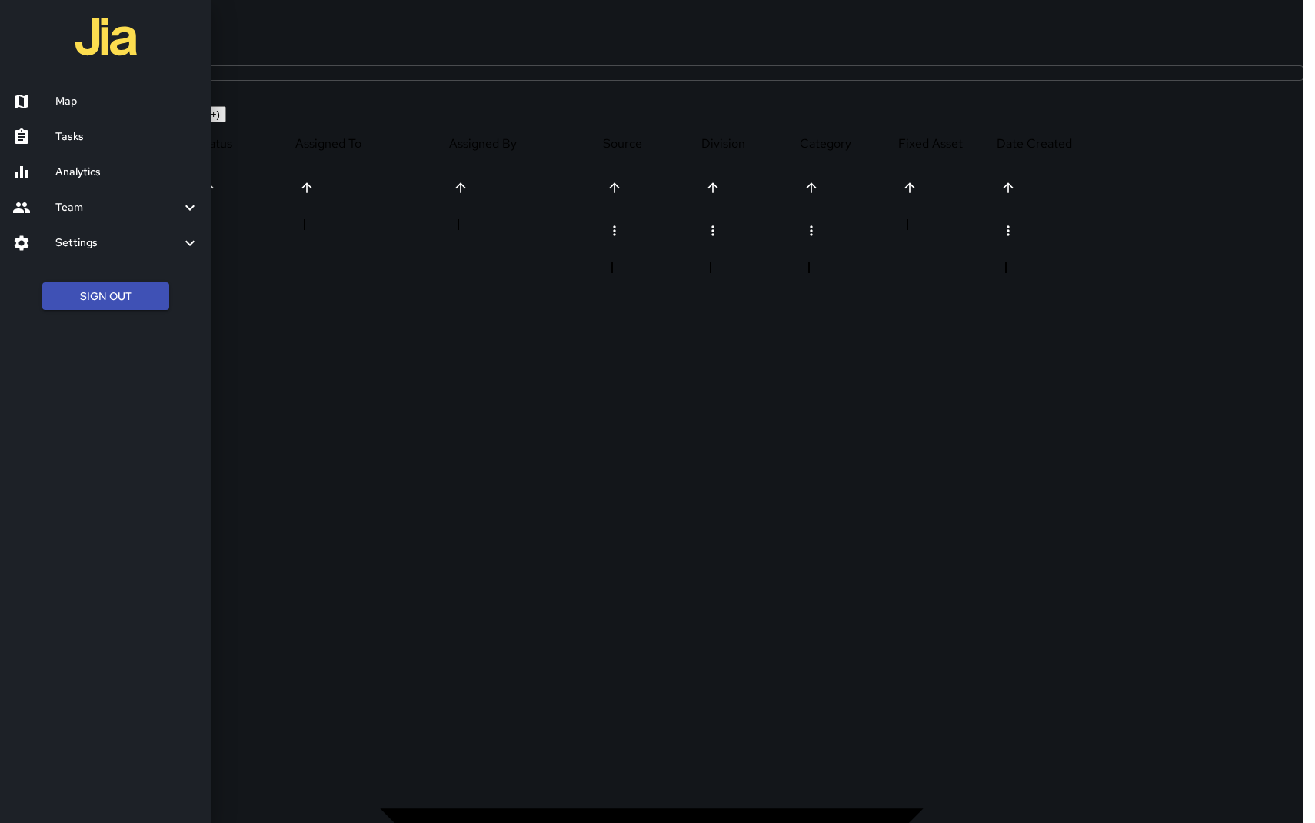
click at [574, 165] on div at bounding box center [657, 411] width 1315 height 823
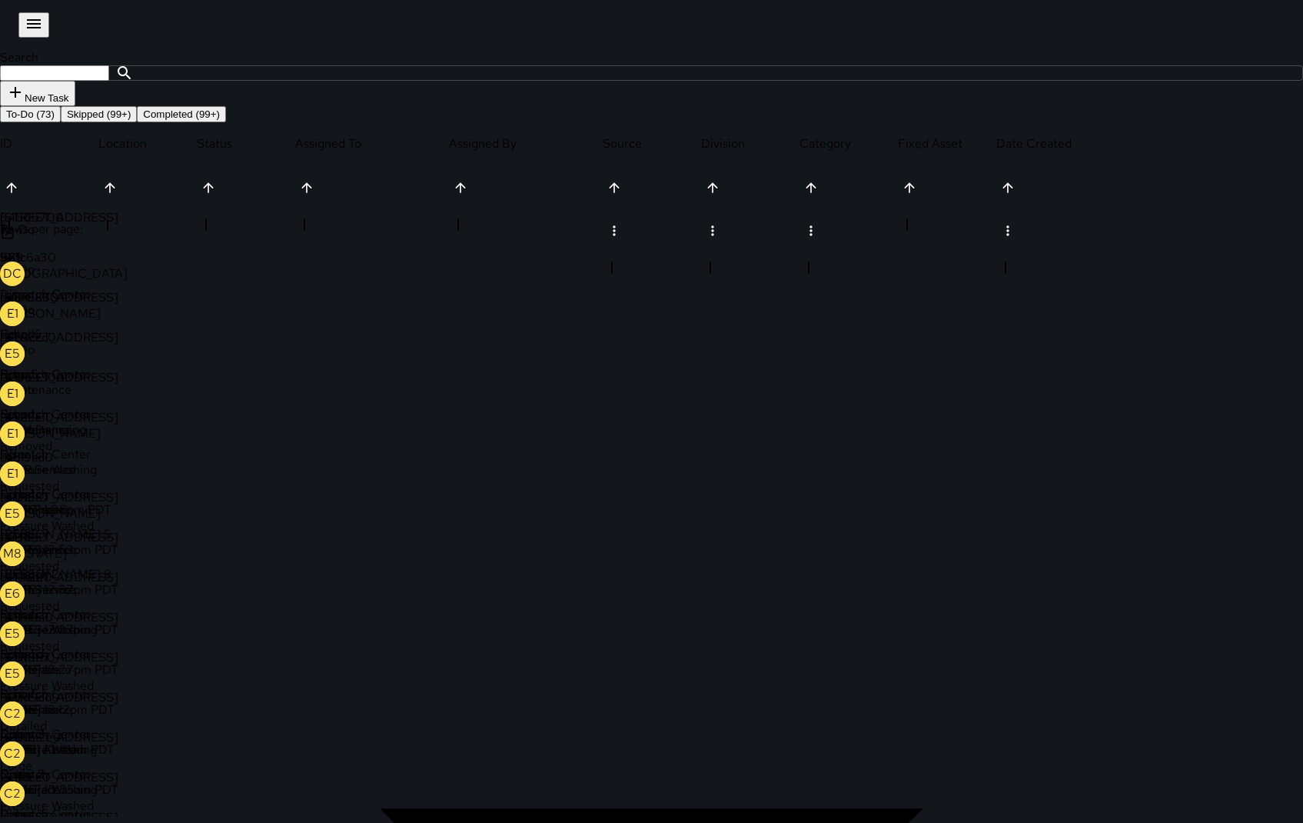
scroll to position [0, 0]
click at [35, 32] on icon "button" at bounding box center [34, 24] width 18 height 18
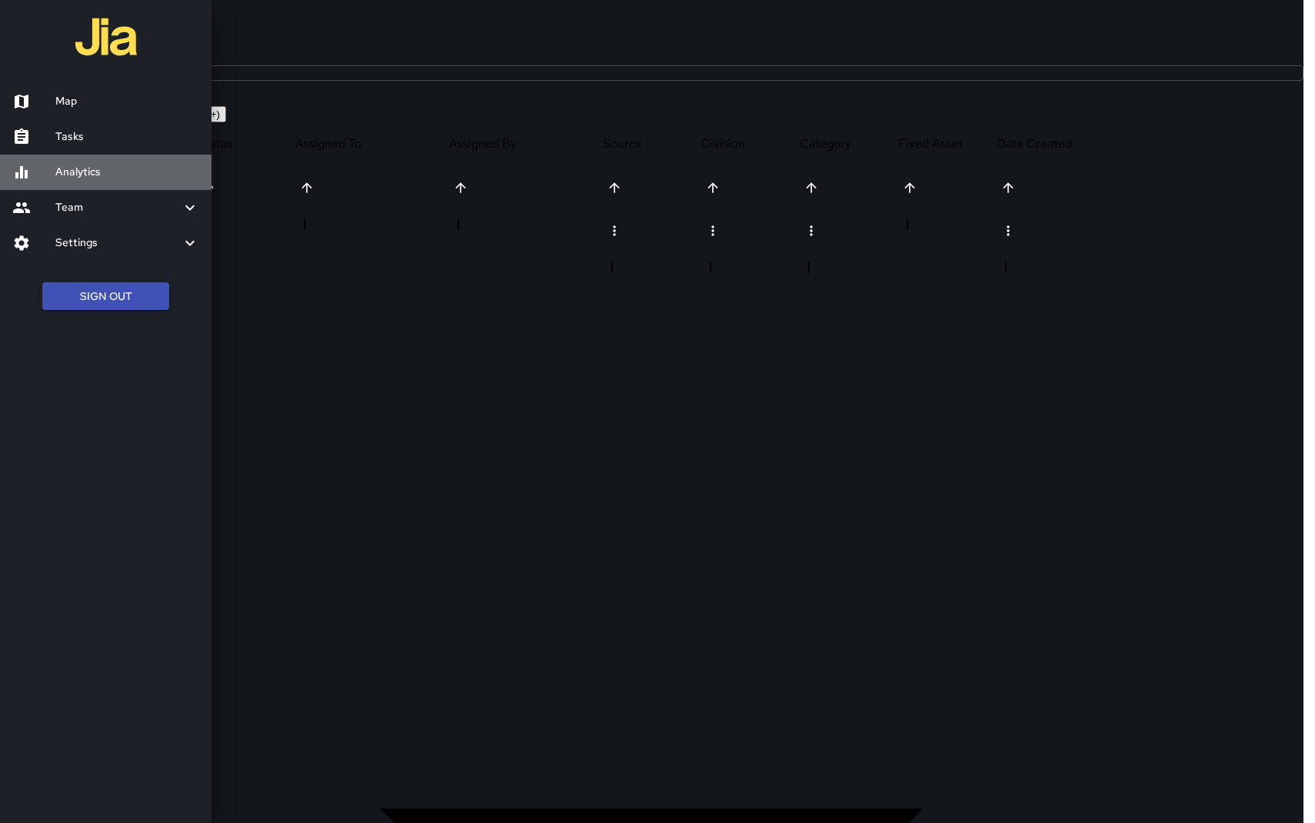
click at [85, 172] on h6 "Analytics" at bounding box center [127, 172] width 144 height 17
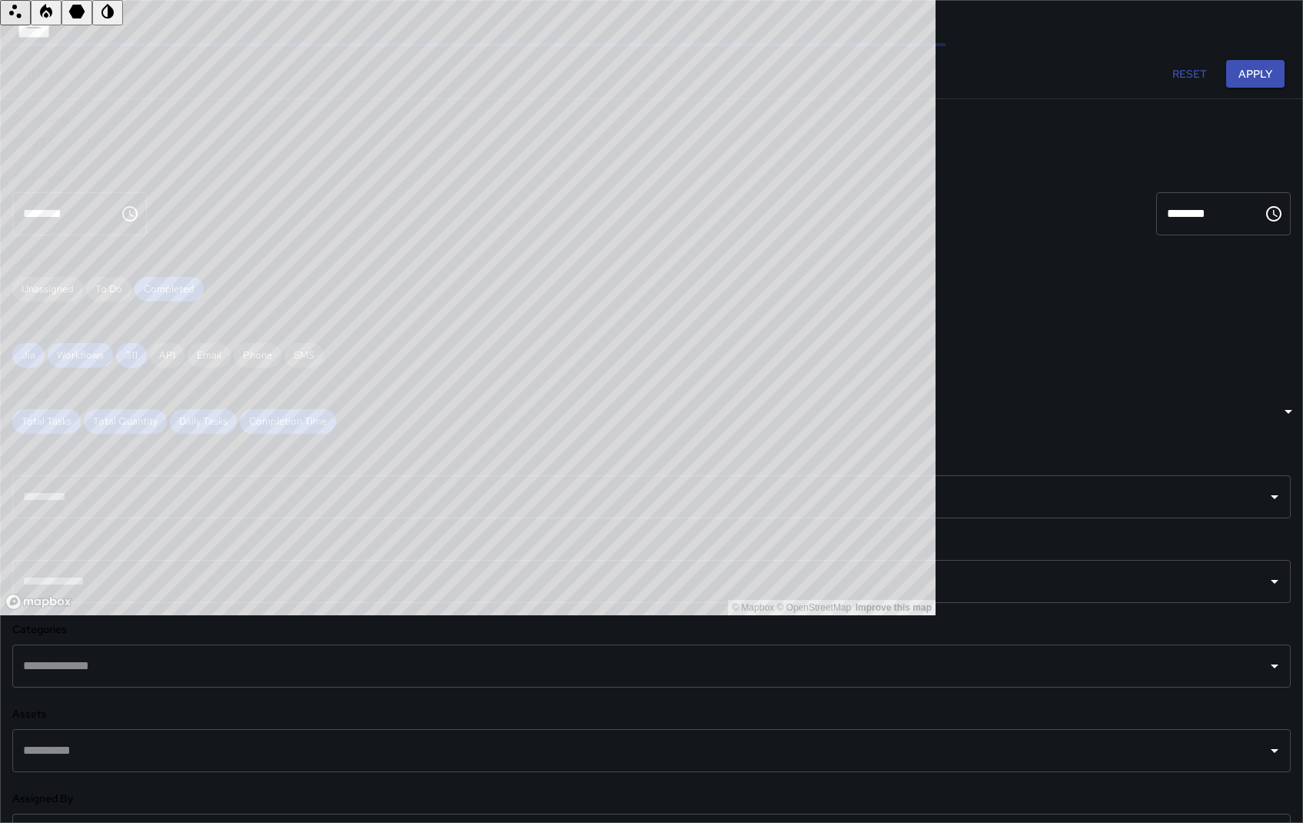
scroll to position [448, 923]
click at [42, 28] on button "button" at bounding box center [33, 24] width 31 height 25
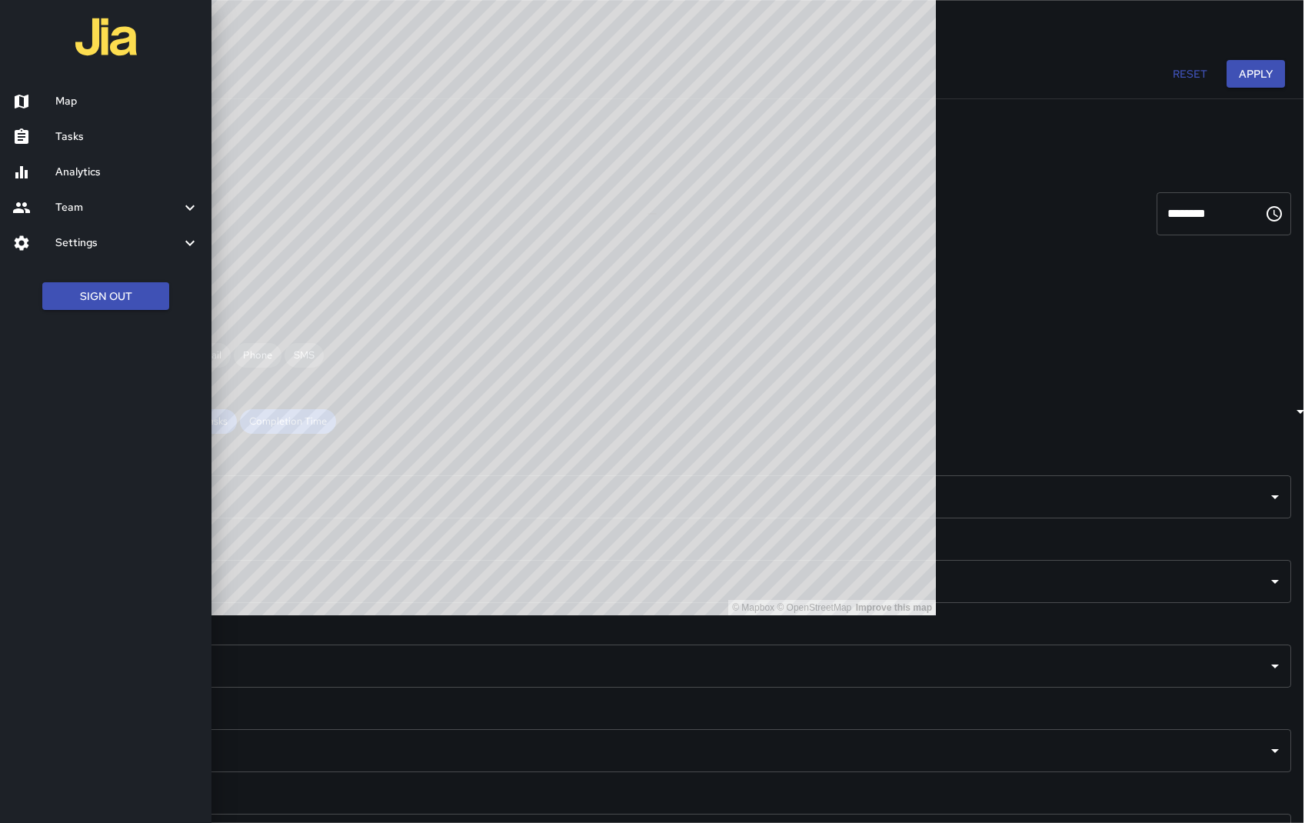
click at [365, 35] on div at bounding box center [657, 411] width 1315 height 823
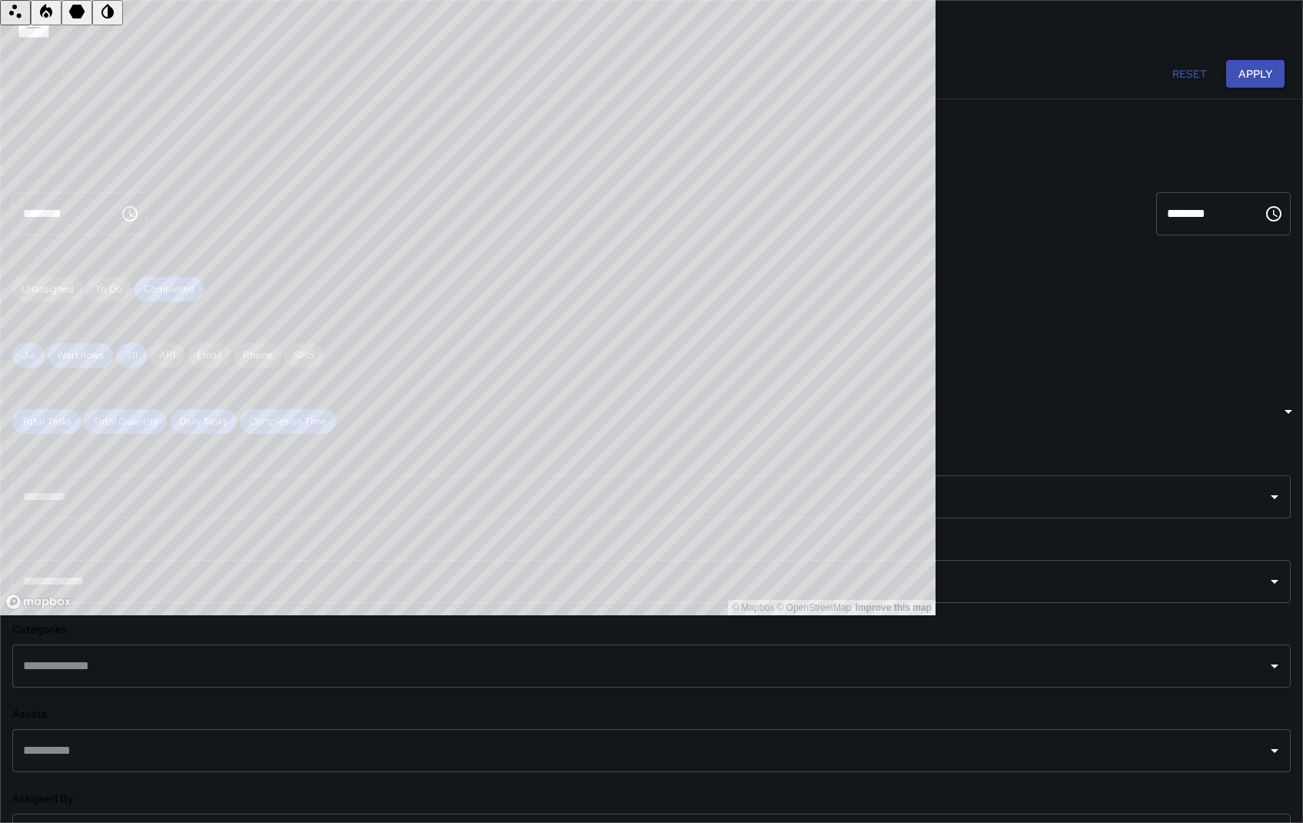
click at [187, 151] on div "[DATE] - [DATE]" at bounding box center [651, 143] width 1279 height 16
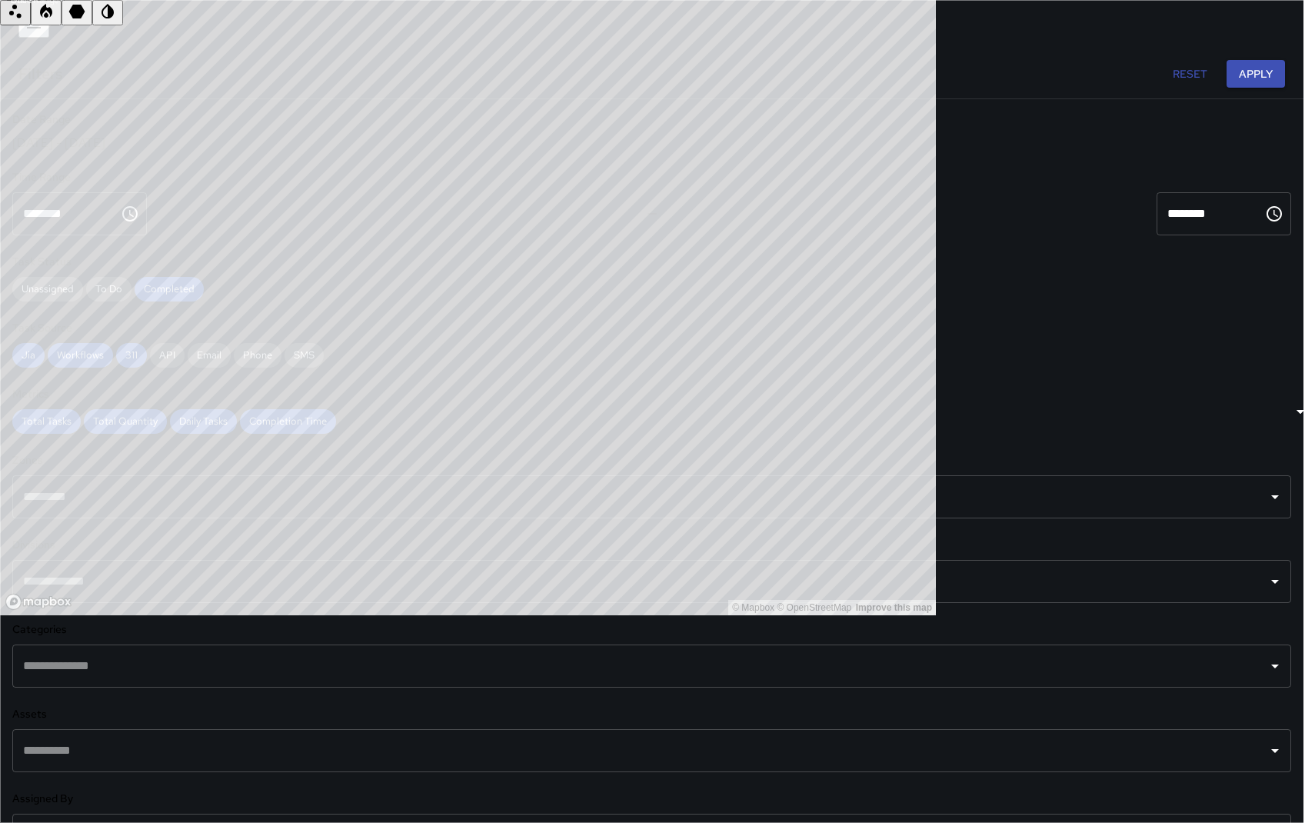
type input "******"
type input "**********"
drag, startPoint x: 480, startPoint y: 582, endPoint x: 472, endPoint y: 581, distance: 7.7
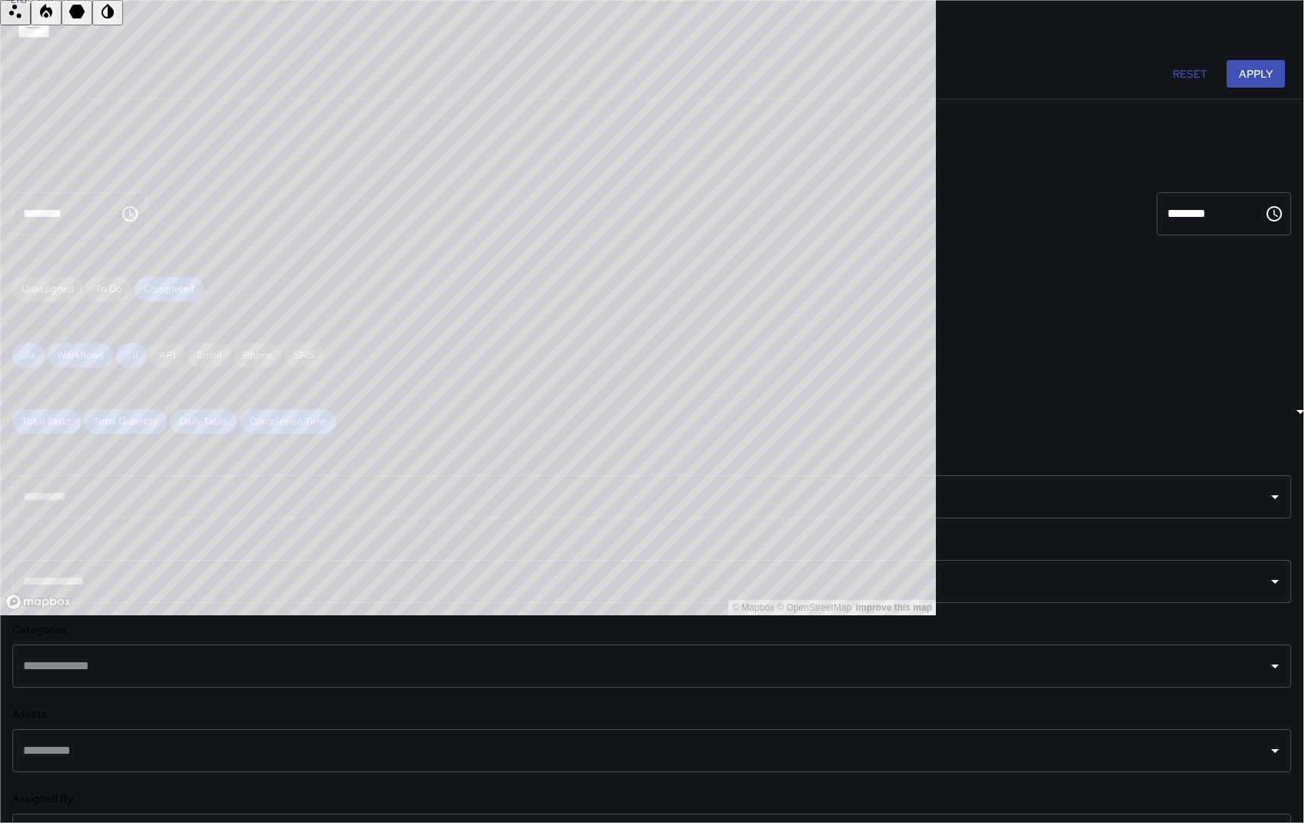
type input "**********"
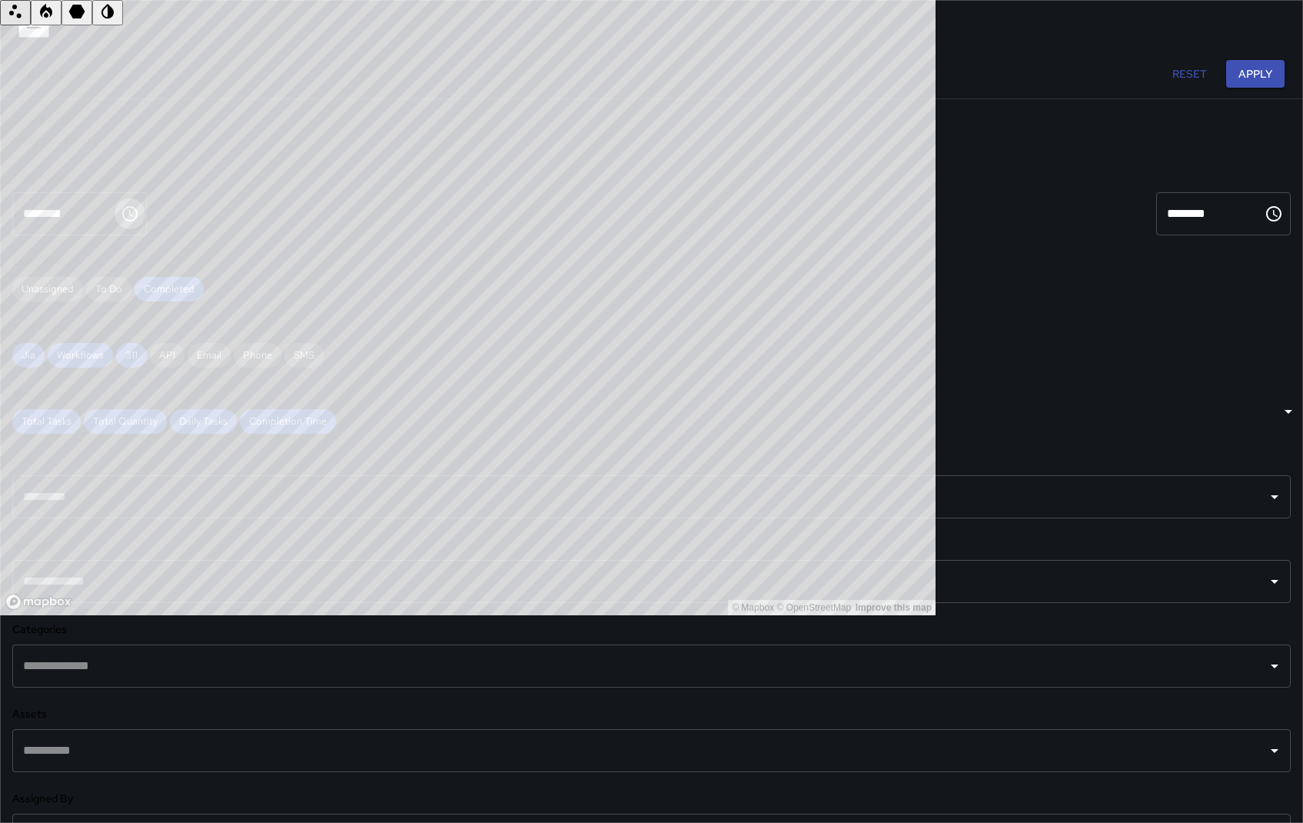
click at [122, 223] on icon "Choose time, selected time is 12:00 AM" at bounding box center [130, 214] width 18 height 18
click at [55, 384] on li "06" at bounding box center [64, 392] width 19 height 16
type input "********"
drag, startPoint x: 244, startPoint y: 254, endPoint x: 243, endPoint y: 262, distance: 8.5
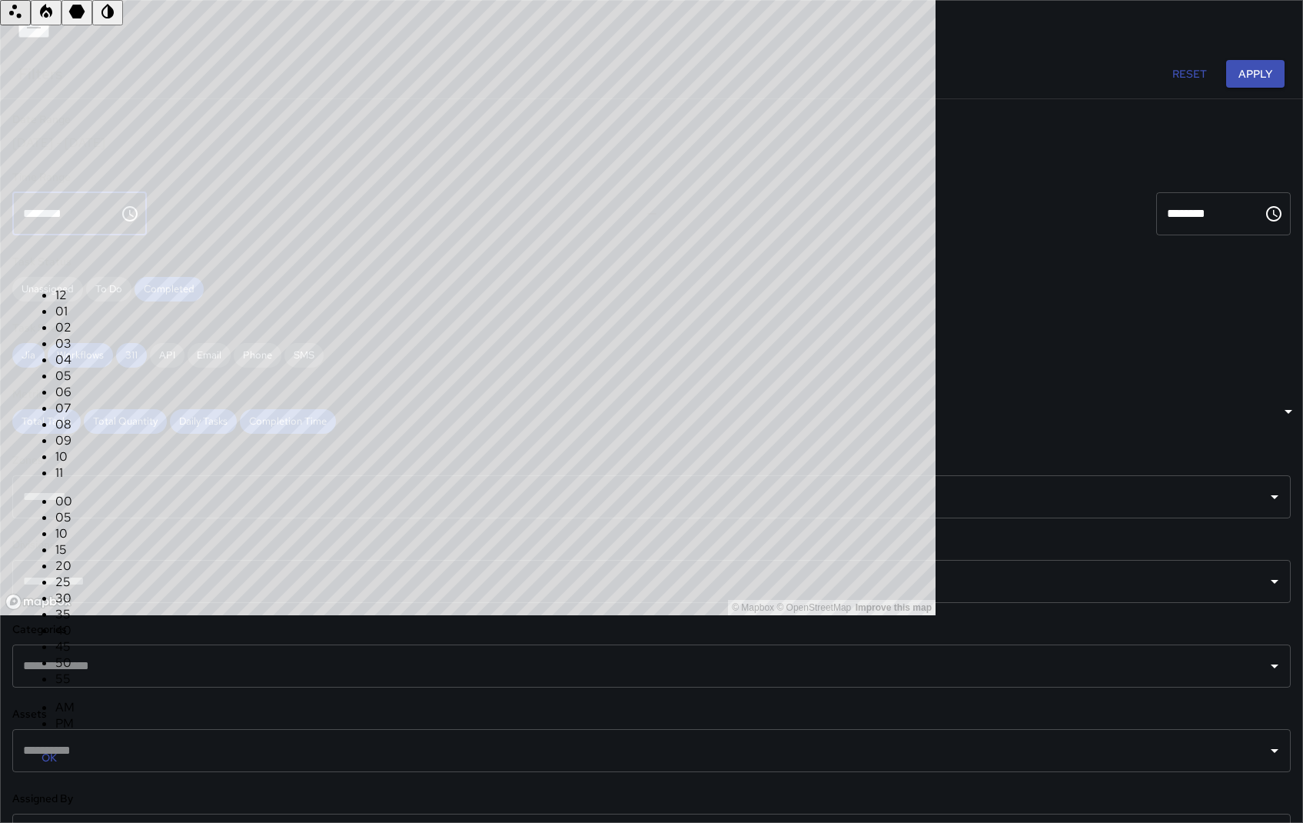
click at [1157, 235] on input "********" at bounding box center [1205, 213] width 96 height 43
click at [1265, 223] on icon "Choose time, selected time is 11:59 PM" at bounding box center [1274, 214] width 18 height 18
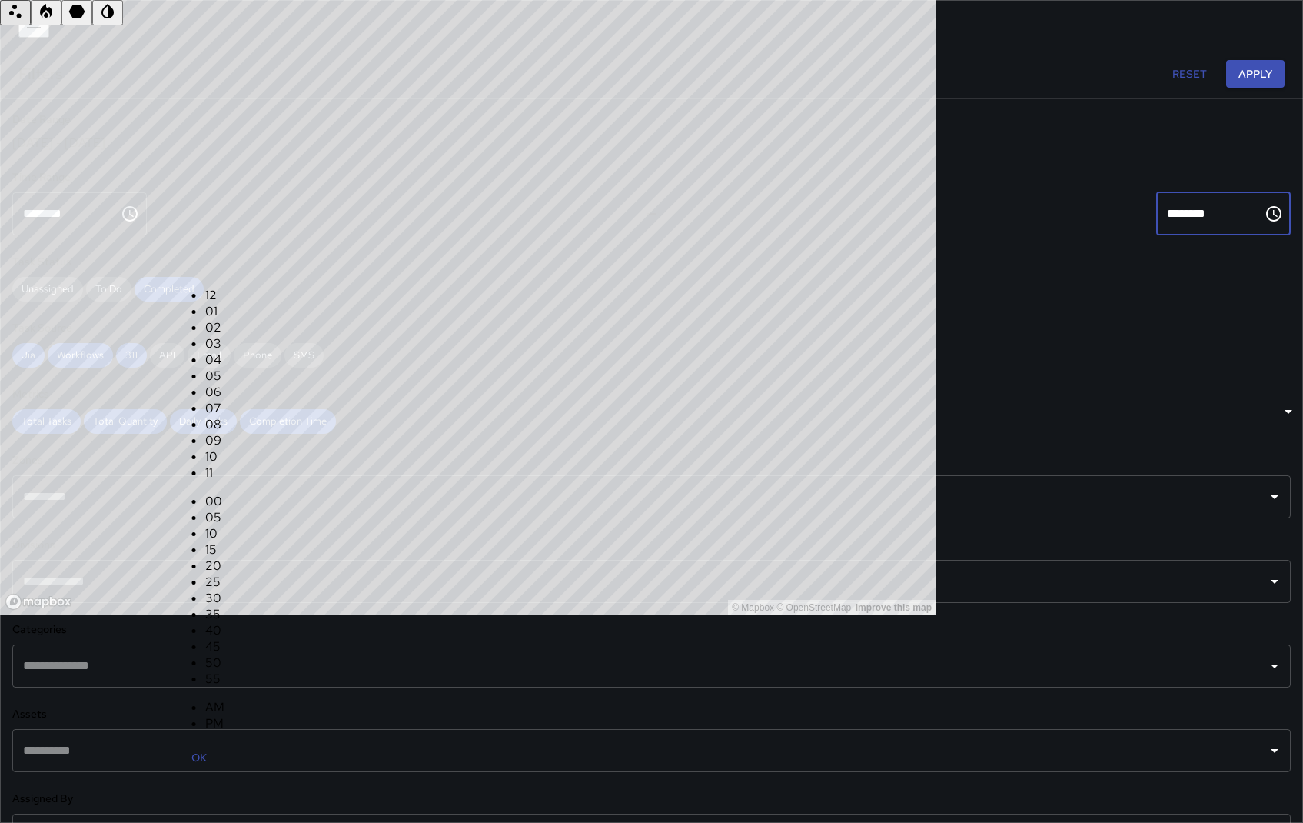
scroll to position [0, 0]
click at [224, 735] on button "OK" at bounding box center [199, 758] width 49 height 28
drag, startPoint x: 278, startPoint y: 254, endPoint x: 268, endPoint y: 268, distance: 17.1
click at [1265, 223] on icon "Choose time, selected time is 11:59 PM" at bounding box center [1274, 214] width 18 height 18
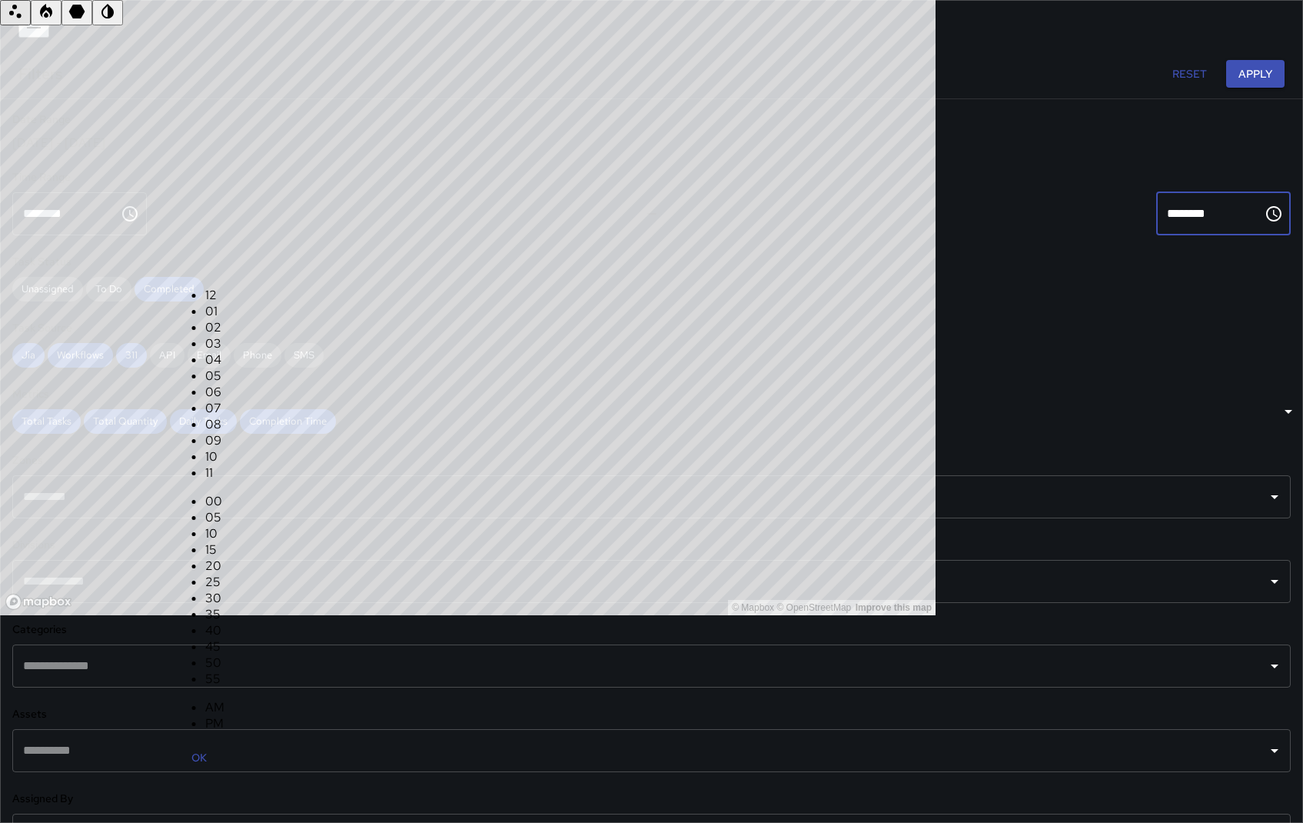
click at [225, 493] on li "00" at bounding box center [214, 501] width 19 height 16
type input "********"
click at [224, 735] on button "OK" at bounding box center [199, 758] width 49 height 28
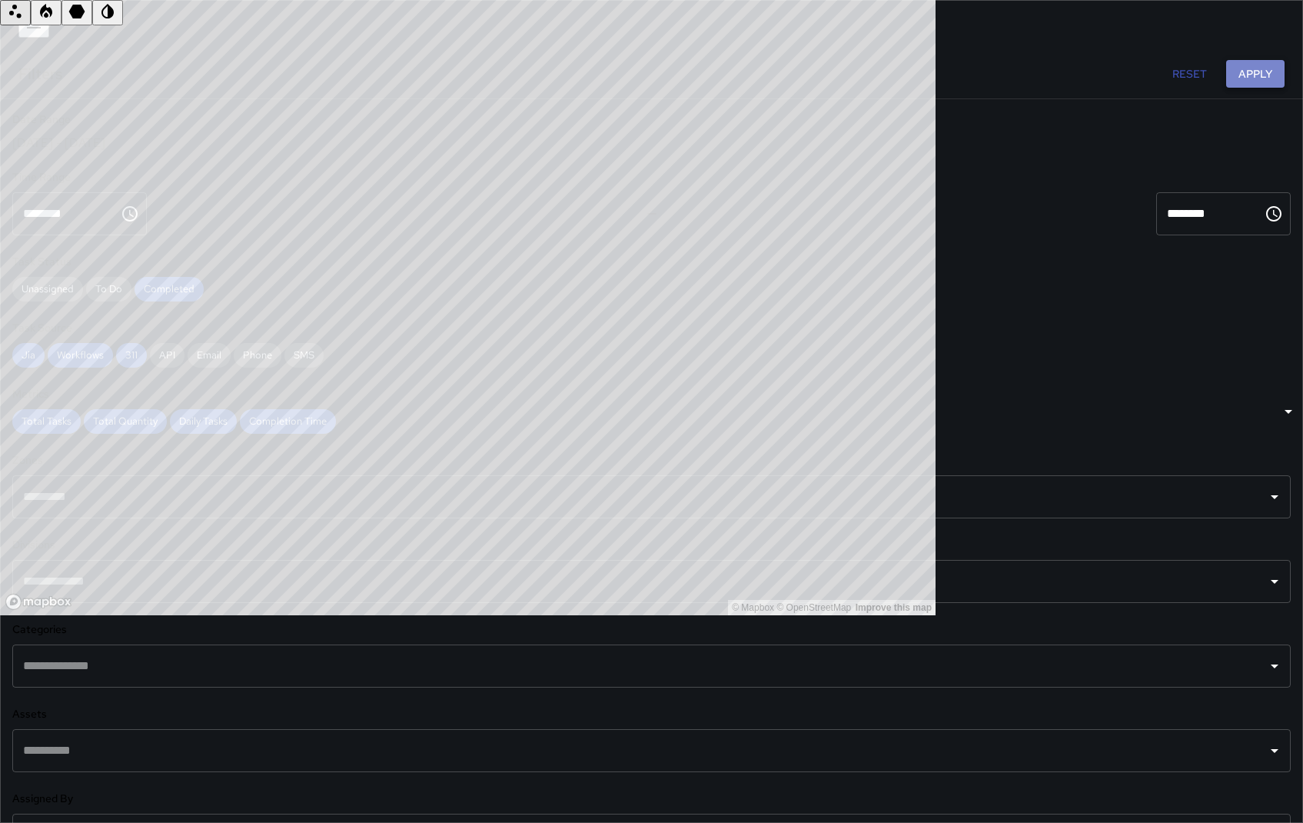
click at [1227, 82] on button "Apply" at bounding box center [1256, 74] width 58 height 28
click at [176, 348] on span "API" at bounding box center [167, 354] width 35 height 13
click at [107, 343] on div "Workflows" at bounding box center [80, 355] width 65 height 25
click at [147, 348] on span "311" at bounding box center [131, 354] width 31 height 13
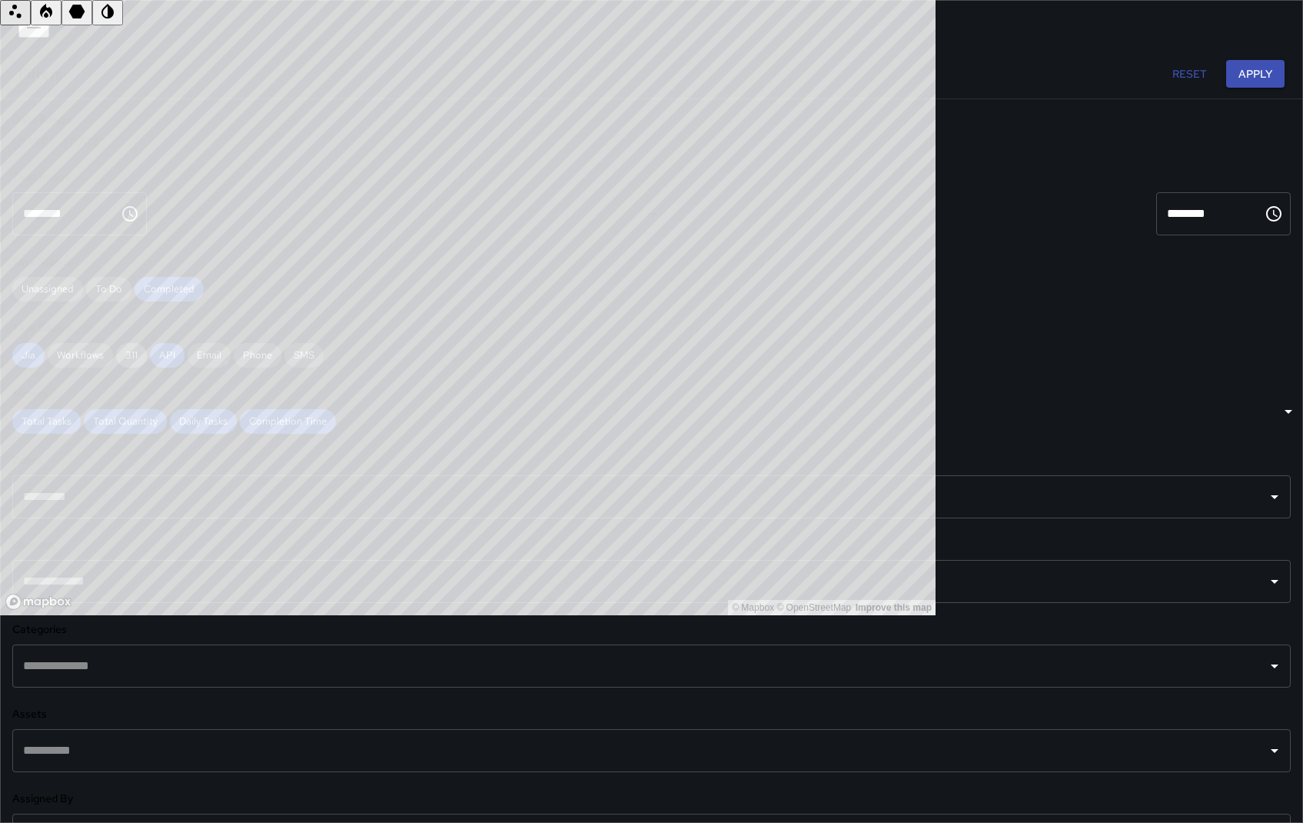
click at [147, 348] on span "311" at bounding box center [131, 354] width 31 height 13
click at [180, 495] on input "text" at bounding box center [640, 496] width 1242 height 29
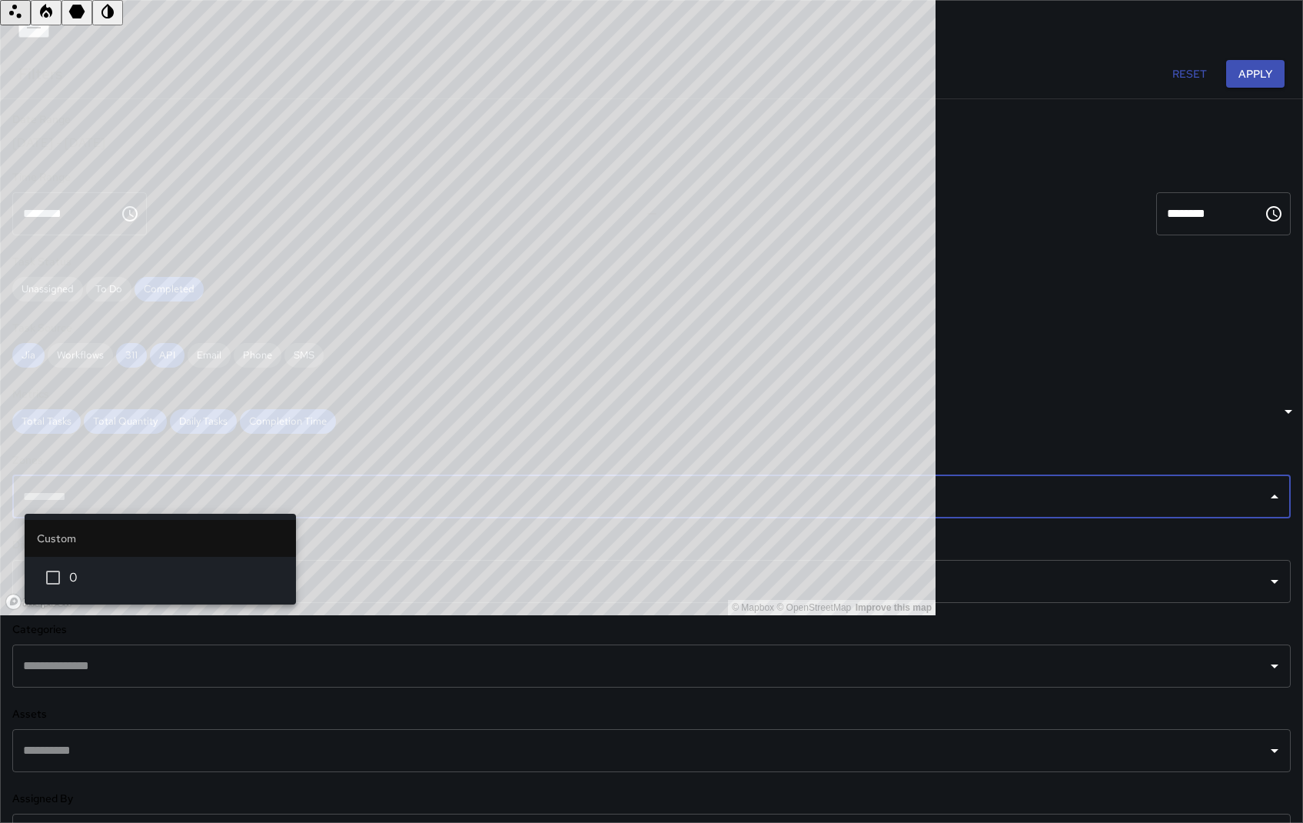
click at [201, 439] on div "**********" at bounding box center [651, 526] width 1303 height 854
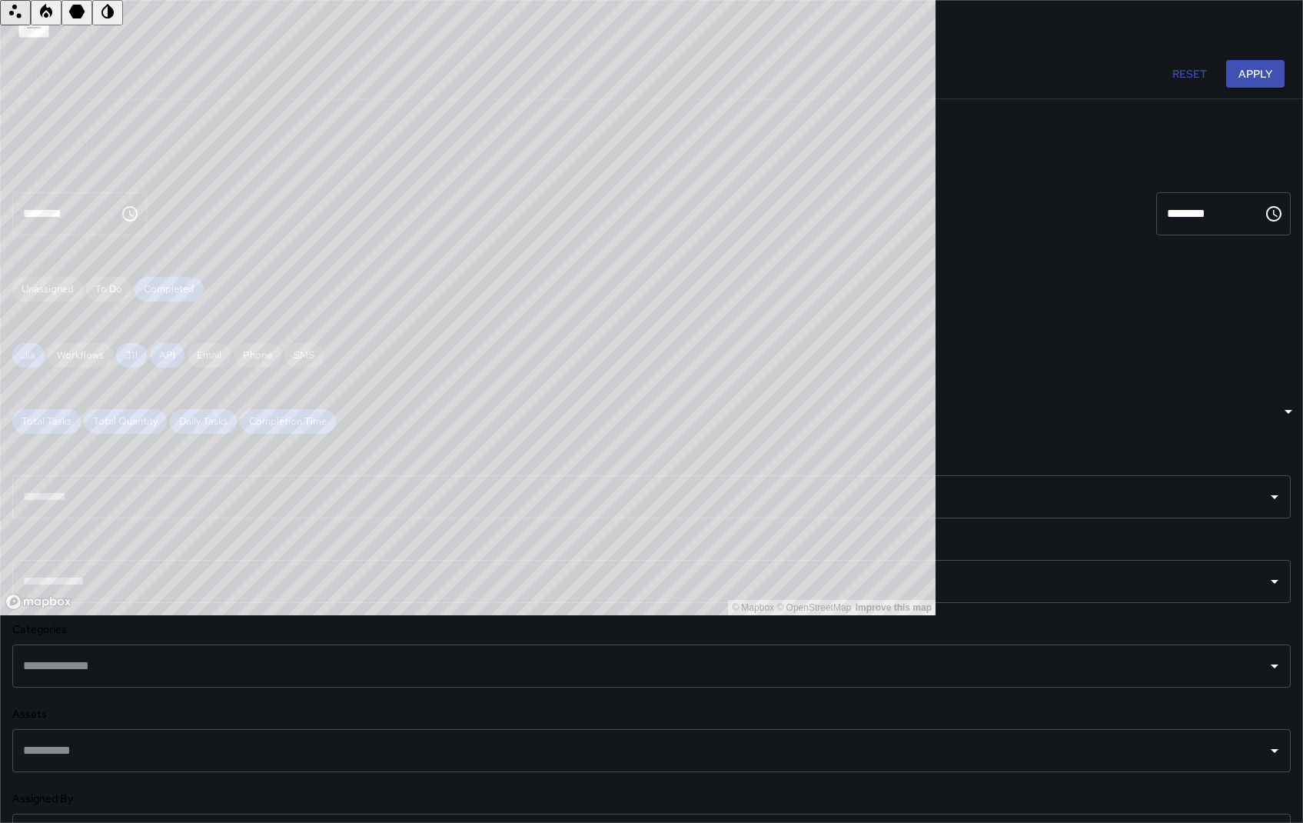
scroll to position [164, 0]
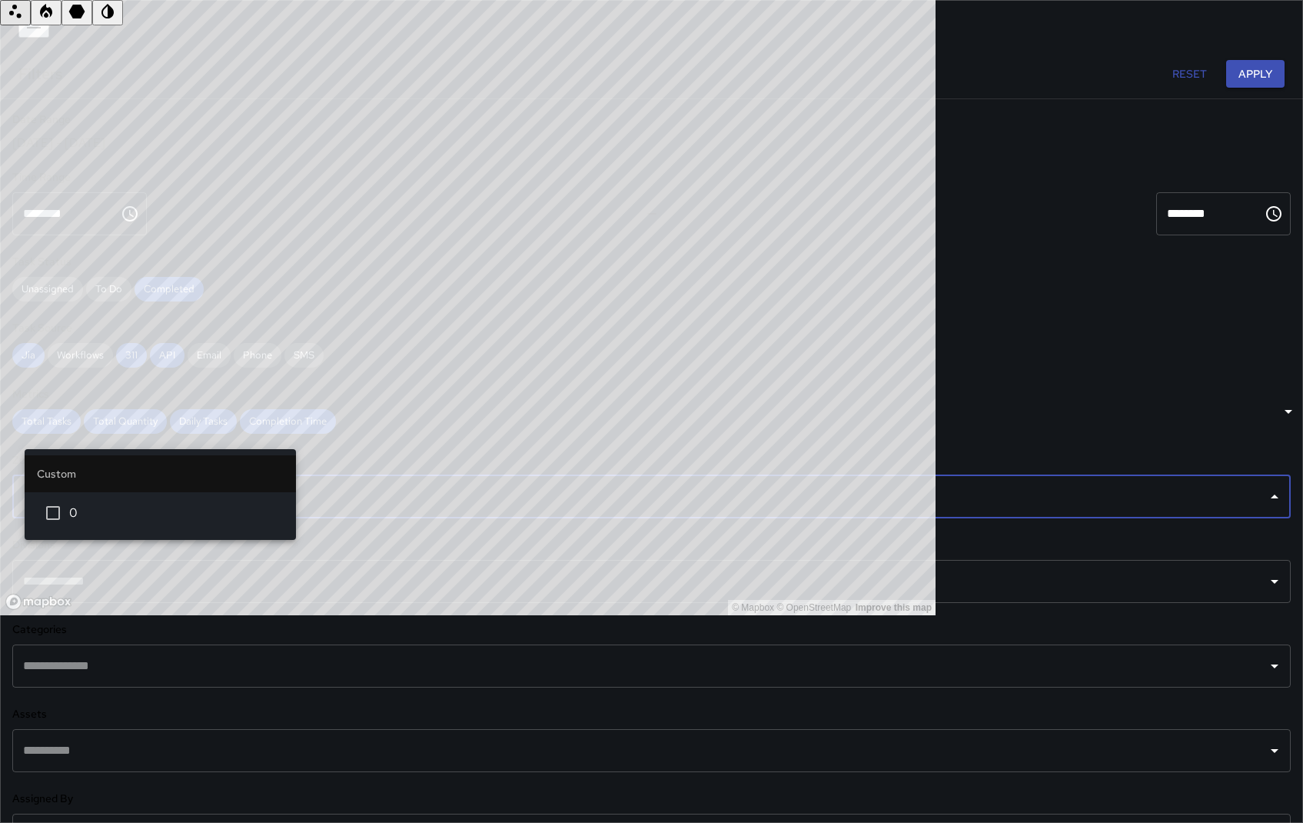
click at [195, 482] on input "text" at bounding box center [640, 496] width 1242 height 29
click at [140, 508] on span "0" at bounding box center [176, 513] width 215 height 18
click at [140, 482] on input "text" at bounding box center [653, 496] width 1176 height 29
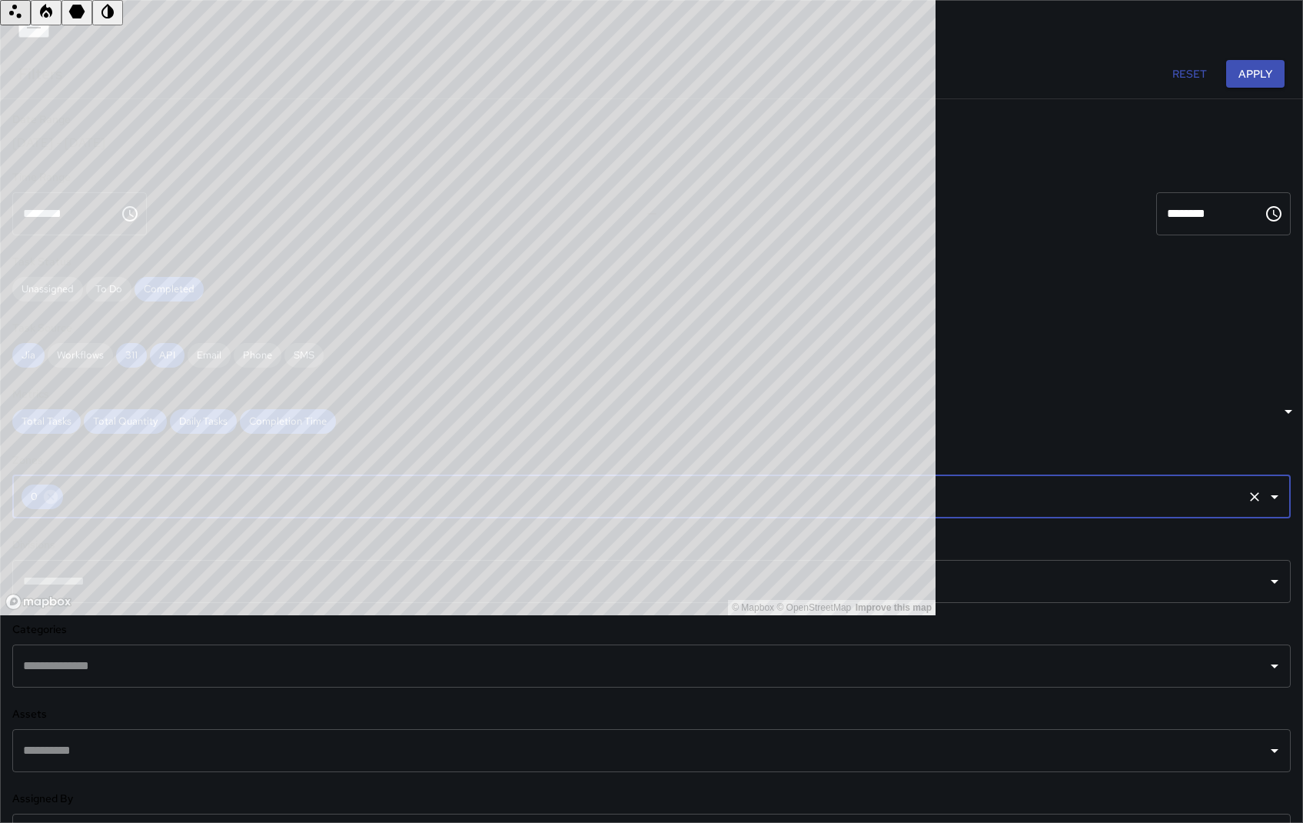
click at [1247, 489] on icon "Clear" at bounding box center [1254, 496] width 15 height 15
click at [222, 567] on input "text" at bounding box center [640, 581] width 1242 height 29
click at [260, 621] on div "Categories ​" at bounding box center [651, 654] width 1279 height 66
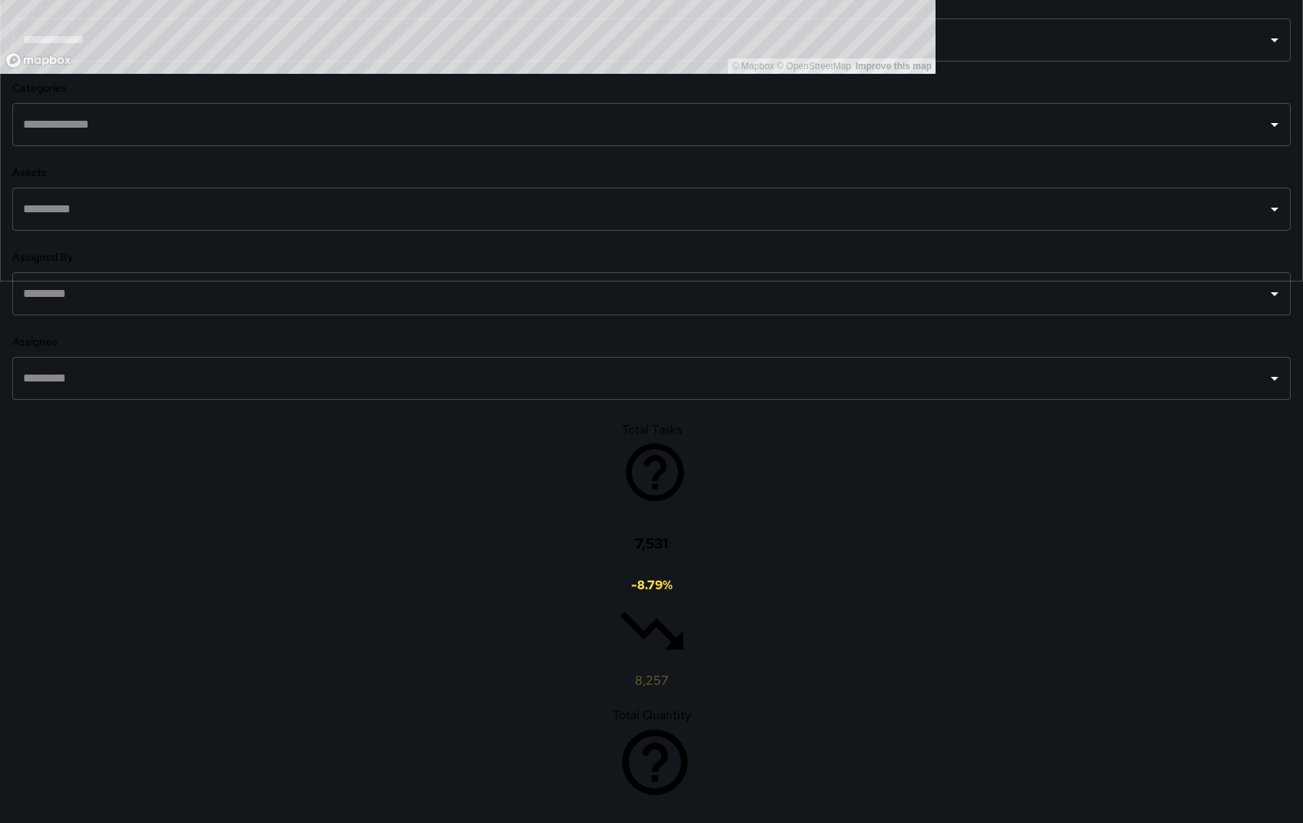
scroll to position [603, 0]
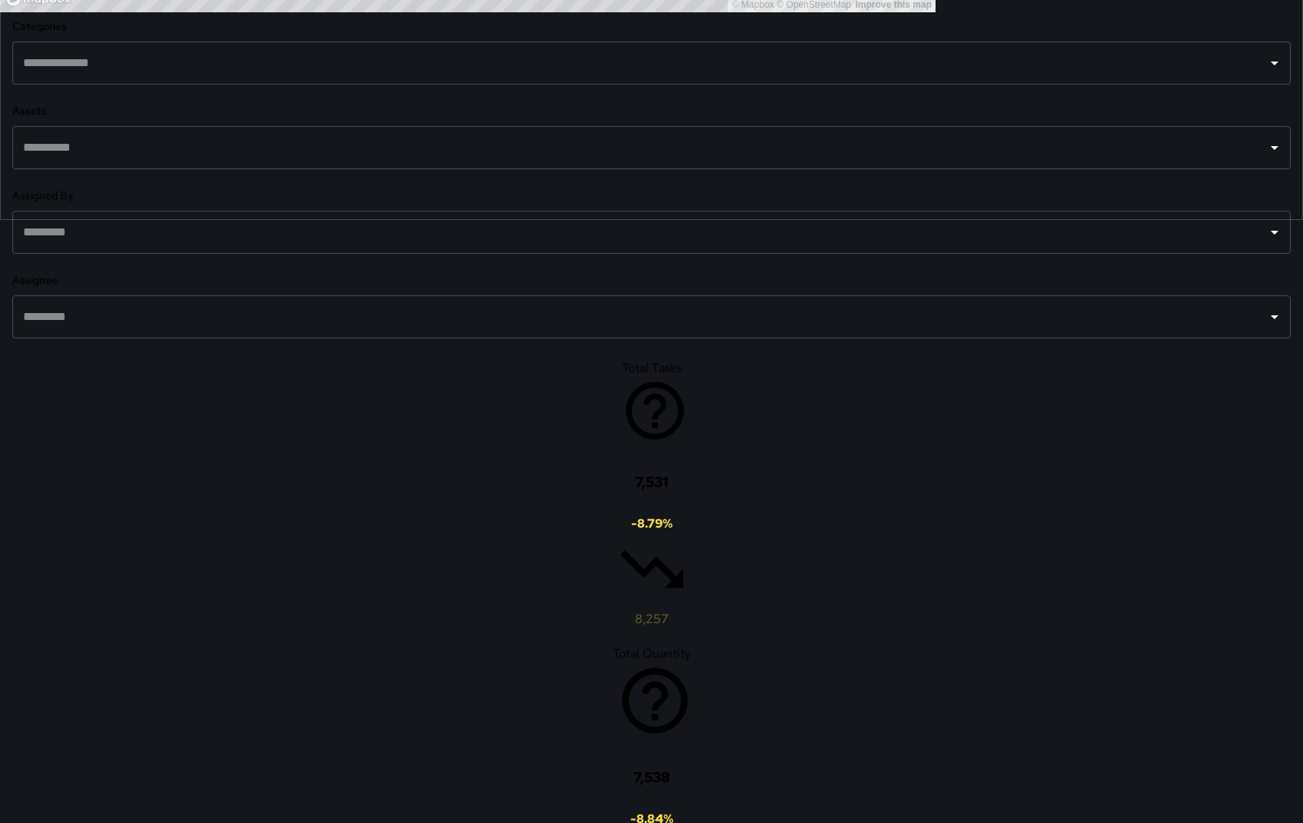
drag, startPoint x: 1127, startPoint y: 517, endPoint x: 966, endPoint y: 620, distance: 191.6
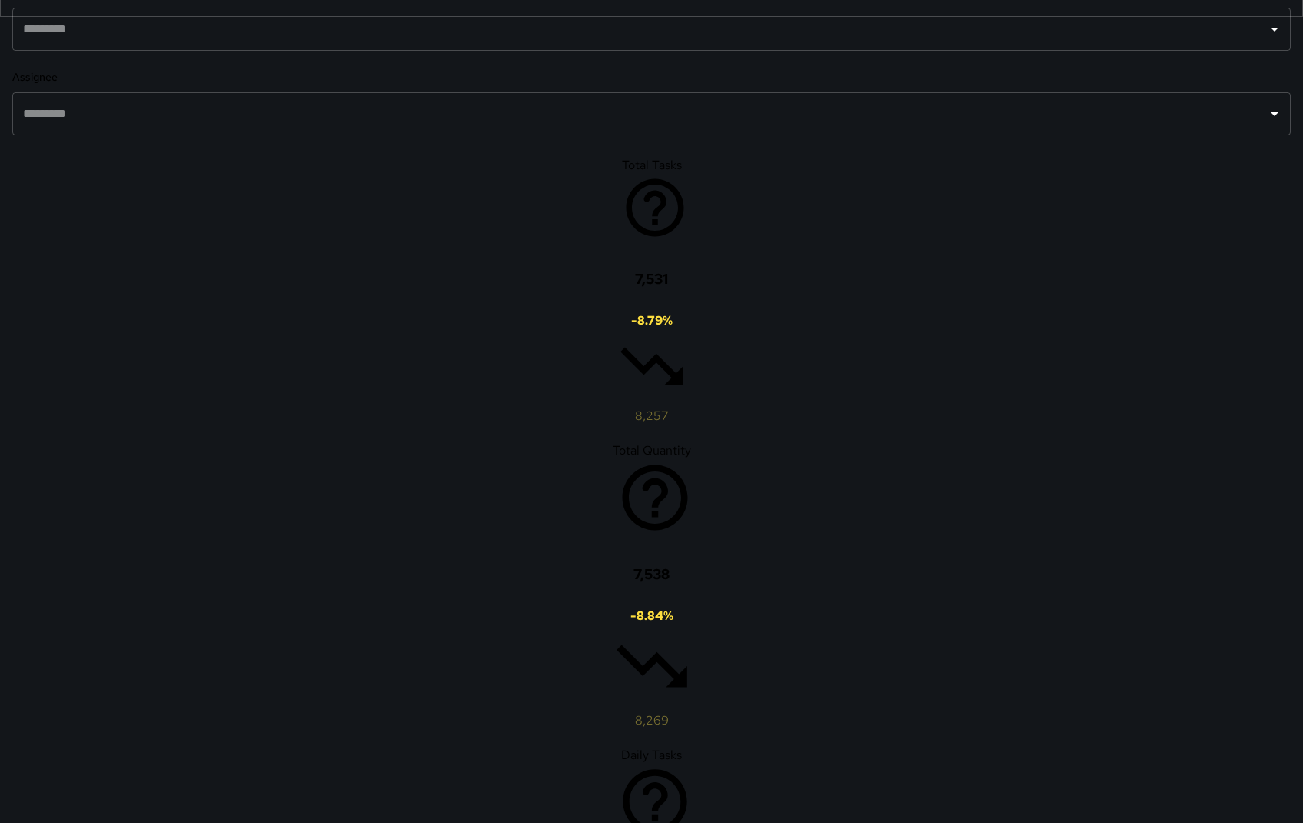
scroll to position [791, 0]
drag, startPoint x: 947, startPoint y: 324, endPoint x: 882, endPoint y: 404, distance: 103.4
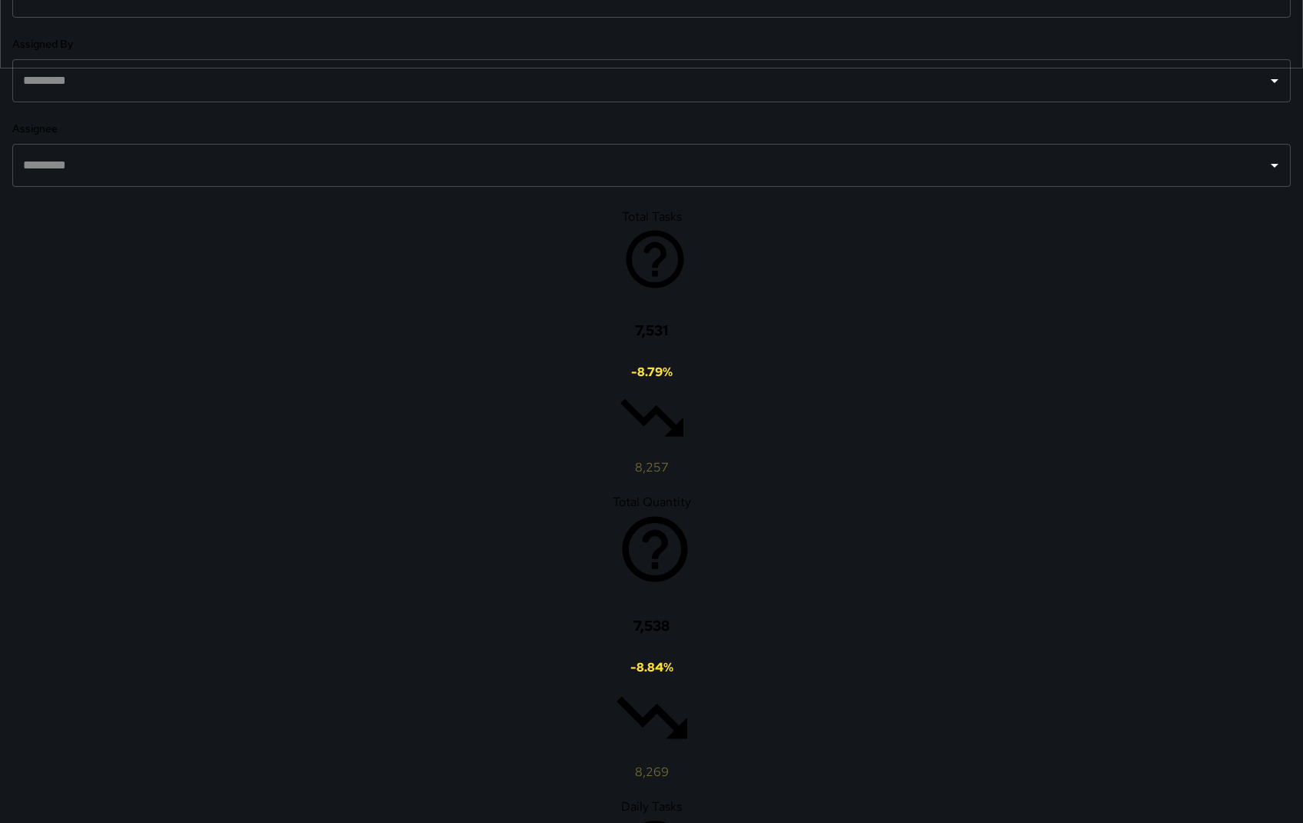
scroll to position [164, 0]
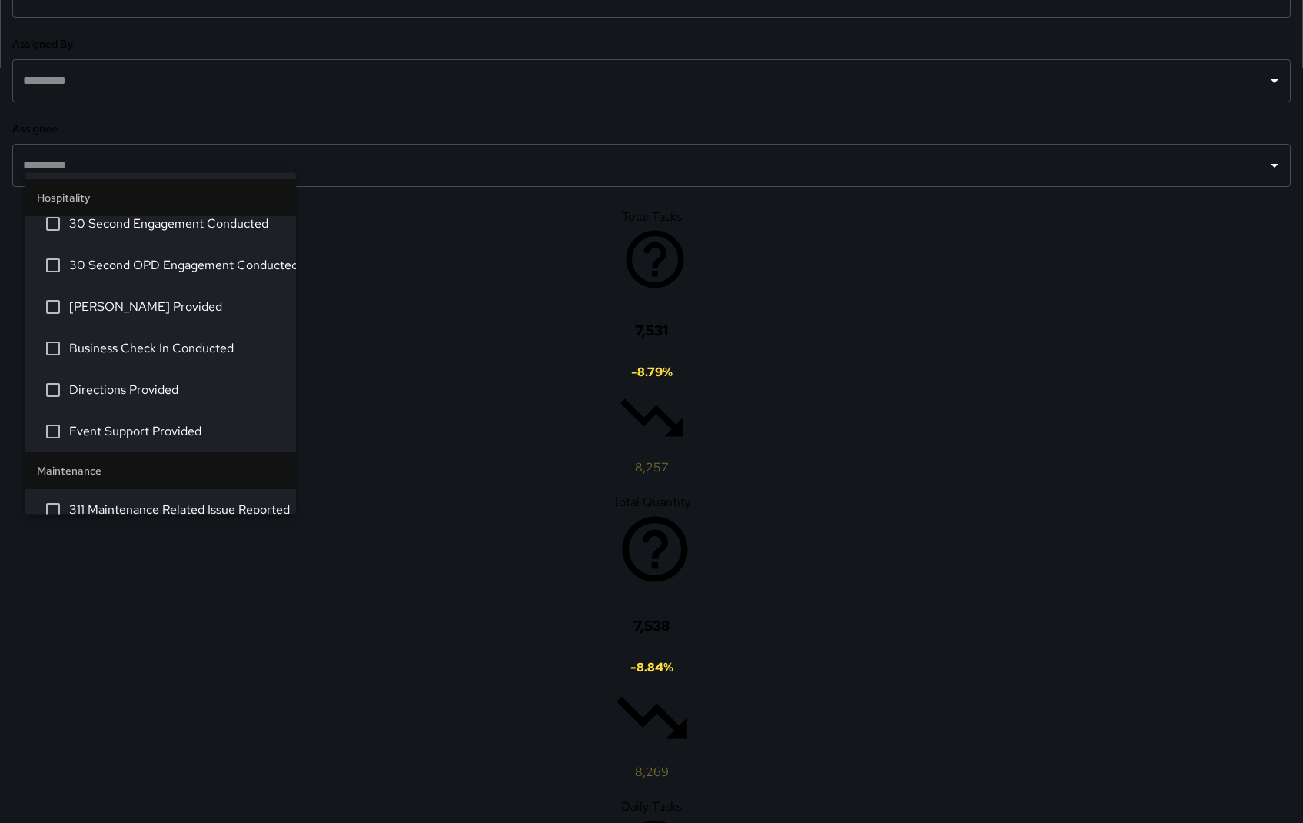
scroll to position [1207, 0]
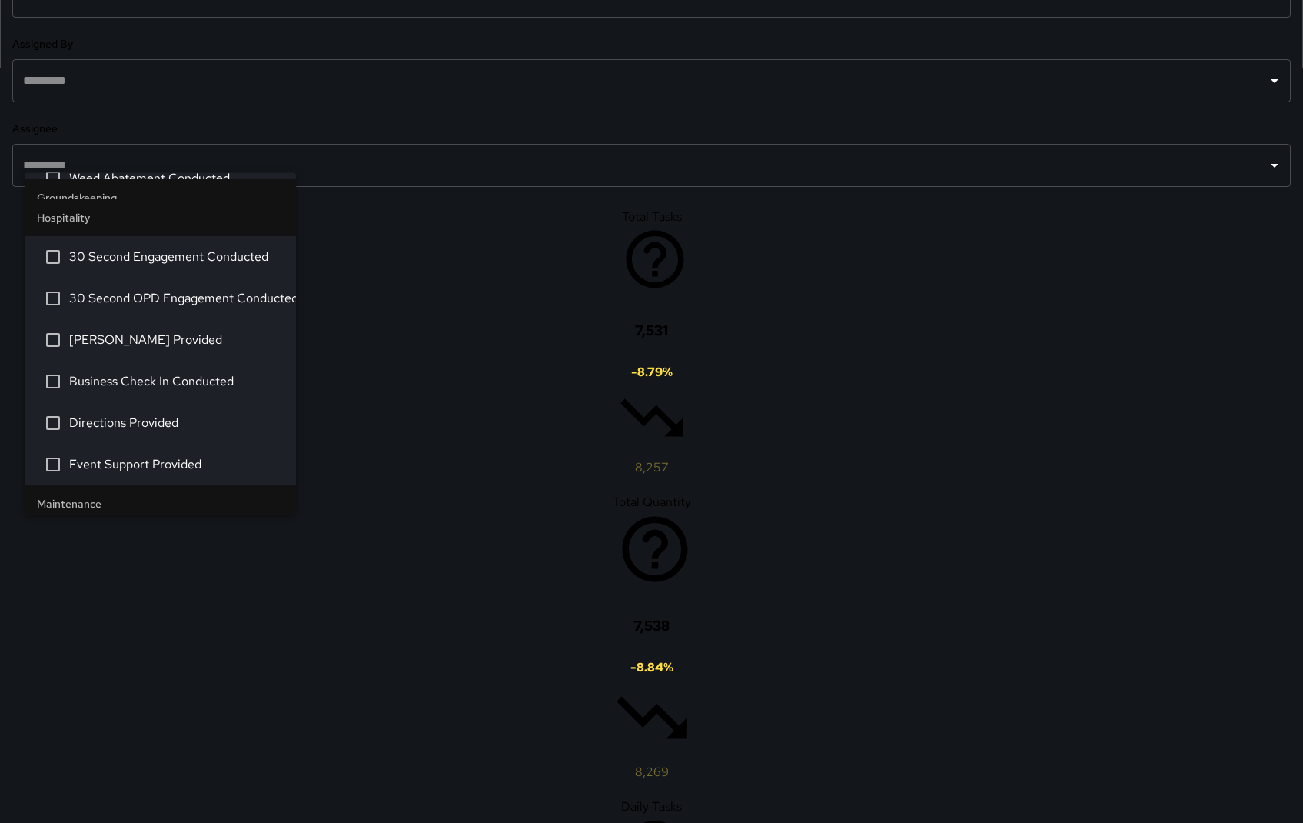
click at [191, 338] on span "[PERSON_NAME] Provided" at bounding box center [176, 340] width 215 height 18
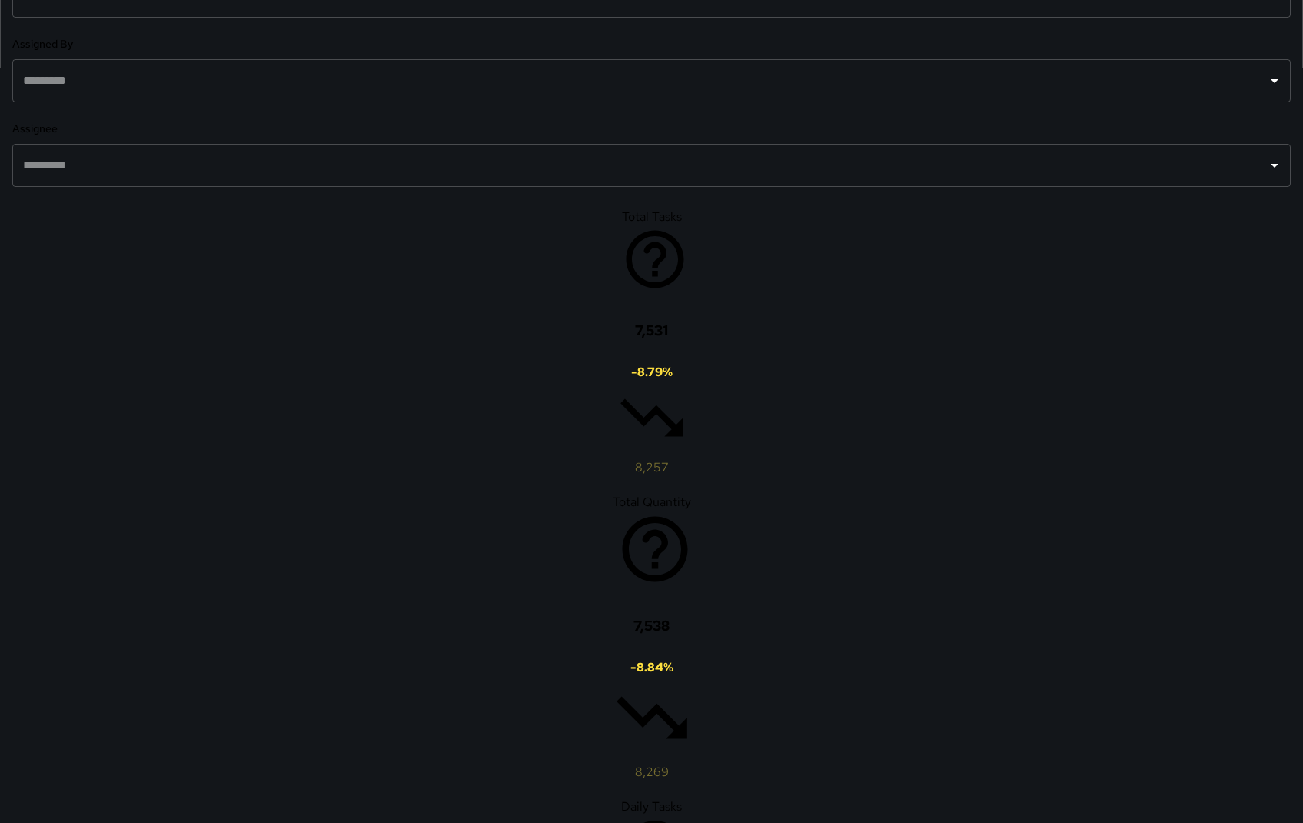
drag, startPoint x: 840, startPoint y: 336, endPoint x: 727, endPoint y: 504, distance: 202.4
drag, startPoint x: 791, startPoint y: 459, endPoint x: 762, endPoint y: 519, distance: 66.7
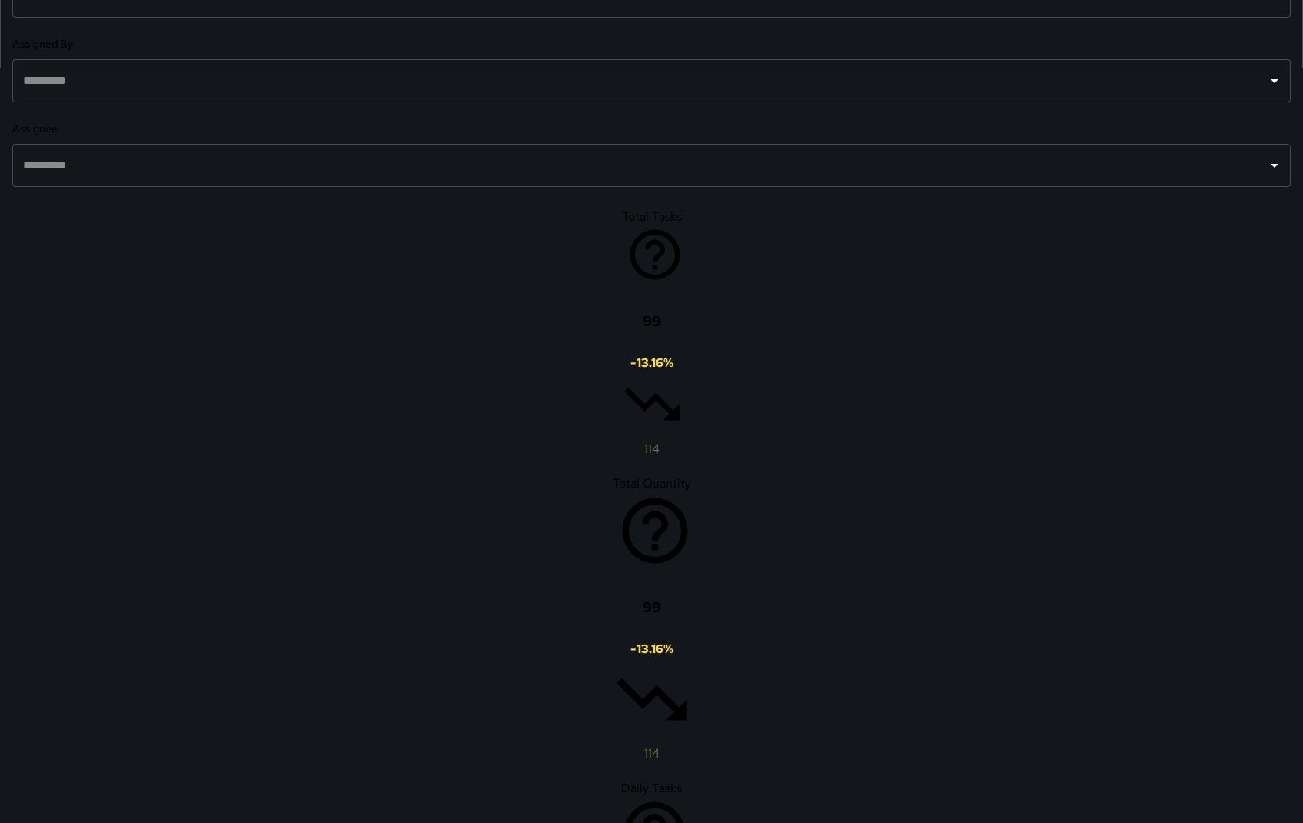
drag, startPoint x: 752, startPoint y: 515, endPoint x: 761, endPoint y: 465, distance: 50.7
drag, startPoint x: 804, startPoint y: 562, endPoint x: 861, endPoint y: 394, distance: 177.5
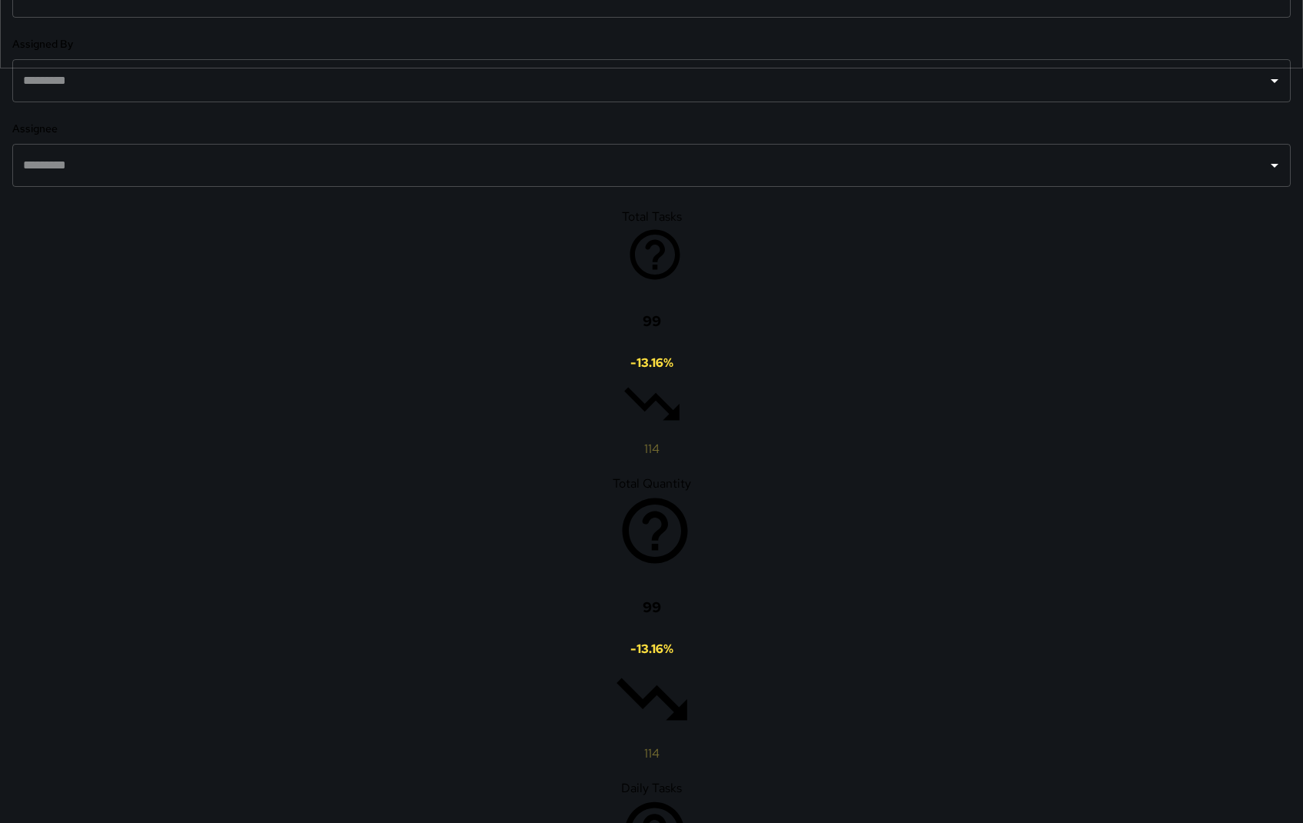
drag, startPoint x: 807, startPoint y: 478, endPoint x: 839, endPoint y: 469, distance: 32.6
drag, startPoint x: 1250, startPoint y: 205, endPoint x: 1250, endPoint y: 218, distance: 12.3
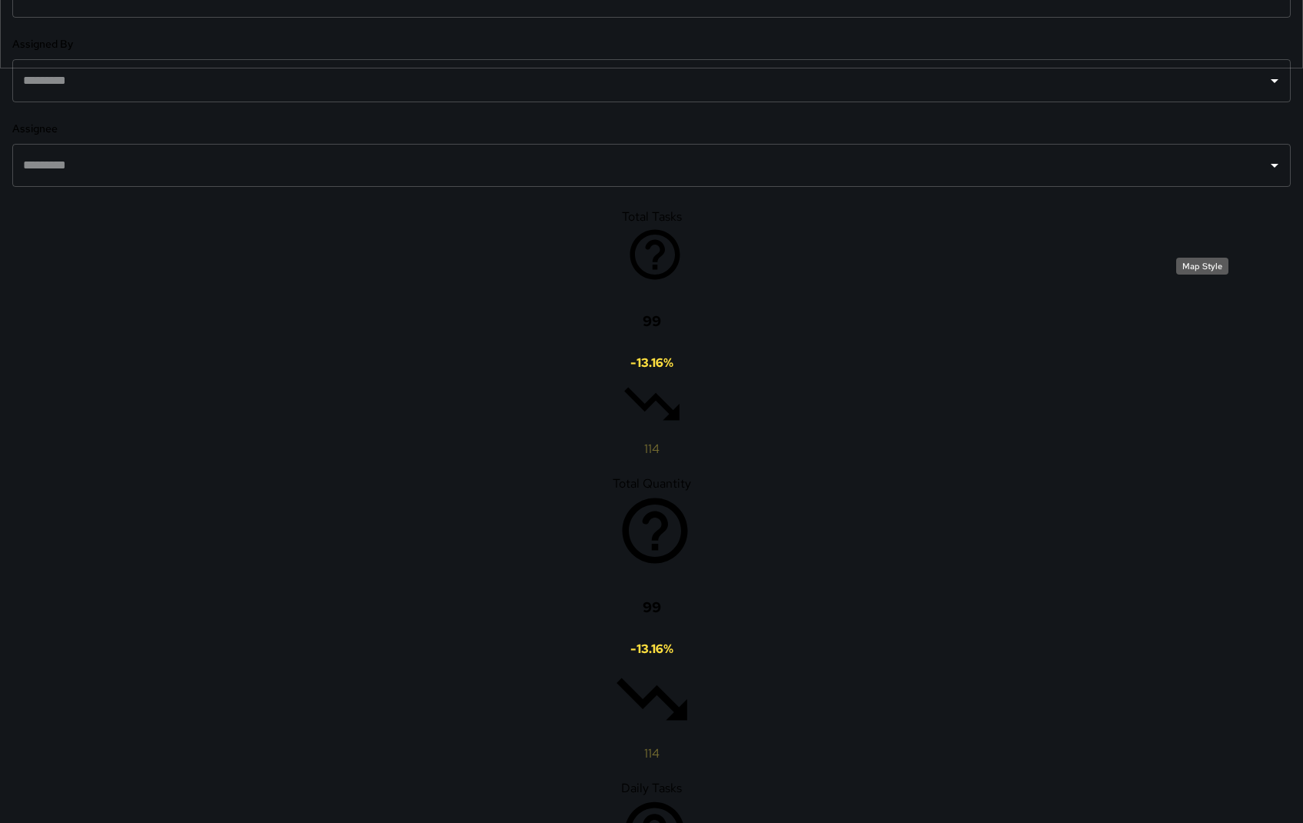
drag, startPoint x: 867, startPoint y: 351, endPoint x: 804, endPoint y: 509, distance: 170.1
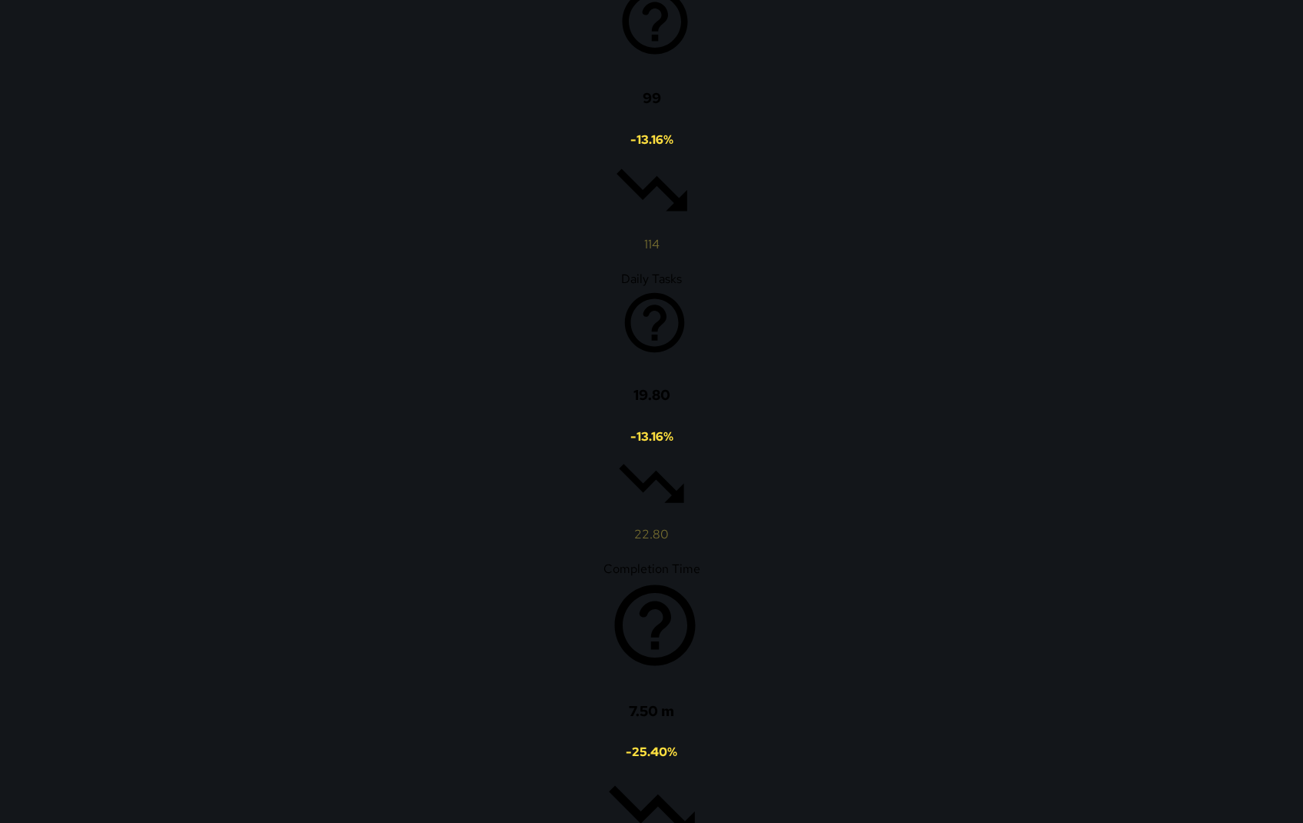
scroll to position [1270, 0]
drag, startPoint x: 1030, startPoint y: 310, endPoint x: 1037, endPoint y: 373, distance: 63.4
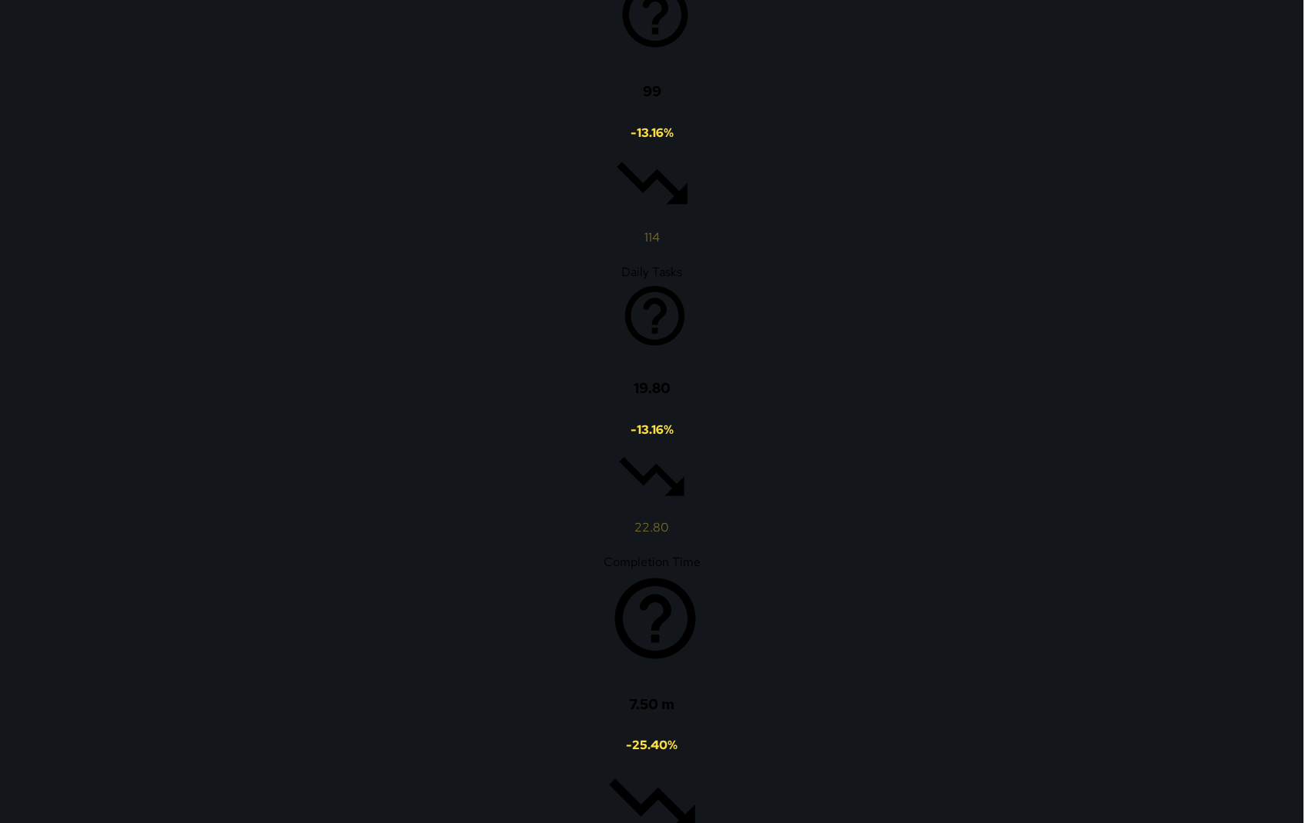
click at [45, 153] on div at bounding box center [657, 411] width 1315 height 823
click at [45, 154] on div at bounding box center [657, 411] width 1315 height 823
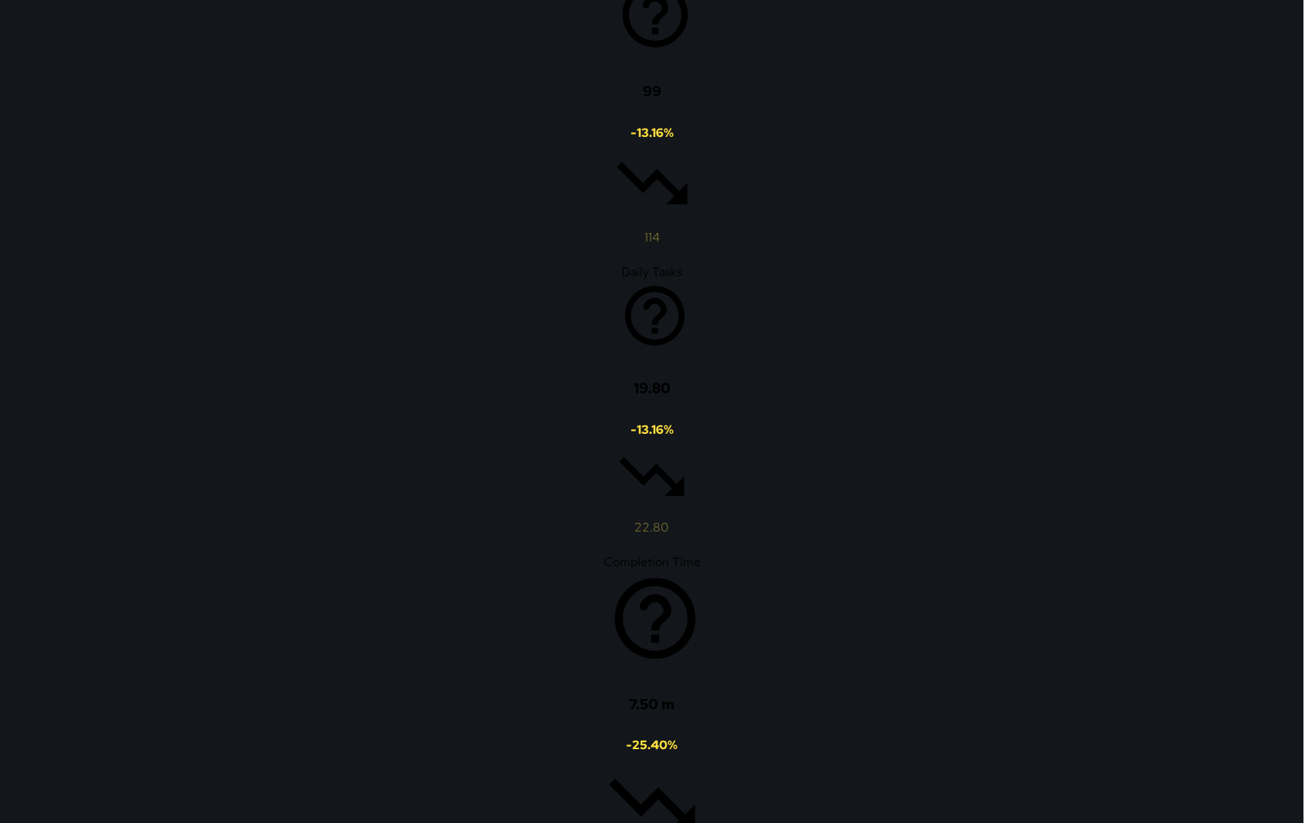
type input "**********"
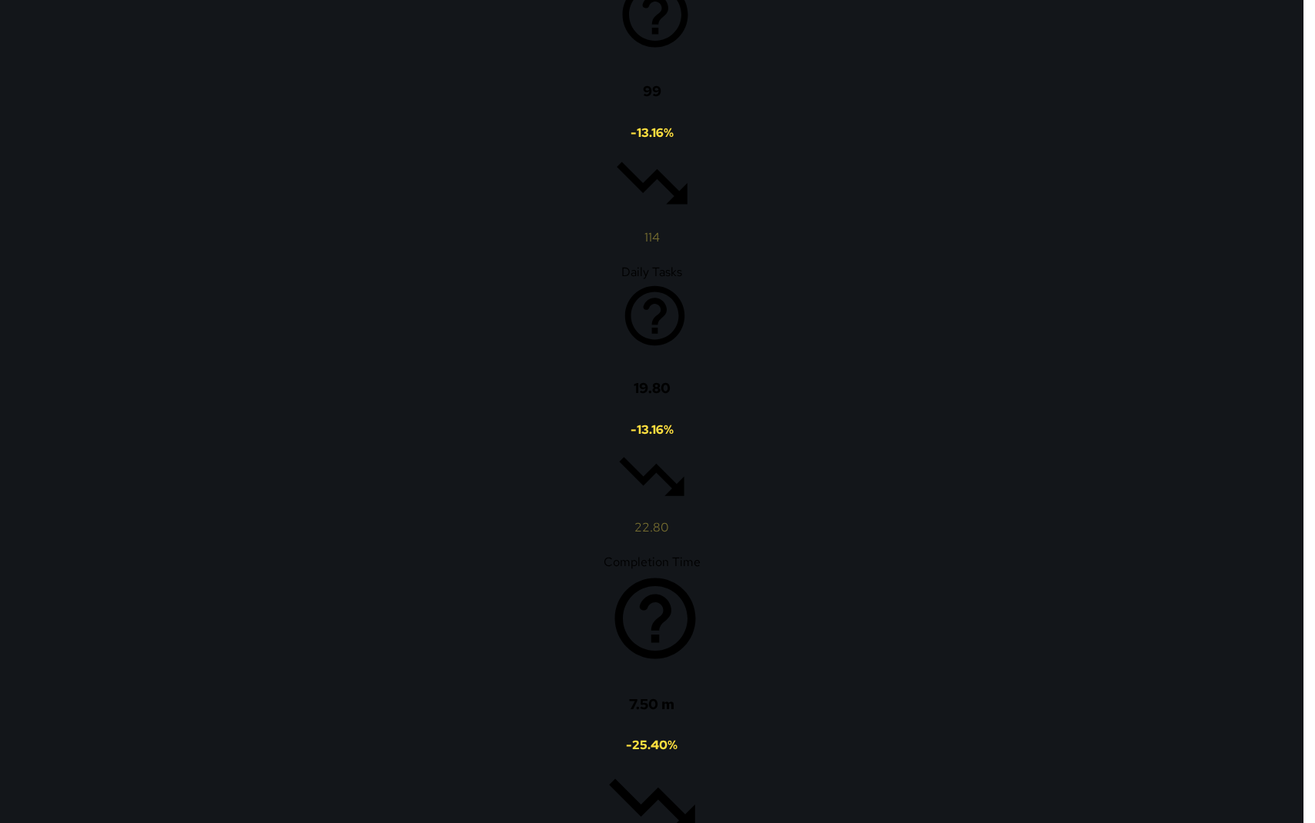
type input "**********"
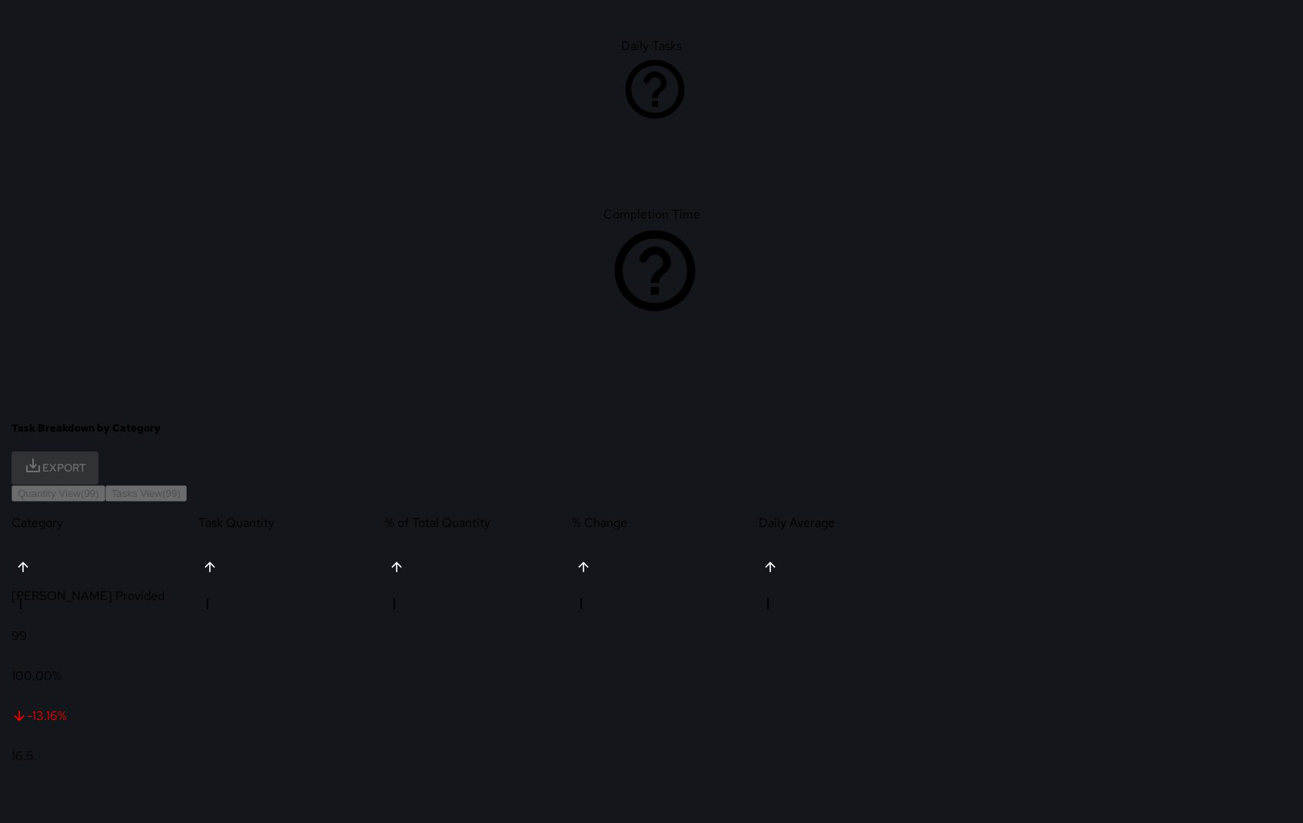
scroll to position [1267, 0]
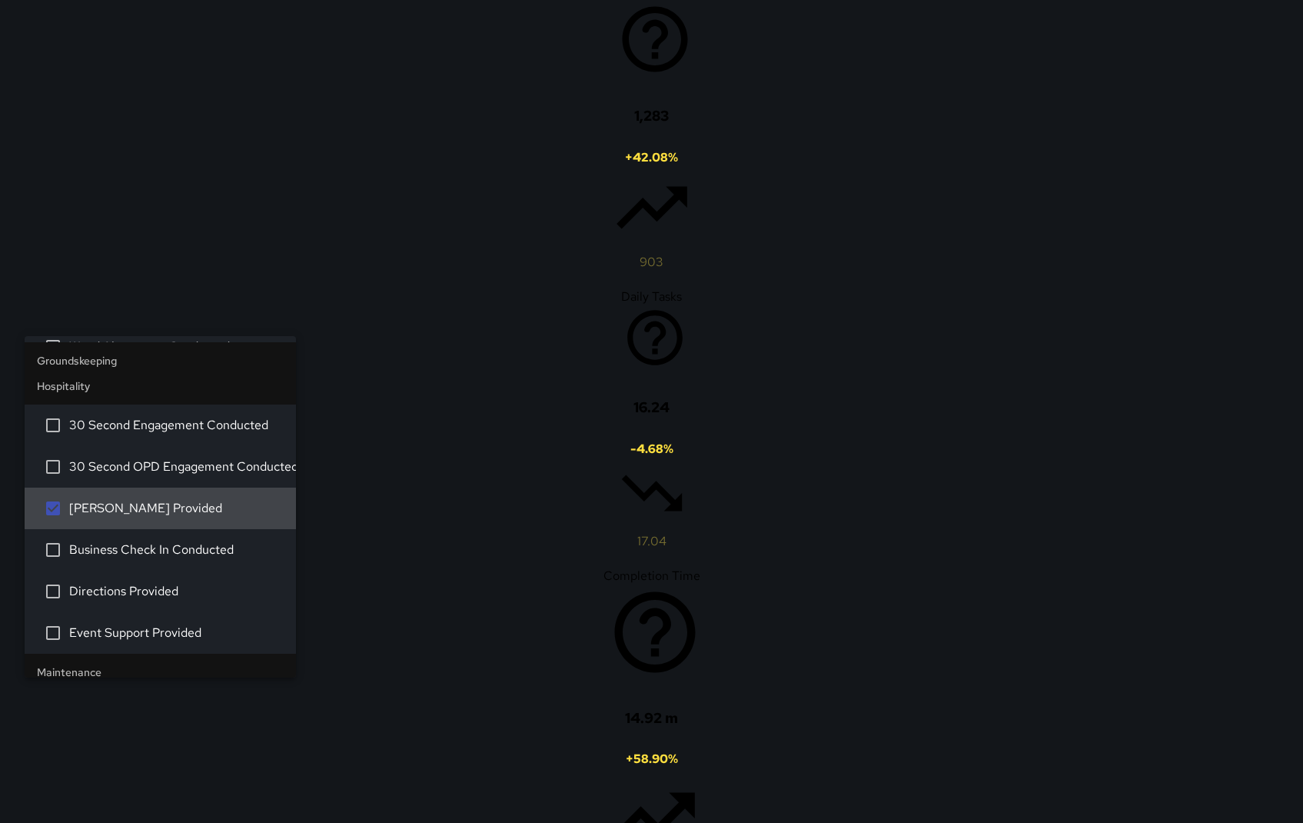
click at [129, 509] on span "[PERSON_NAME] Provided" at bounding box center [176, 508] width 215 height 18
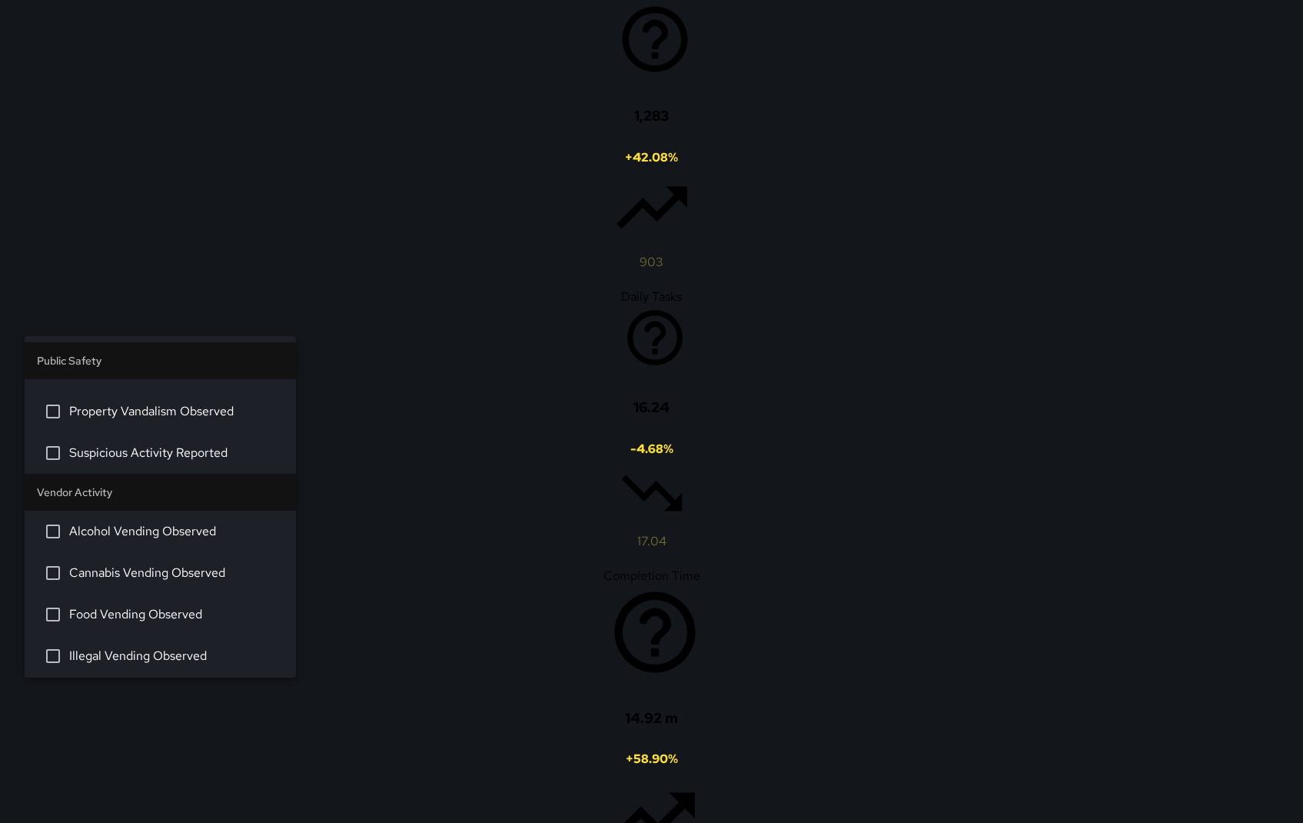
scroll to position [2453, 0]
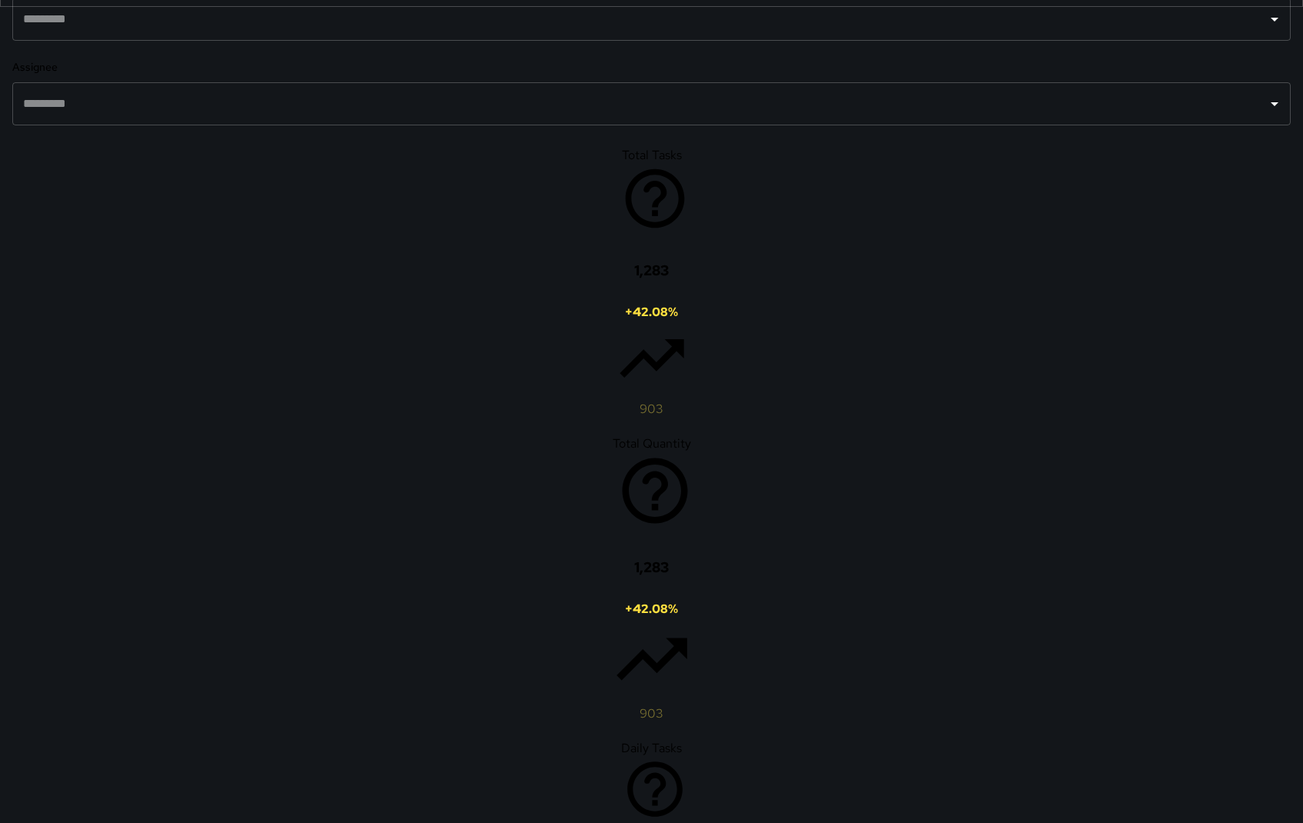
scroll to position [812, 0]
drag, startPoint x: 895, startPoint y: 494, endPoint x: 771, endPoint y: 432, distance: 138.9
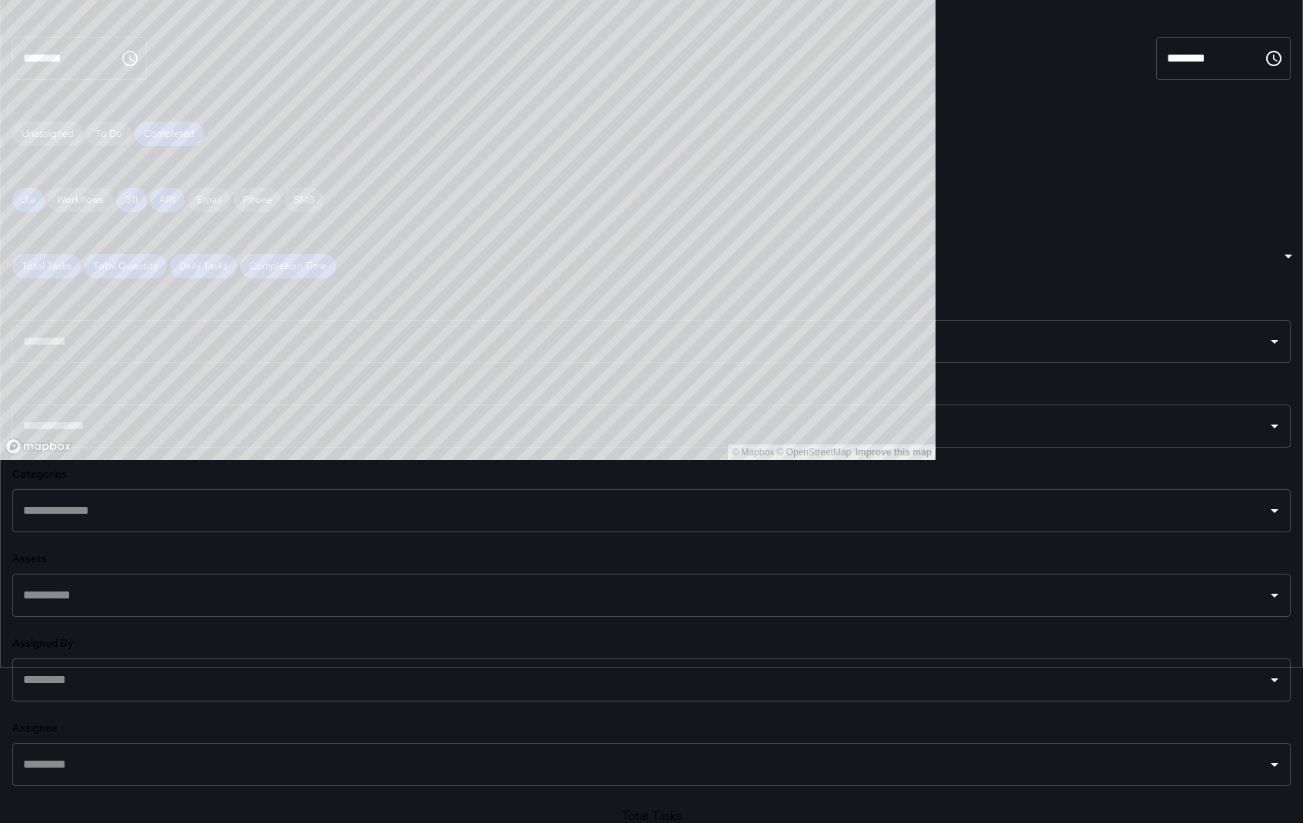
scroll to position [0, 0]
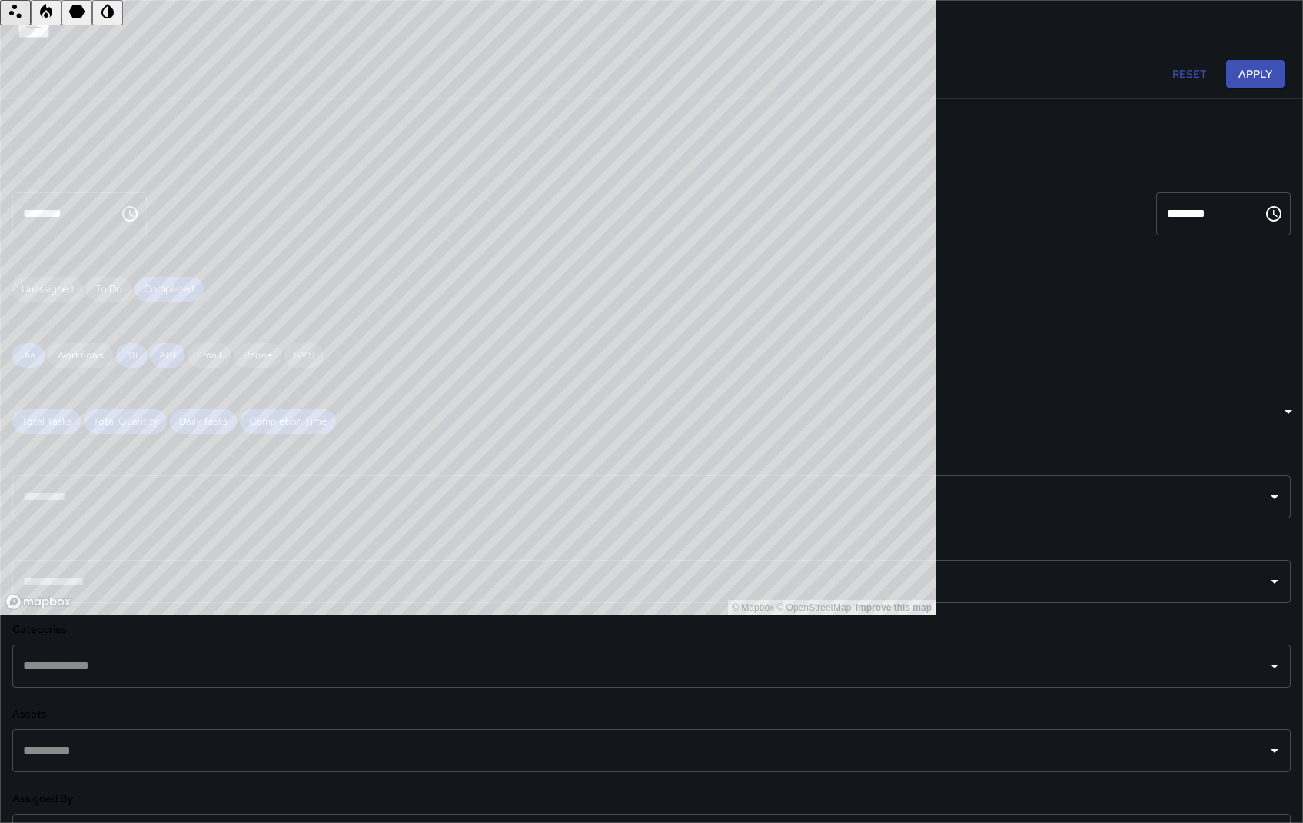
click at [31, 24] on icon "button" at bounding box center [34, 23] width 14 height 9
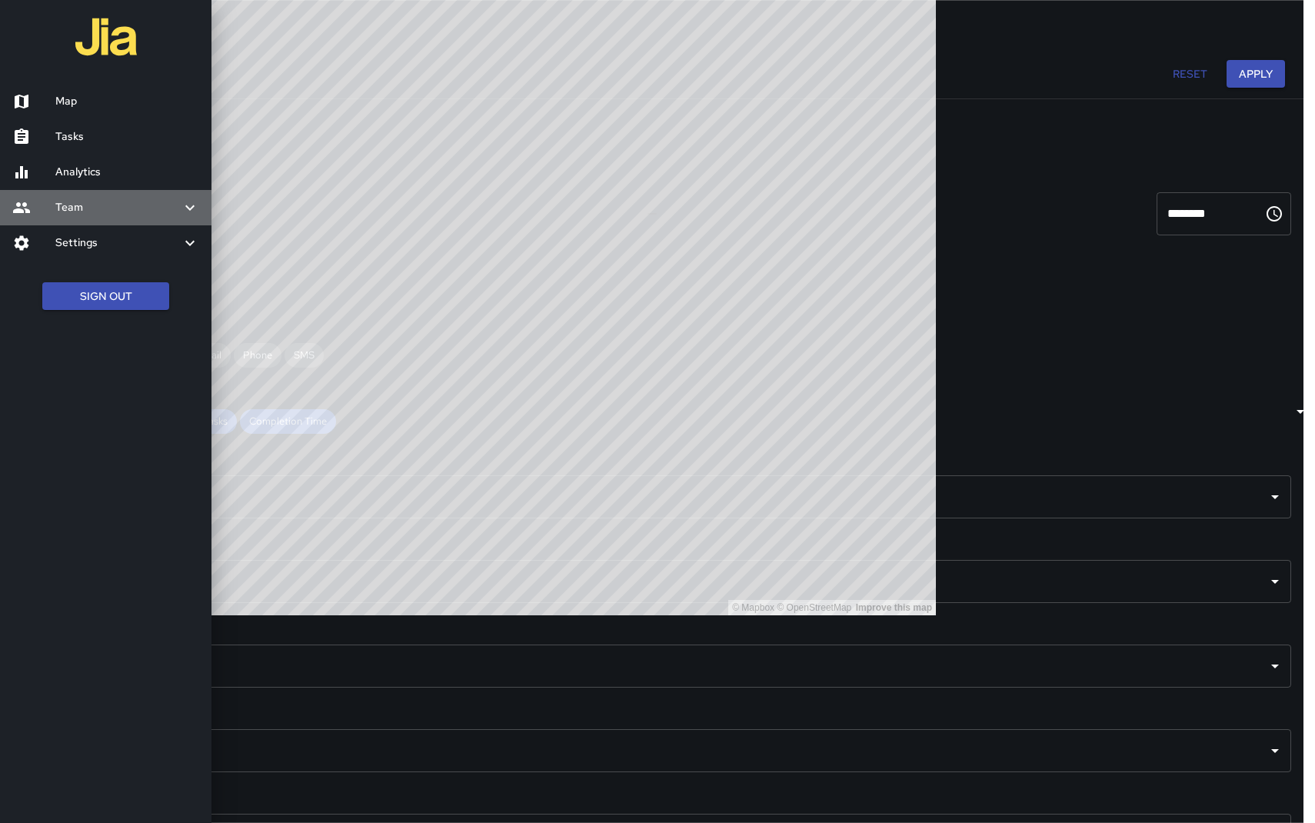
click at [95, 220] on div "Team" at bounding box center [105, 207] width 211 height 35
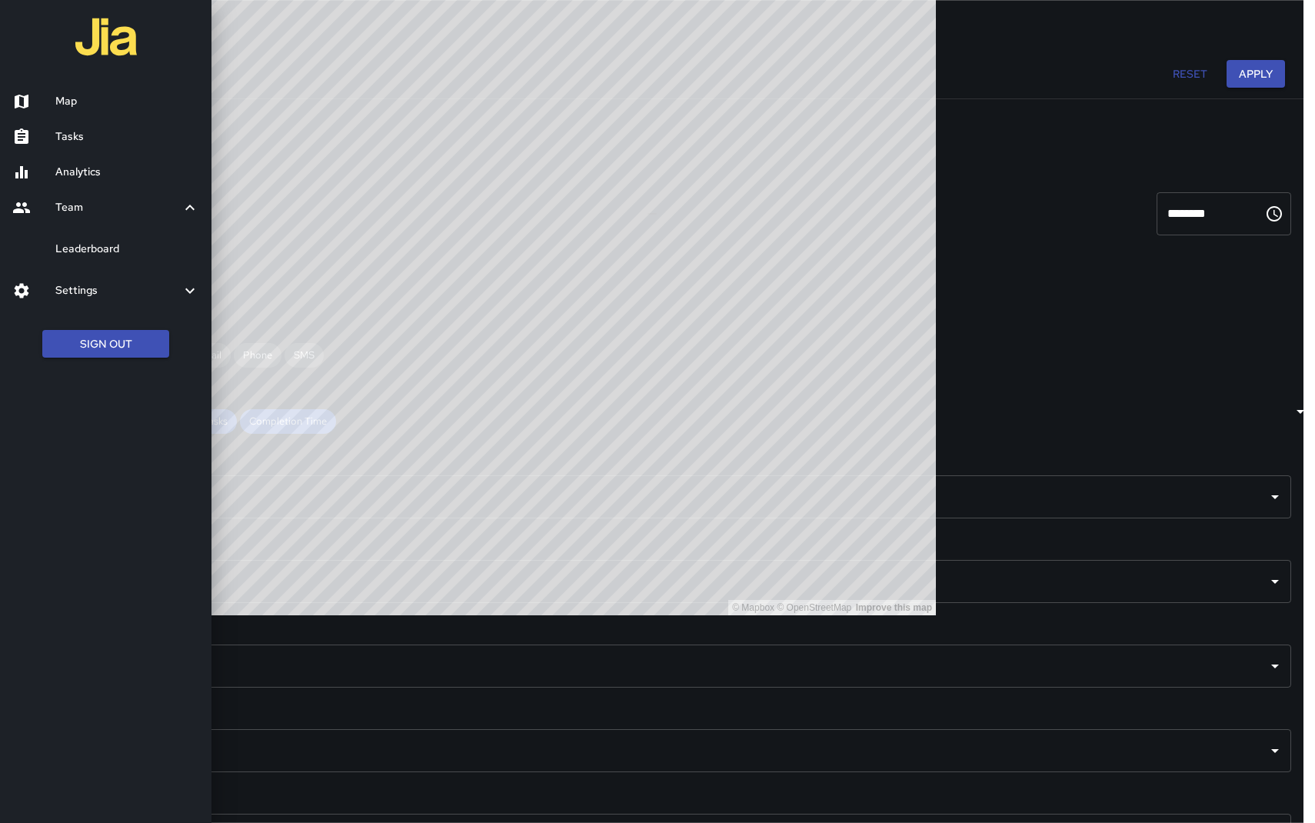
click at [70, 131] on h6 "Tasks" at bounding box center [127, 136] width 144 height 17
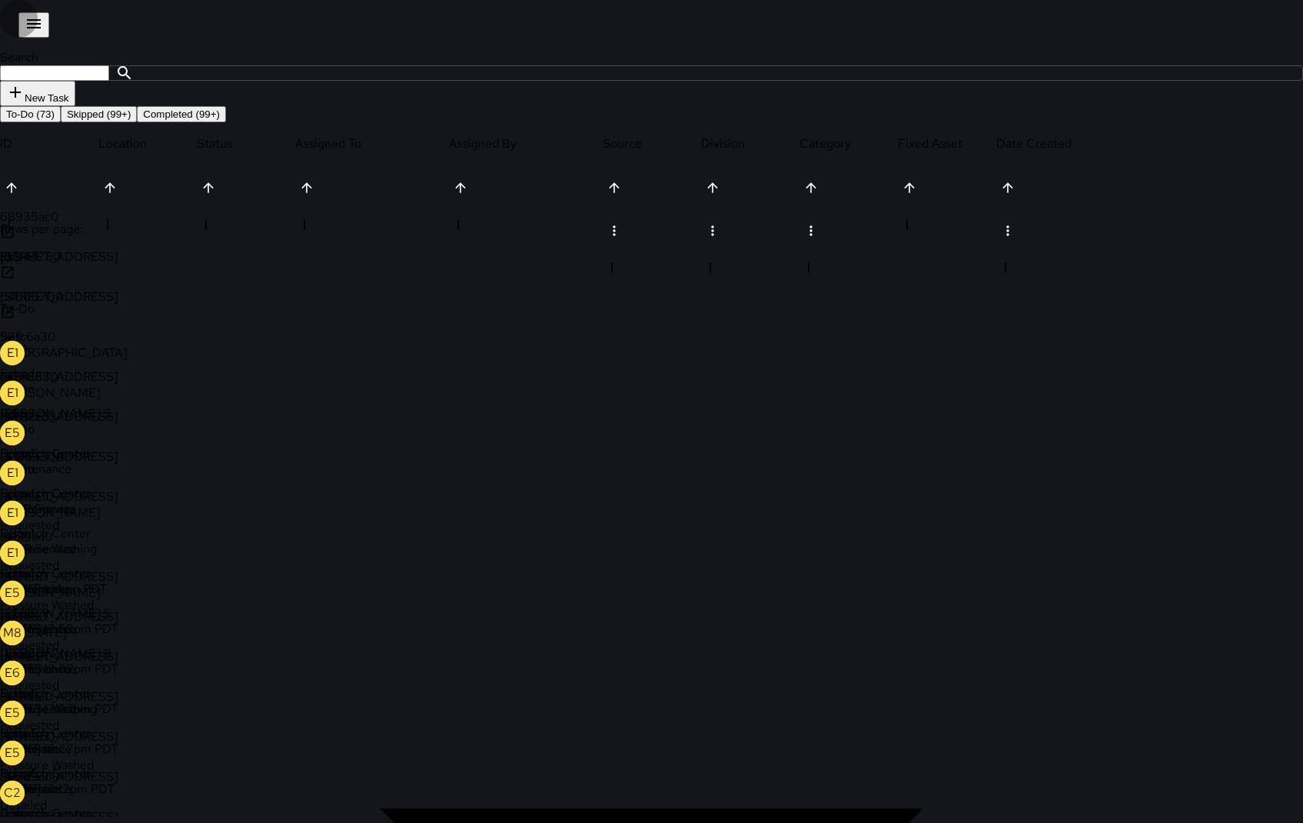
click at [18, 28] on button "button" at bounding box center [33, 24] width 31 height 25
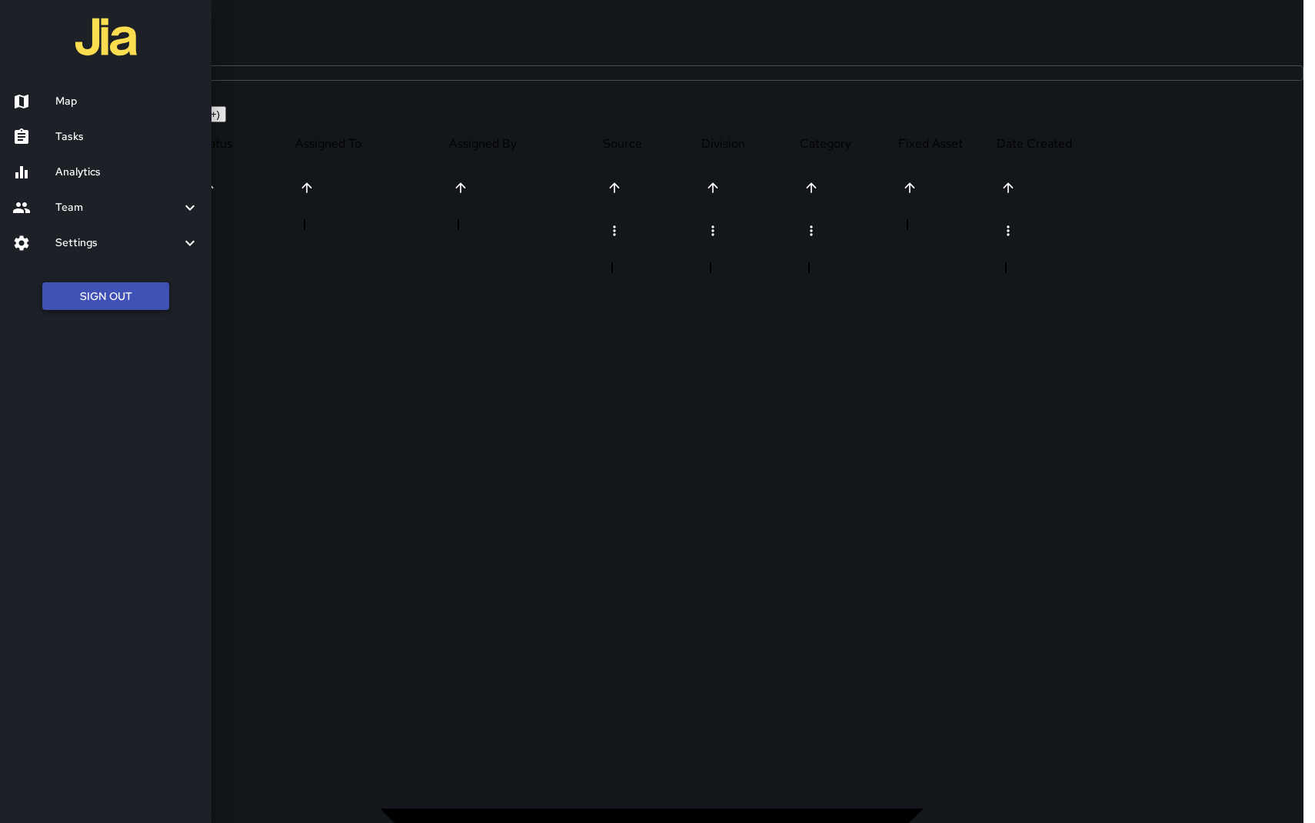
click at [64, 296] on button "Sign Out" at bounding box center [105, 296] width 127 height 28
